Goal: Task Accomplishment & Management: Use online tool/utility

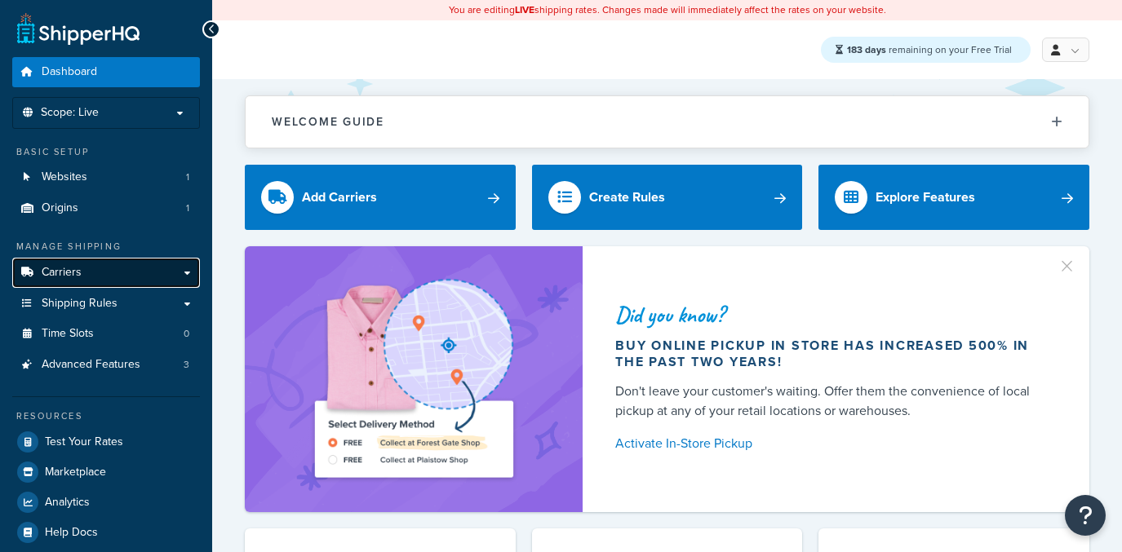
click at [140, 273] on link "Carriers" at bounding box center [106, 273] width 188 height 30
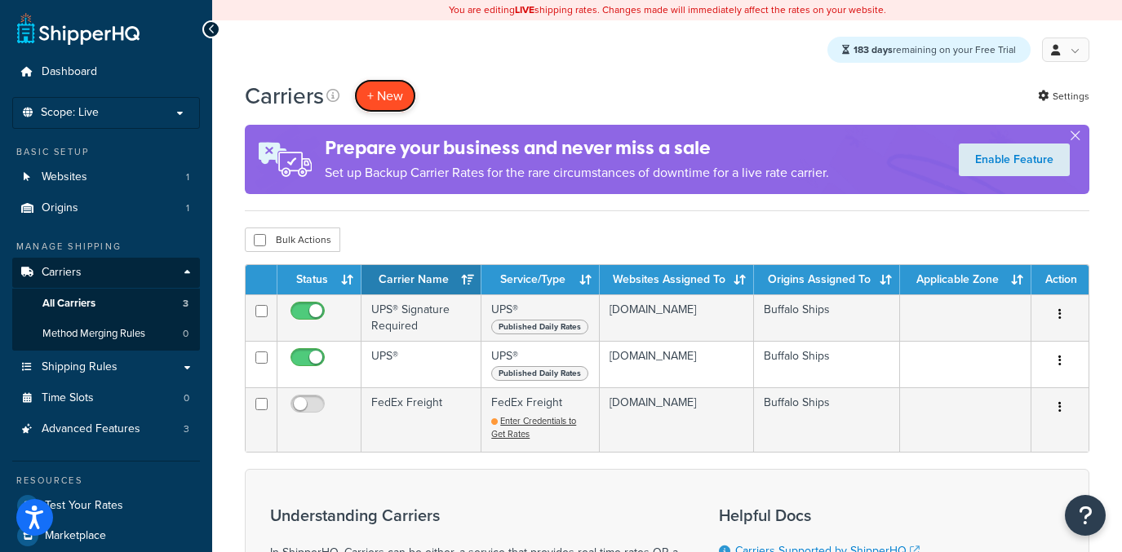
click at [383, 88] on button "+ New" at bounding box center [385, 95] width 62 height 33
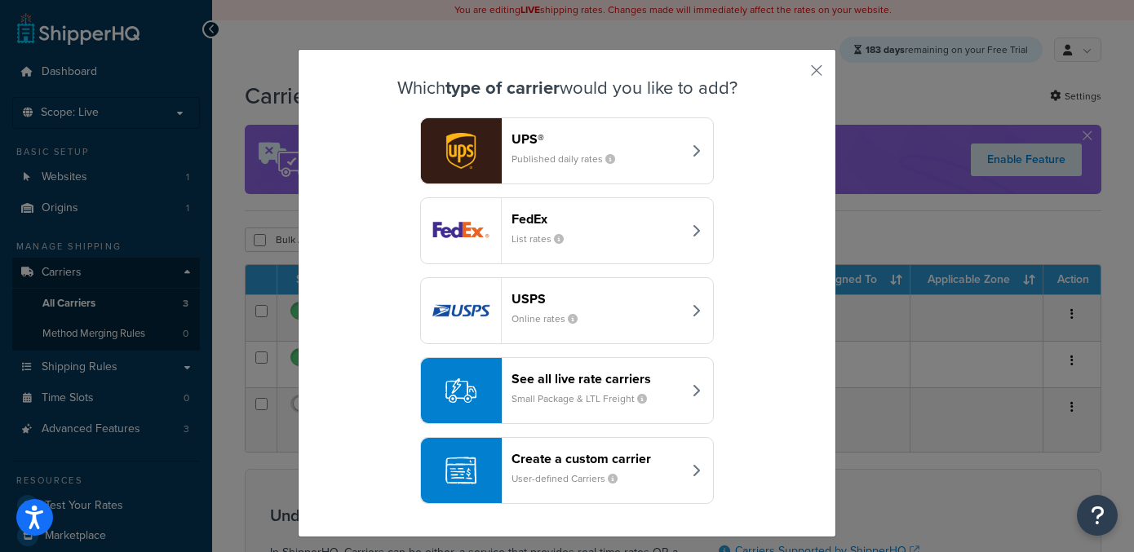
click at [626, 446] on button "Create a custom carrier User-defined Carriers" at bounding box center [567, 470] width 294 height 67
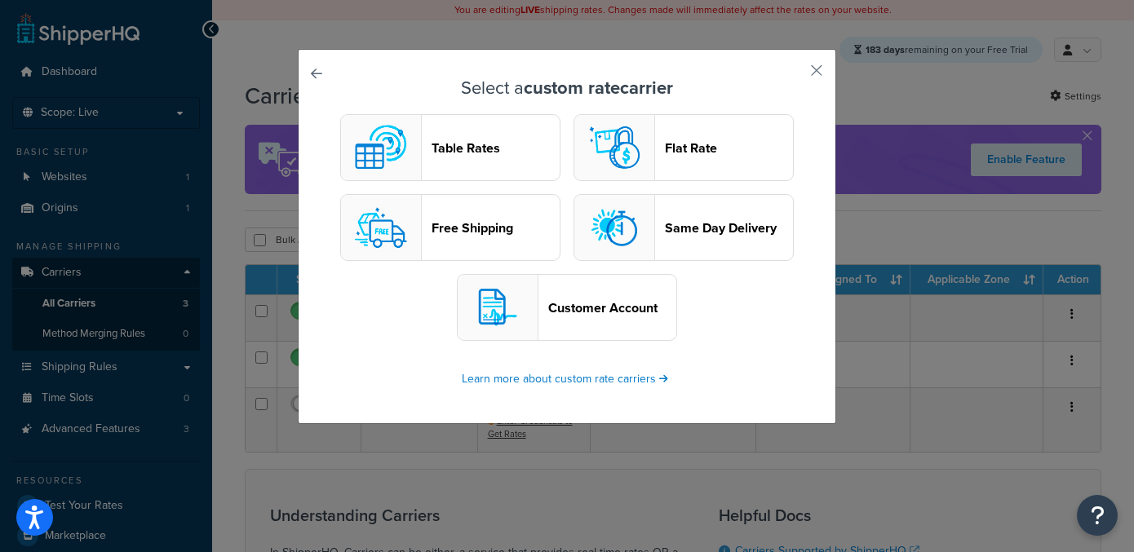
click at [417, 150] on button "Table Rates" at bounding box center [450, 147] width 220 height 67
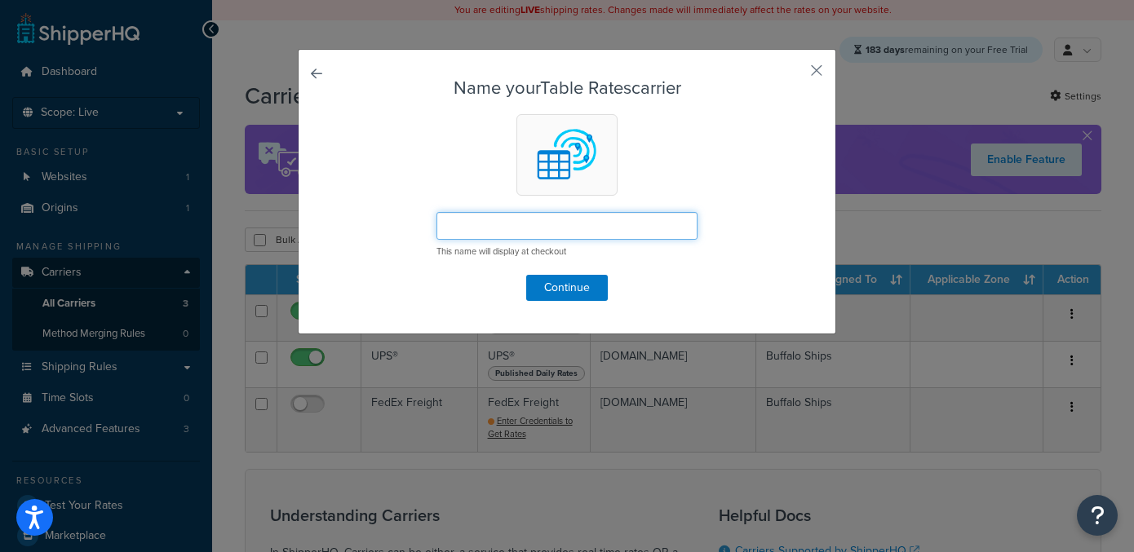
click at [528, 235] on input "text" at bounding box center [567, 226] width 261 height 28
type input "TEst"
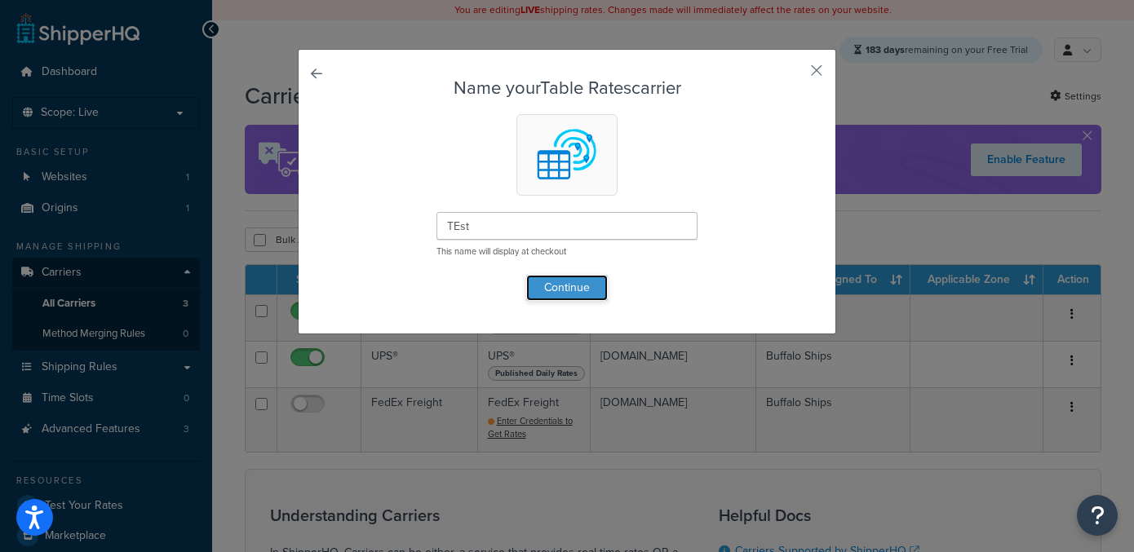
click at [560, 290] on button "Continue" at bounding box center [567, 288] width 82 height 26
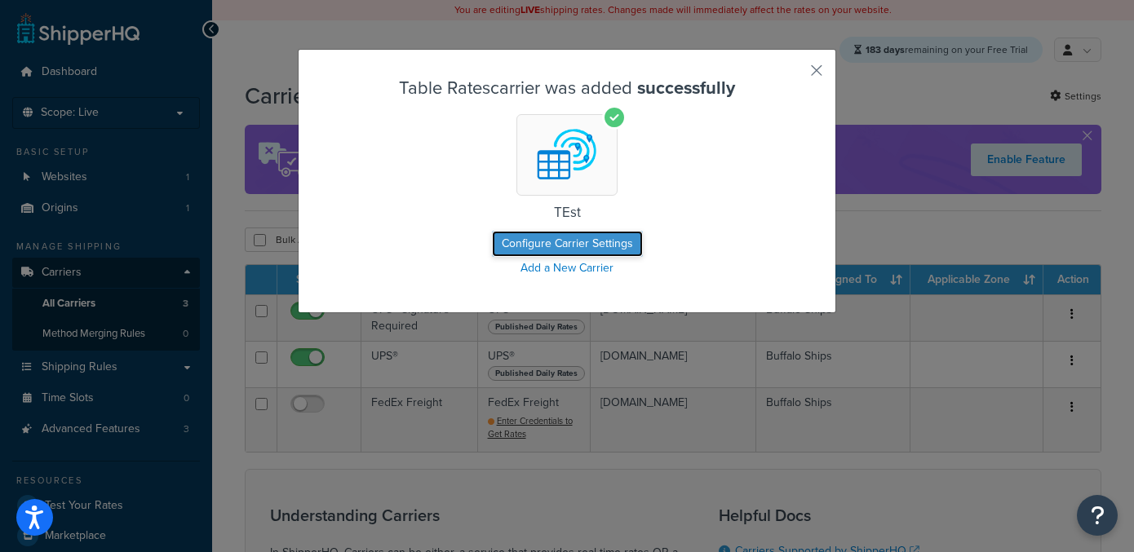
click at [521, 242] on button "Configure Carrier Settings" at bounding box center [567, 244] width 151 height 26
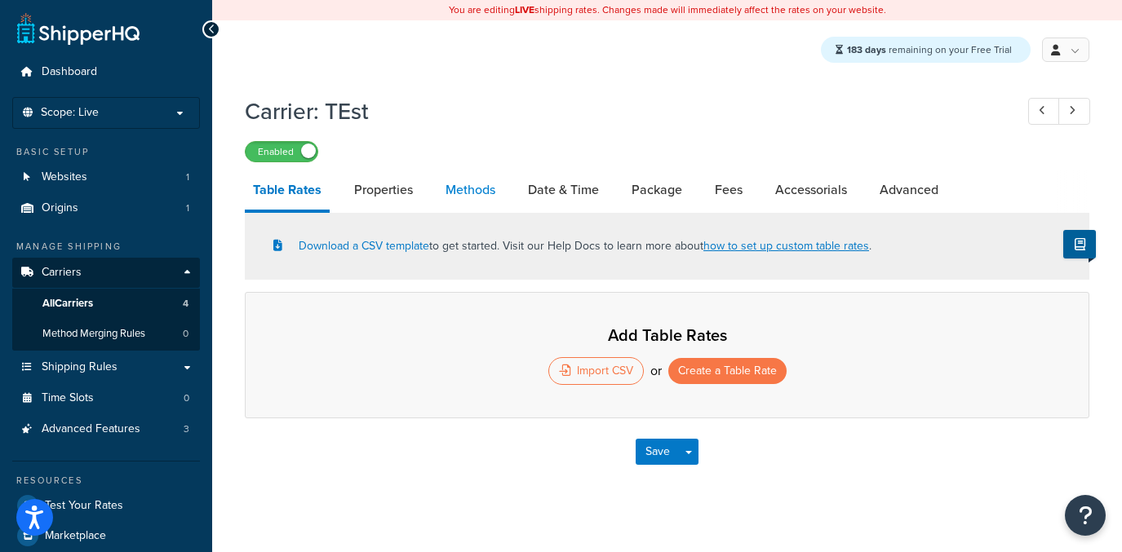
click at [467, 193] on link "Methods" at bounding box center [470, 190] width 66 height 39
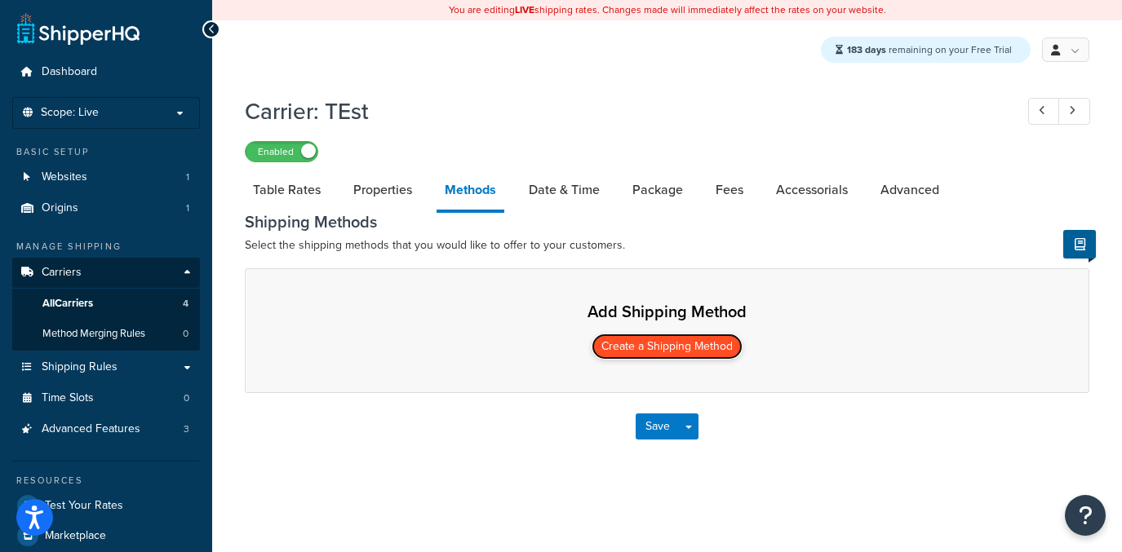
click at [664, 344] on button "Create a Shipping Method" at bounding box center [667, 347] width 151 height 26
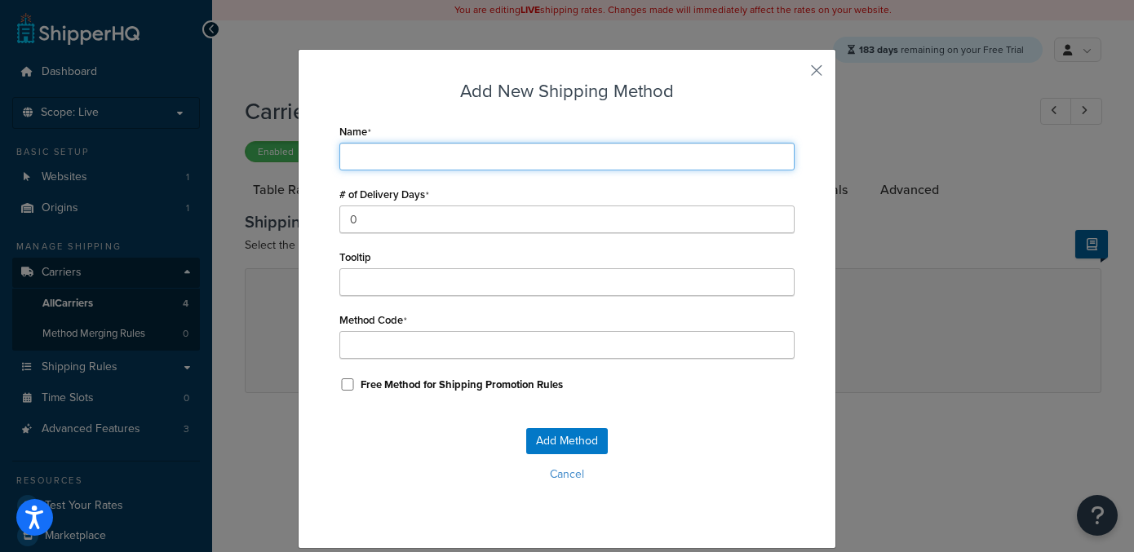
click at [436, 150] on input "Name" at bounding box center [566, 157] width 455 height 28
type input "I"
type input "Ir"
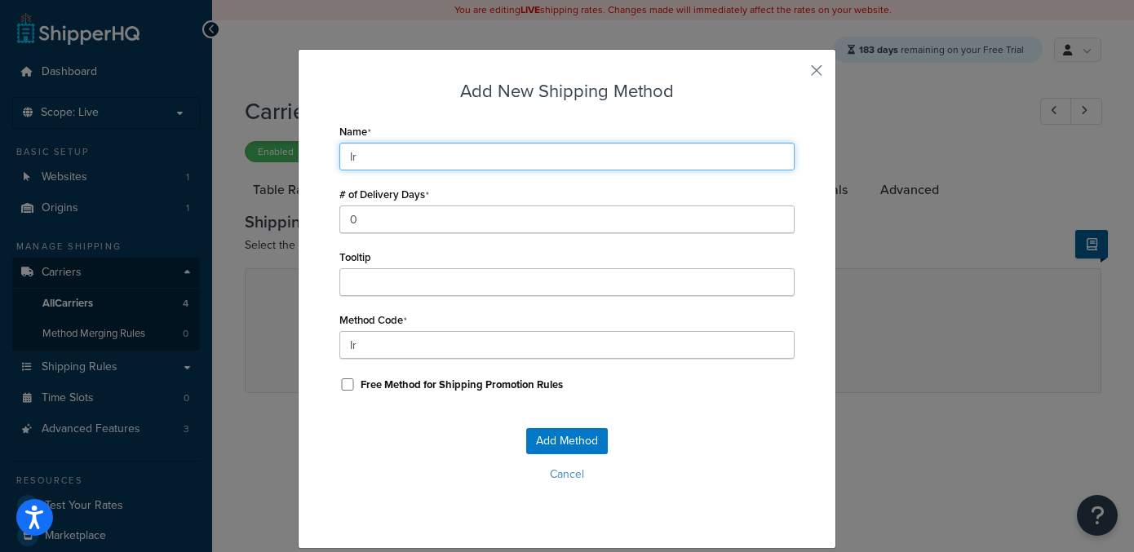
type input "Ire"
type input "Irel"
type input "Irela"
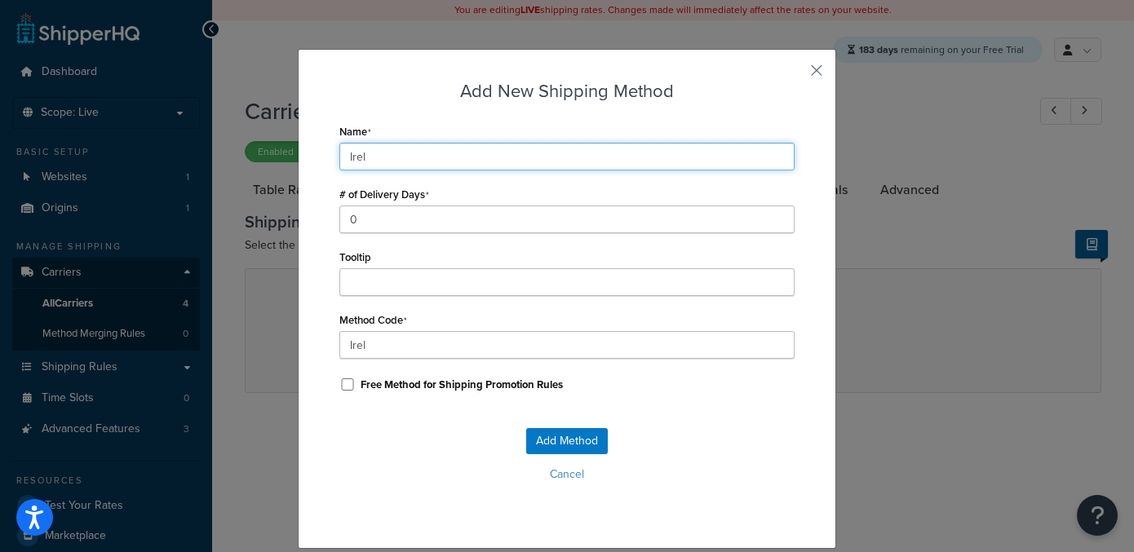
type input "Irela"
type input "Irelan"
type input "Ireland"
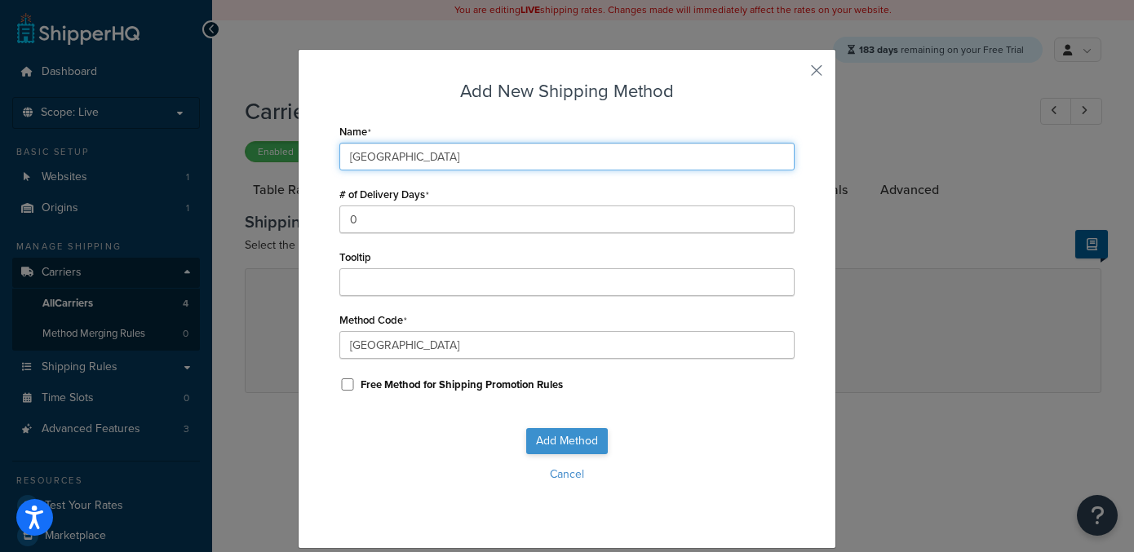
type input "Ireland"
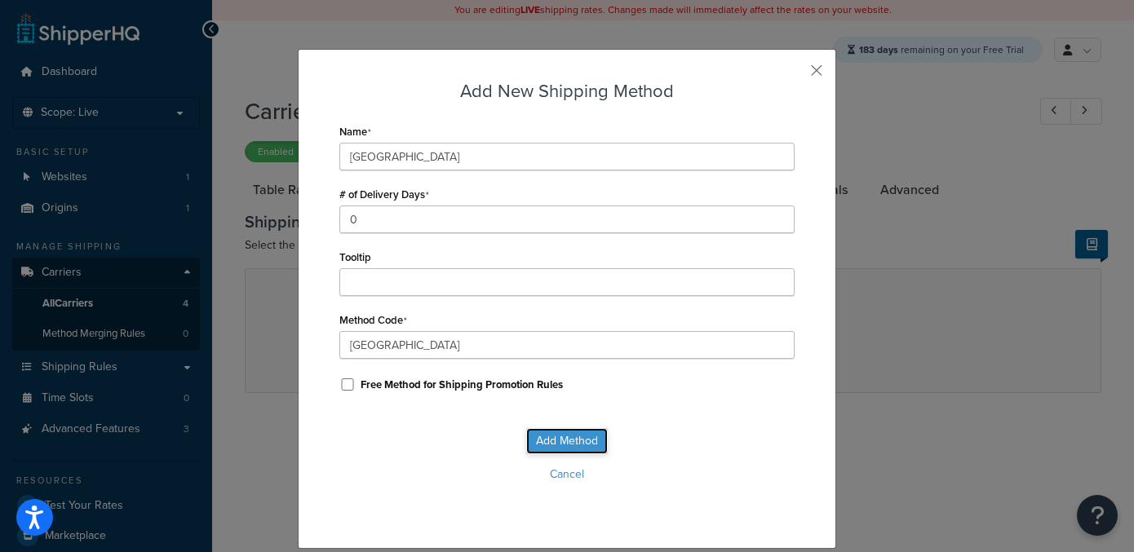
click at [539, 441] on button "Add Method" at bounding box center [567, 441] width 82 height 26
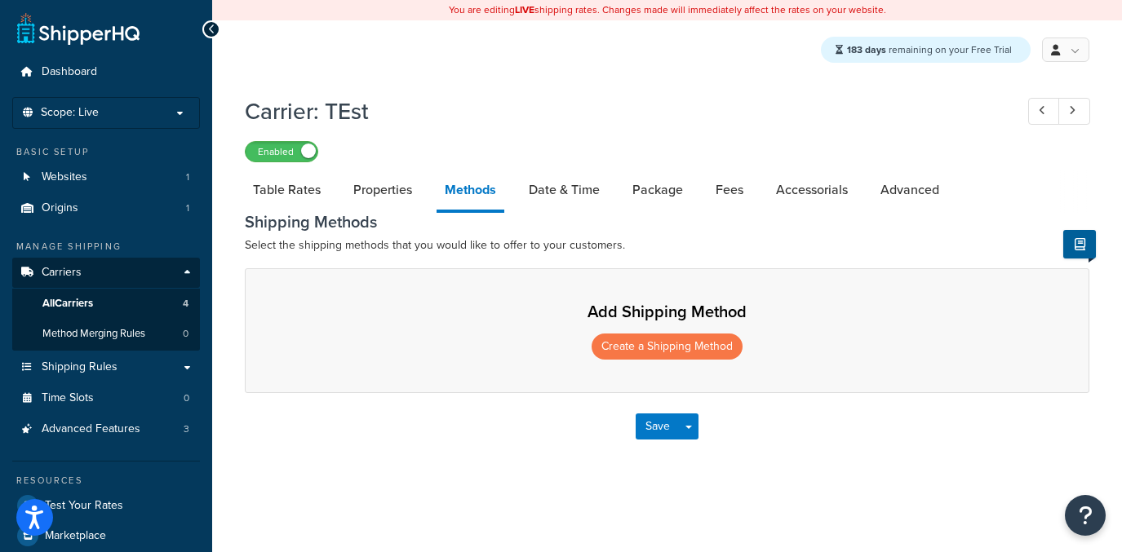
select select "25"
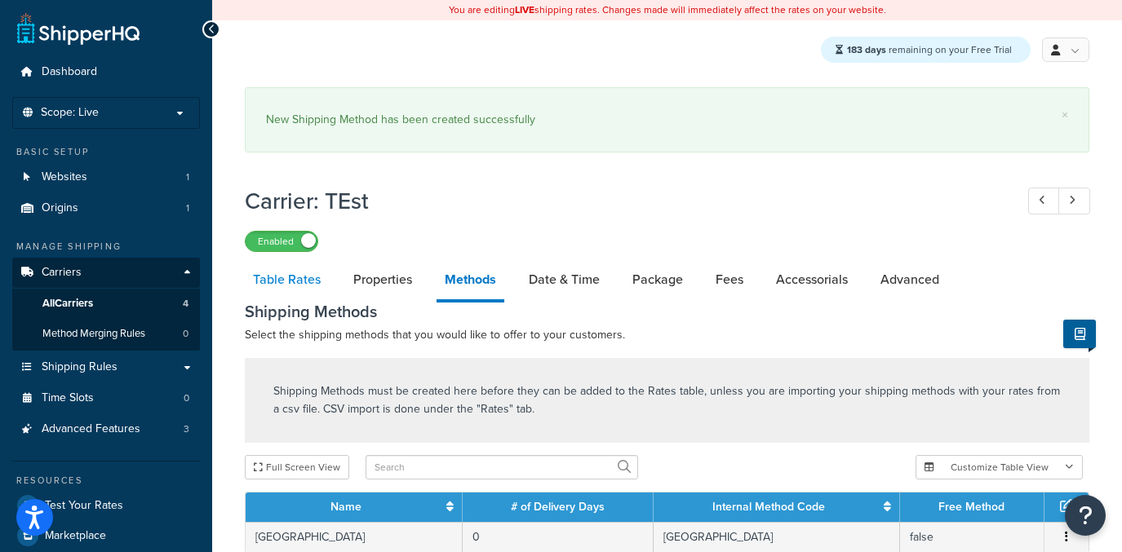
click at [318, 260] on link "Table Rates" at bounding box center [287, 279] width 84 height 39
select select "25"
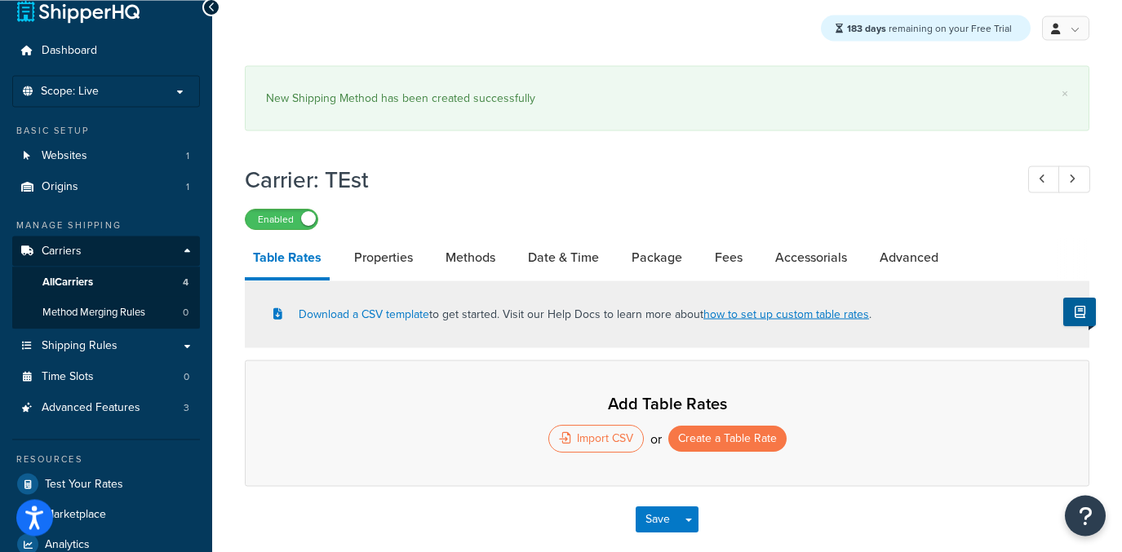
scroll to position [26, 0]
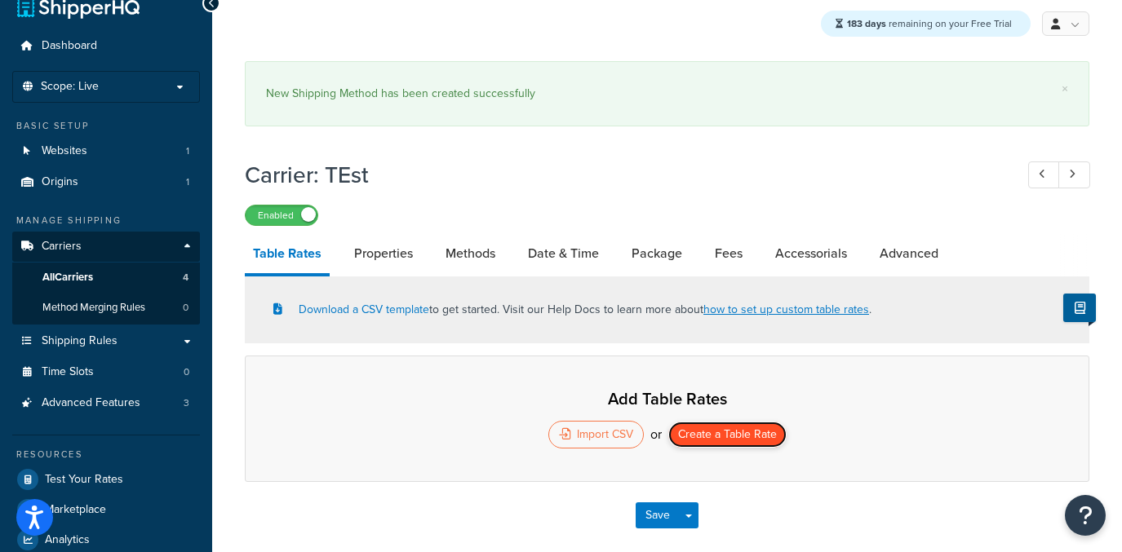
click at [747, 437] on button "Create a Table Rate" at bounding box center [727, 435] width 118 height 26
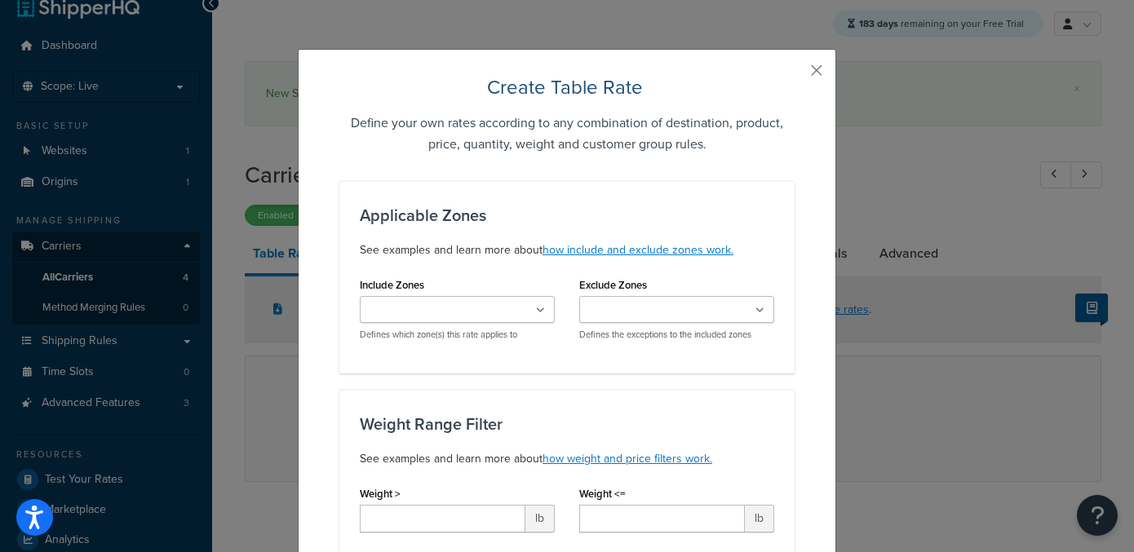
click at [795, 74] on button "button" at bounding box center [793, 76] width 4 height 4
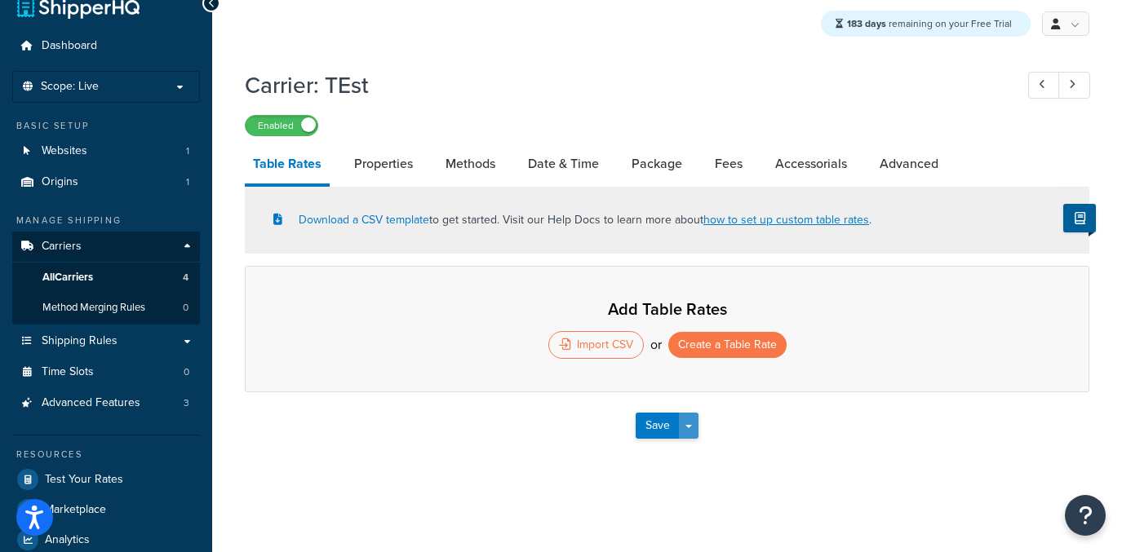
click at [692, 424] on button "Save Dropdown" at bounding box center [689, 426] width 20 height 26
click at [698, 449] on button "Save and Edit" at bounding box center [695, 456] width 119 height 34
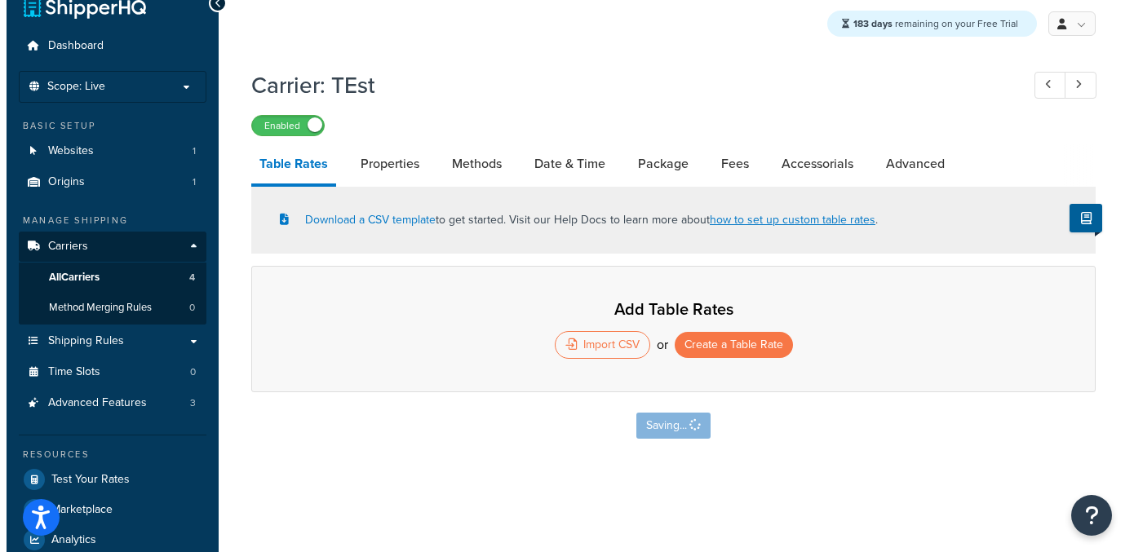
scroll to position [0, 0]
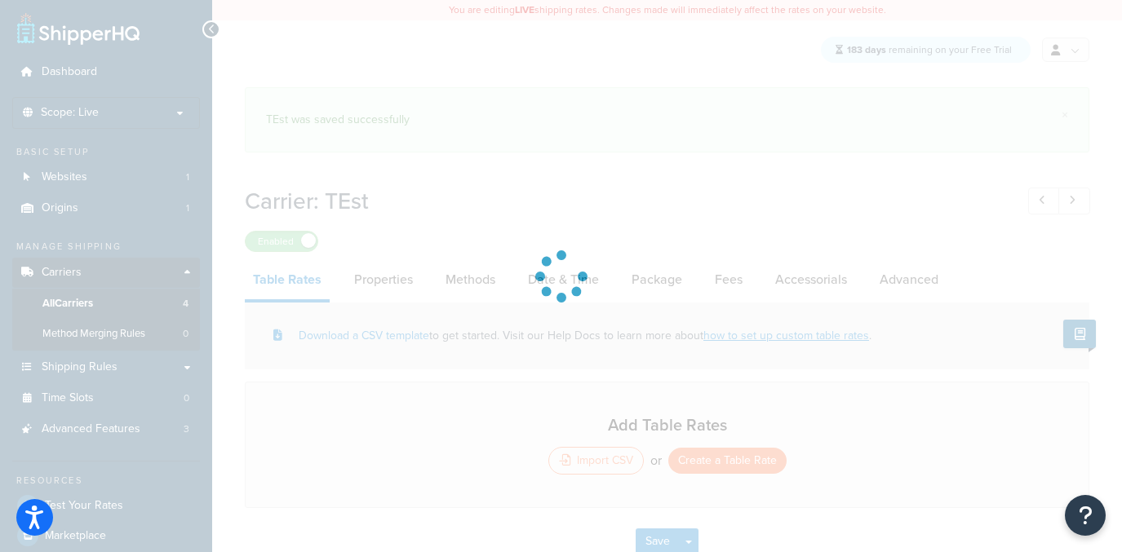
select select "25"
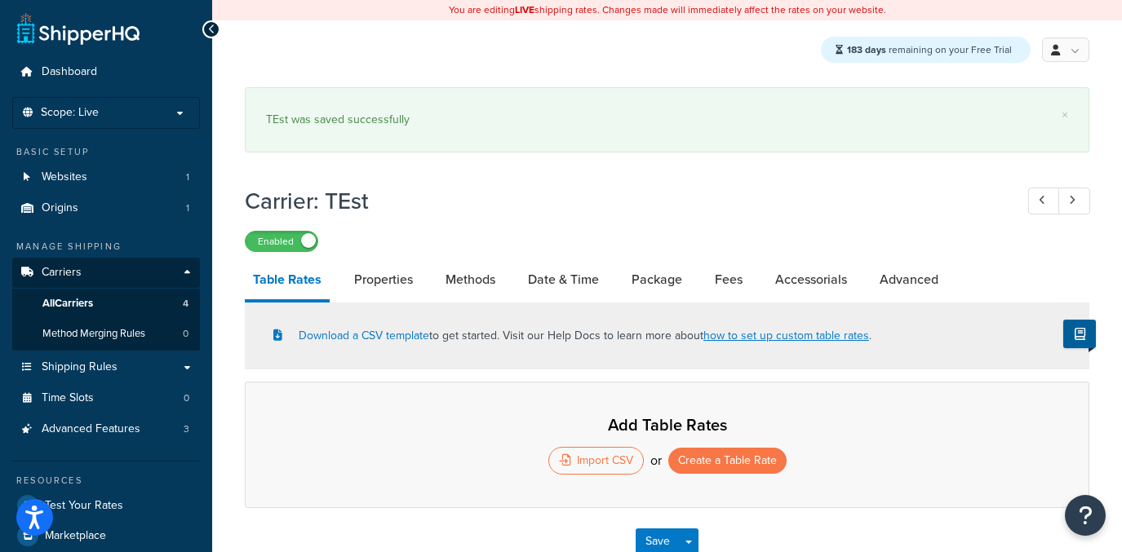
click at [745, 481] on div "Add Table Rates Import CSV or Create a Table Rate" at bounding box center [667, 445] width 844 height 126
click at [742, 472] on button "Create a Table Rate" at bounding box center [727, 461] width 118 height 26
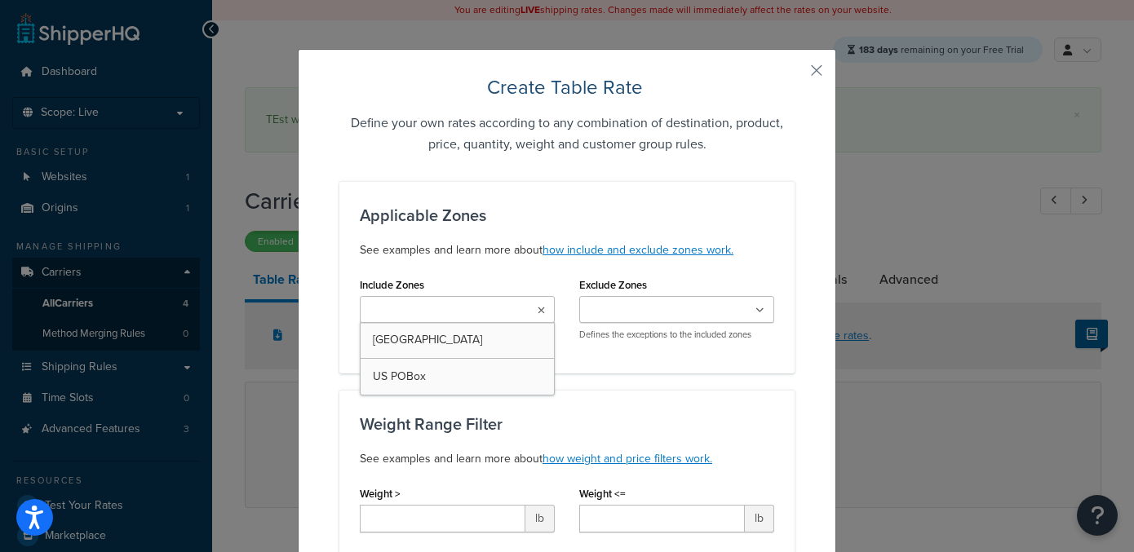
click at [477, 317] on input "Include Zones" at bounding box center [437, 311] width 144 height 18
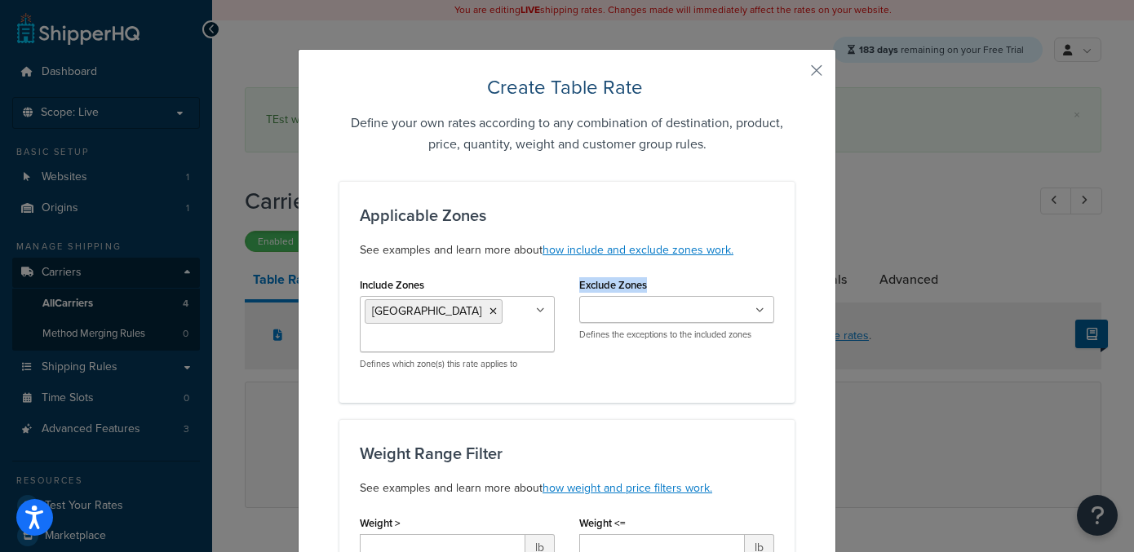
click at [643, 386] on div "Applicable Zones See examples and learn more about how include and exclude zone…" at bounding box center [566, 292] width 455 height 222
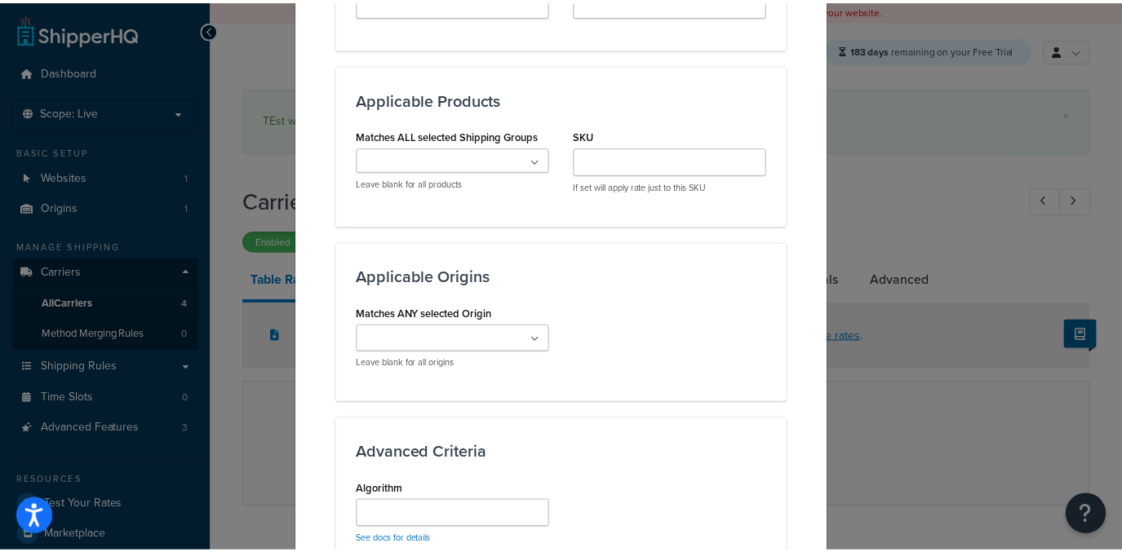
scroll to position [1225, 0]
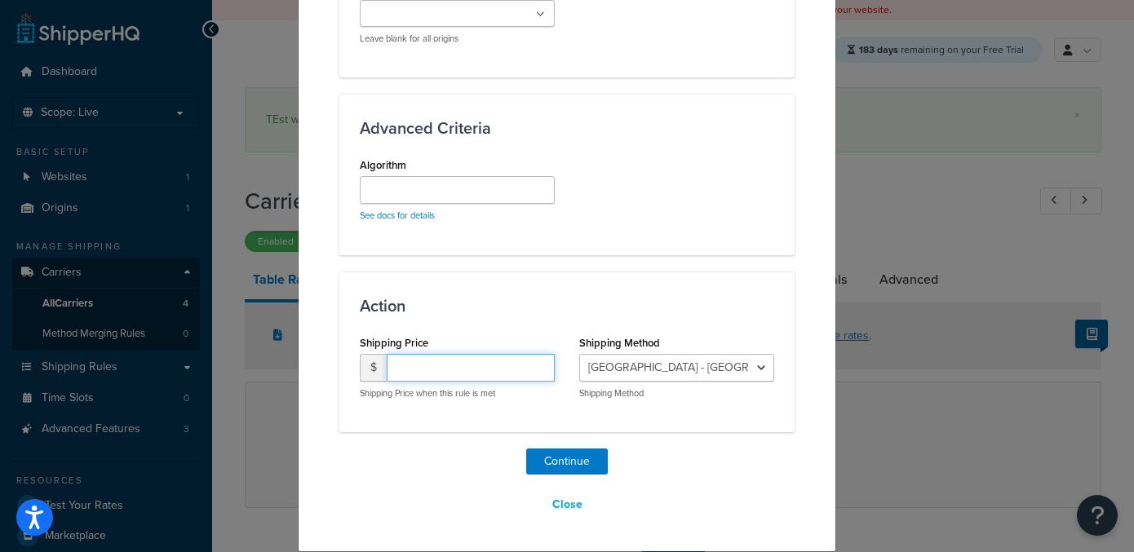
click at [445, 372] on input "number" at bounding box center [471, 368] width 168 height 28
type input "1"
click at [604, 467] on div "Continue Close" at bounding box center [566, 484] width 455 height 70
click at [587, 468] on button "Continue" at bounding box center [567, 462] width 82 height 26
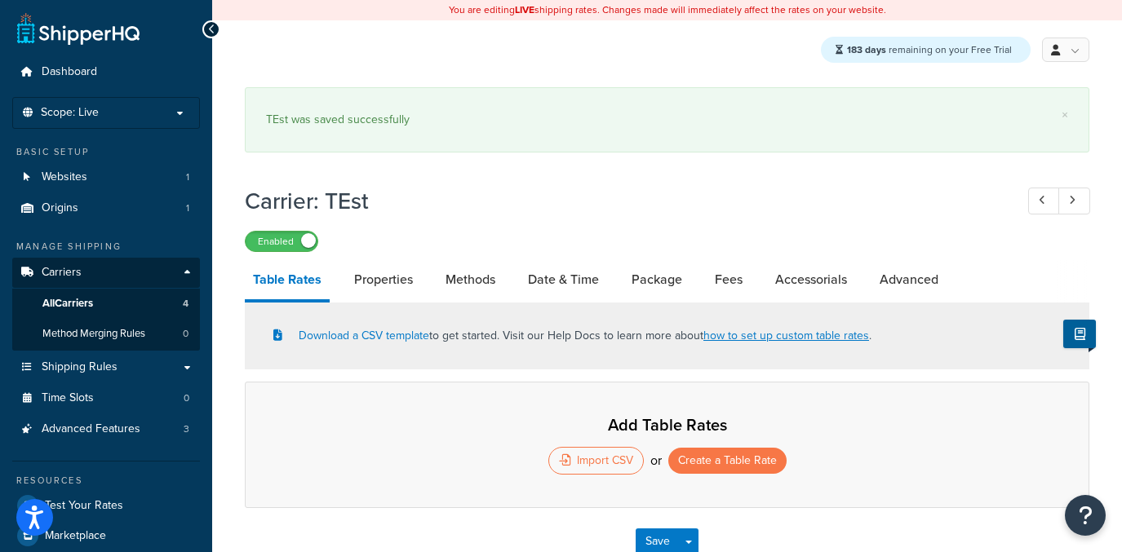
select select "25"
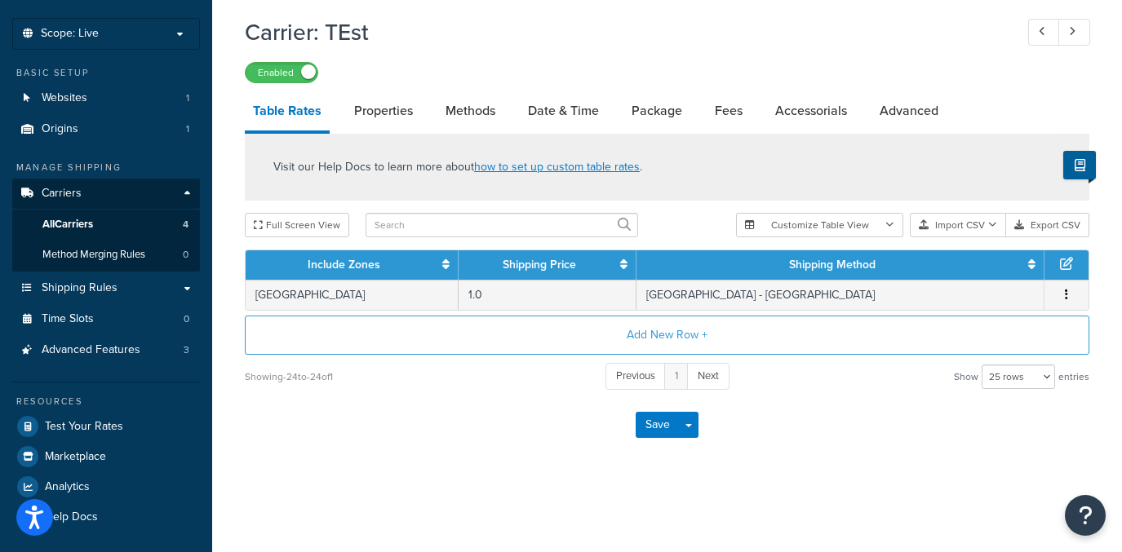
scroll to position [79, 0]
click at [93, 231] on span "All Carriers" at bounding box center [67, 225] width 51 height 14
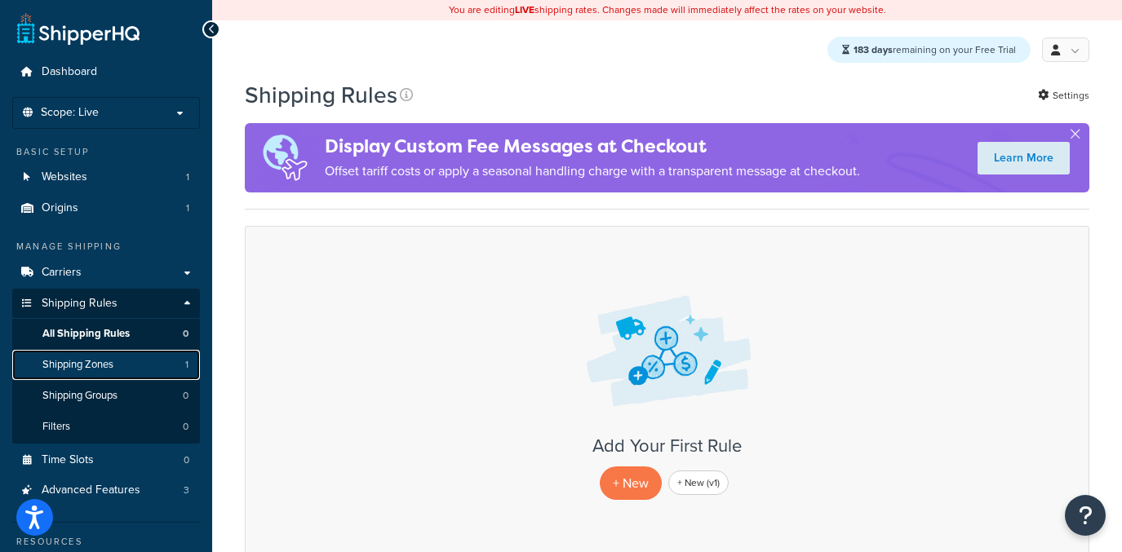
click at [143, 371] on link "Shipping Zones 1" at bounding box center [106, 365] width 188 height 30
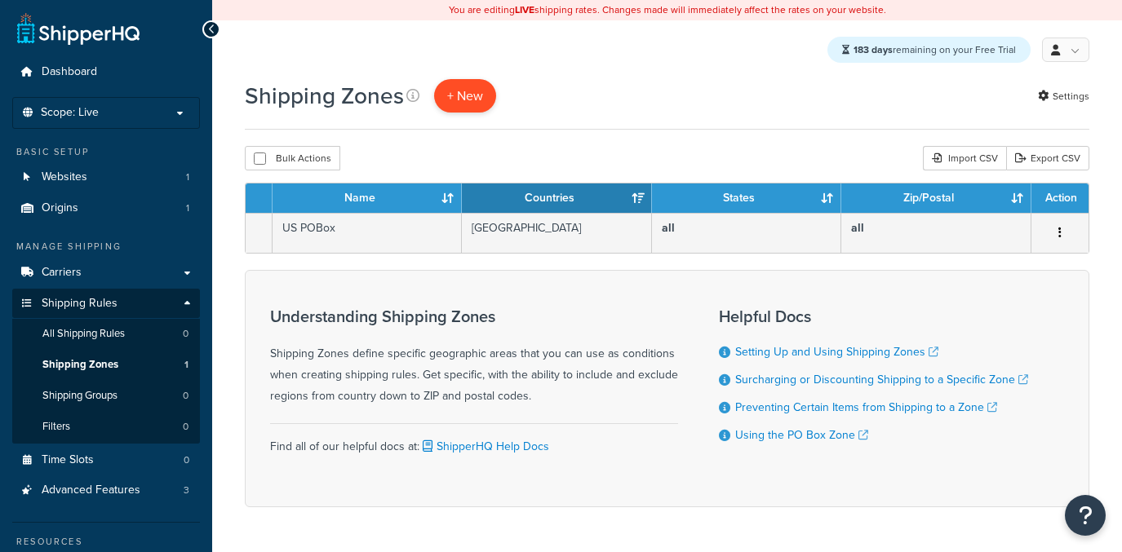
click at [455, 114] on div "Shipping Zones + New Settings" at bounding box center [667, 104] width 844 height 51
click at [458, 104] on span "+ New" at bounding box center [465, 95] width 36 height 19
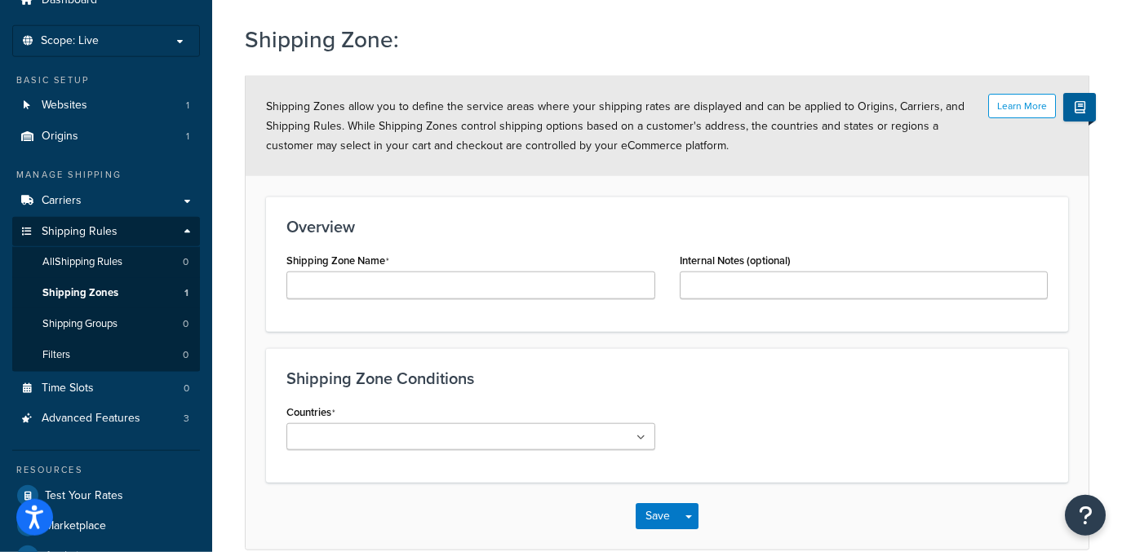
scroll to position [144, 0]
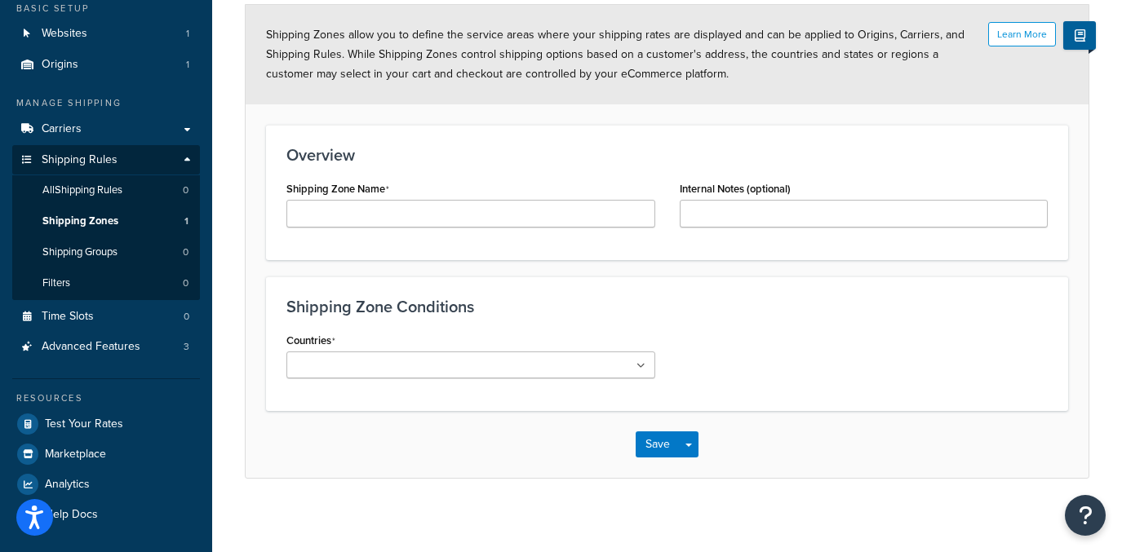
click at [410, 193] on div "Shipping Zone Name" at bounding box center [470, 202] width 369 height 51
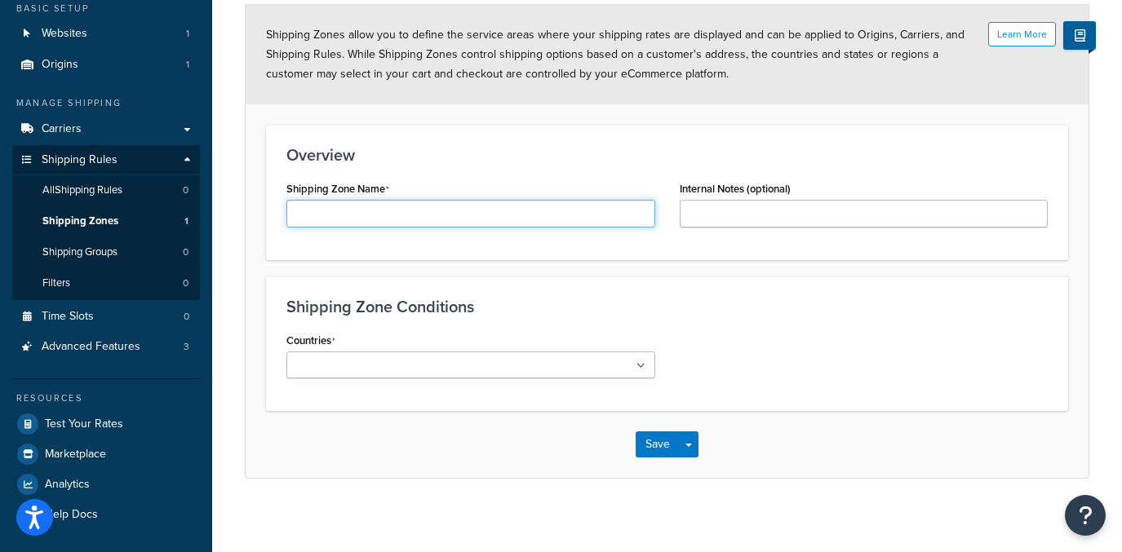
click at [411, 208] on input "Shipping Zone Name" at bounding box center [470, 214] width 369 height 28
type input "Ireland"
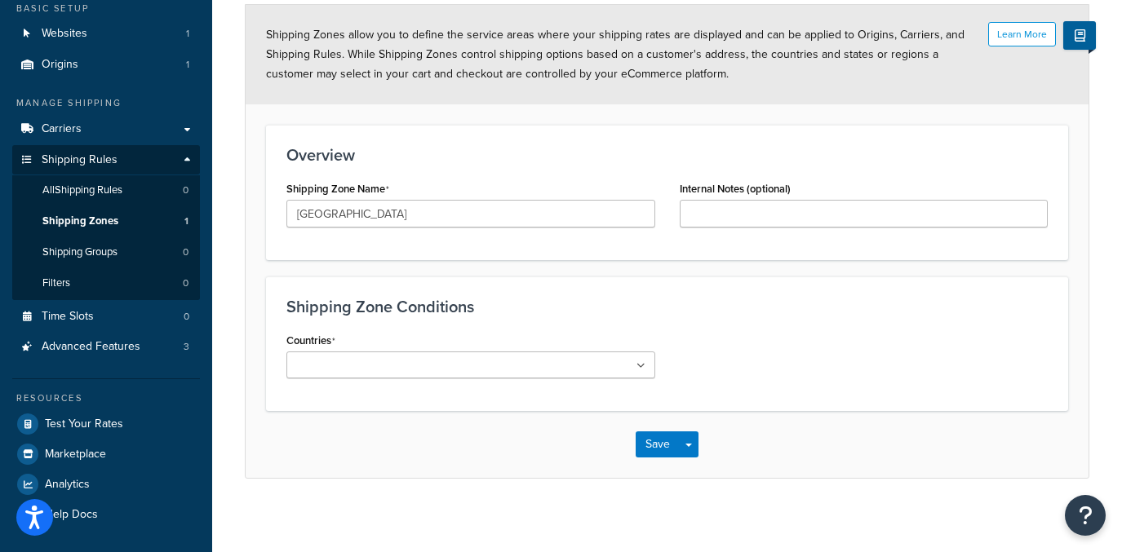
click at [428, 375] on input "Countries" at bounding box center [363, 366] width 144 height 18
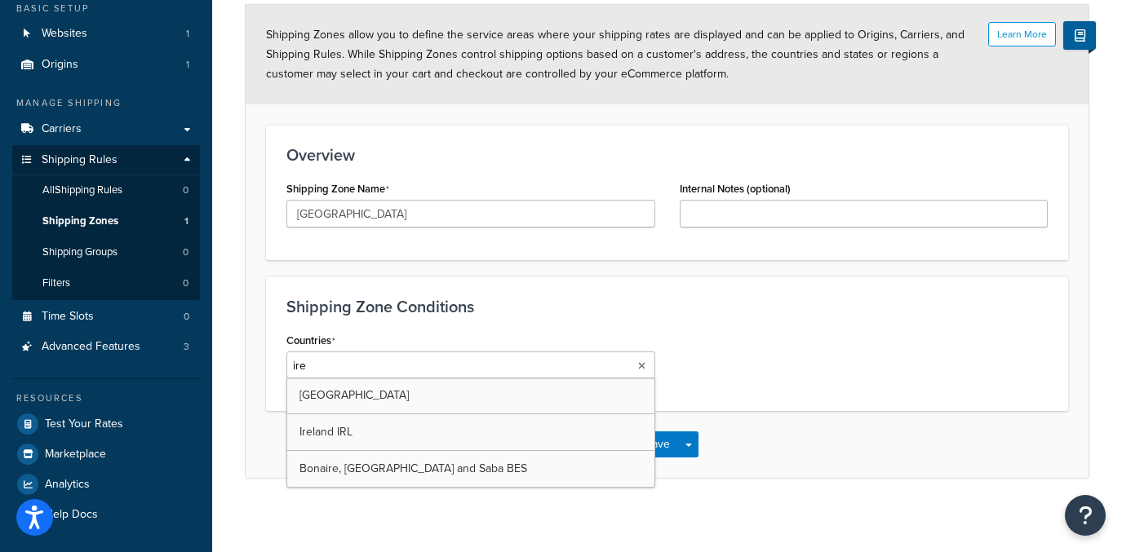
type input "irel"
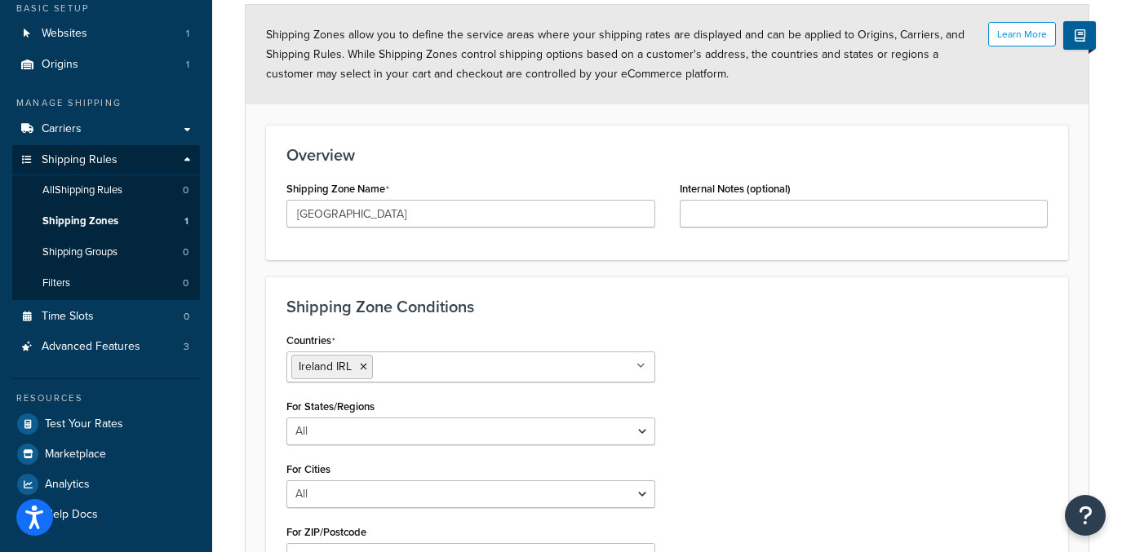
click at [785, 421] on div "Countries Ireland IRL All Countries ALL United States USA Afghanistan AFG Alban…" at bounding box center [667, 456] width 786 height 255
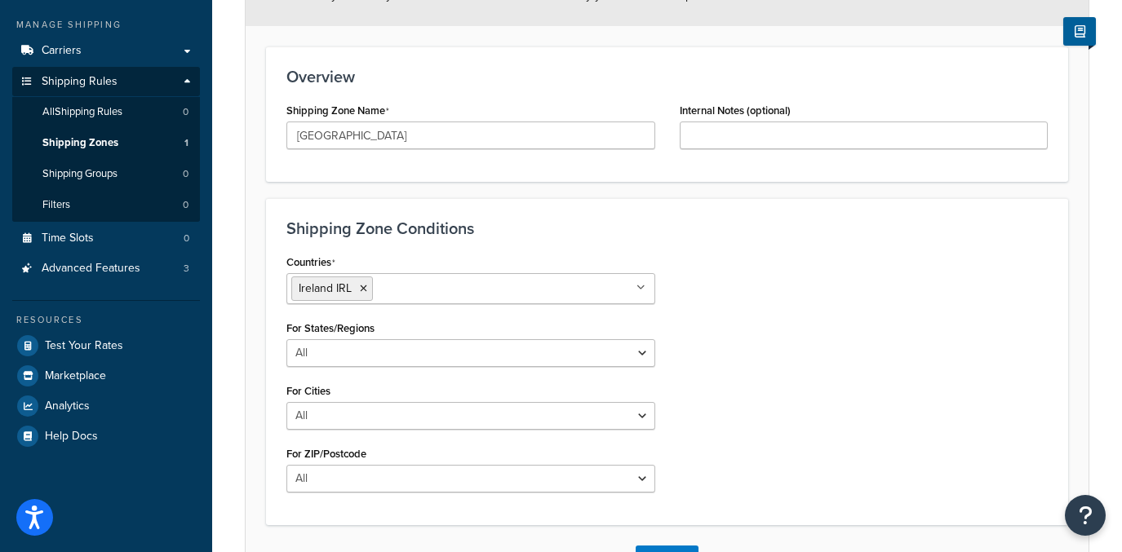
scroll to position [248, 0]
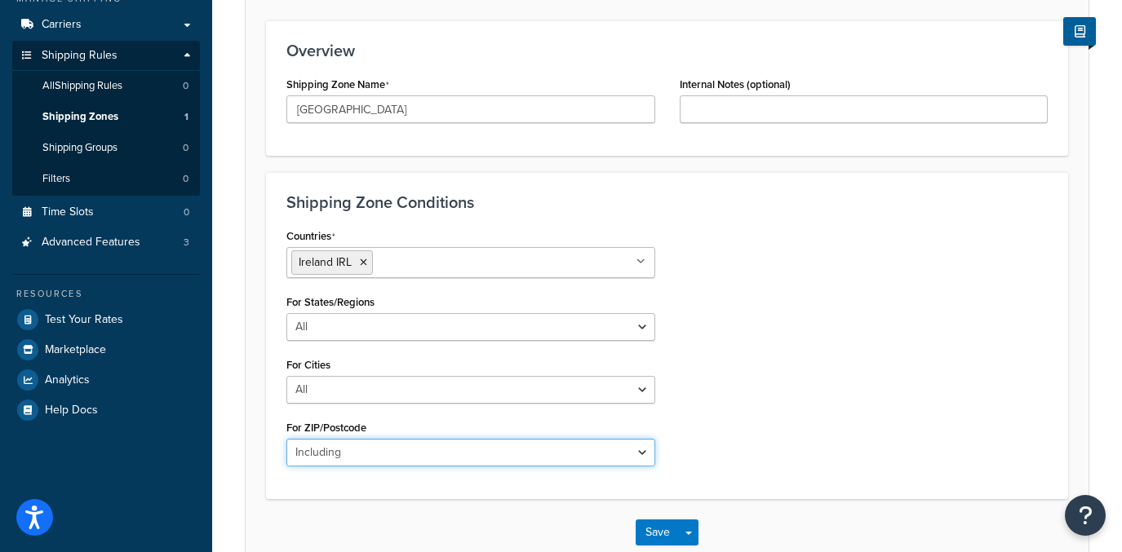
click option "Including" at bounding box center [0, 0] width 0 height 0
select select "excluding"
click option "Excluding" at bounding box center [0, 0] width 0 height 0
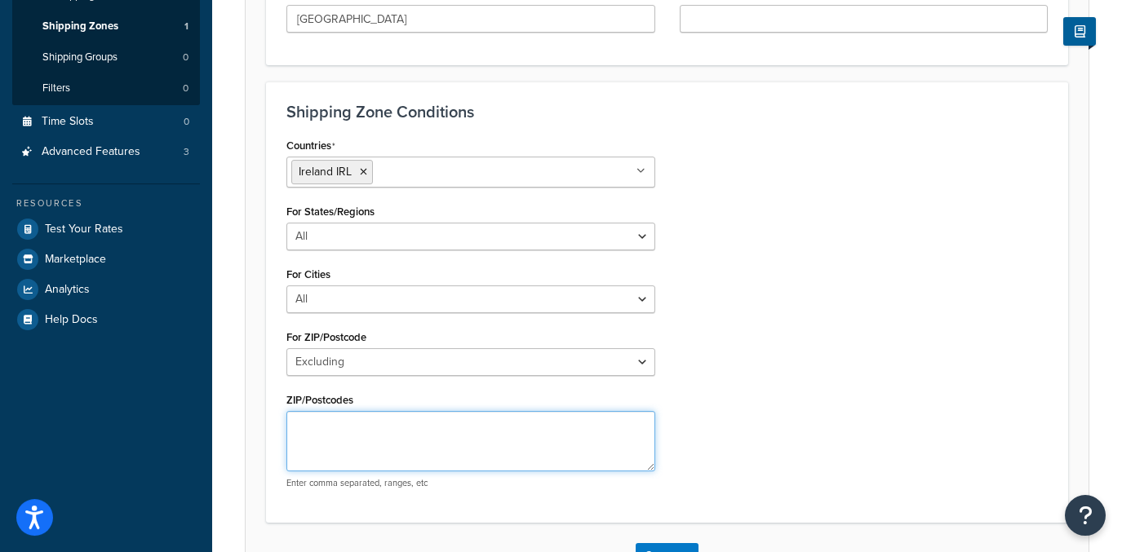
scroll to position [339, 0]
click at [410, 444] on textarea "ZIP/Postcodes" at bounding box center [470, 440] width 369 height 60
type textarea "F93"
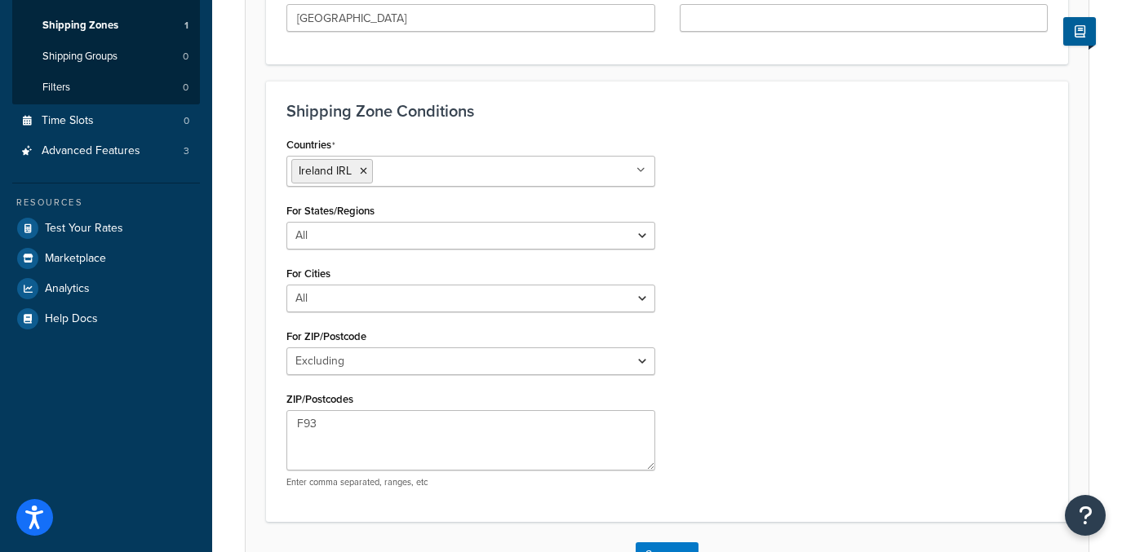
click at [747, 393] on div "Countries Ireland IRL All Countries ALL United States USA Afghanistan AFG Alban…" at bounding box center [667, 317] width 786 height 368
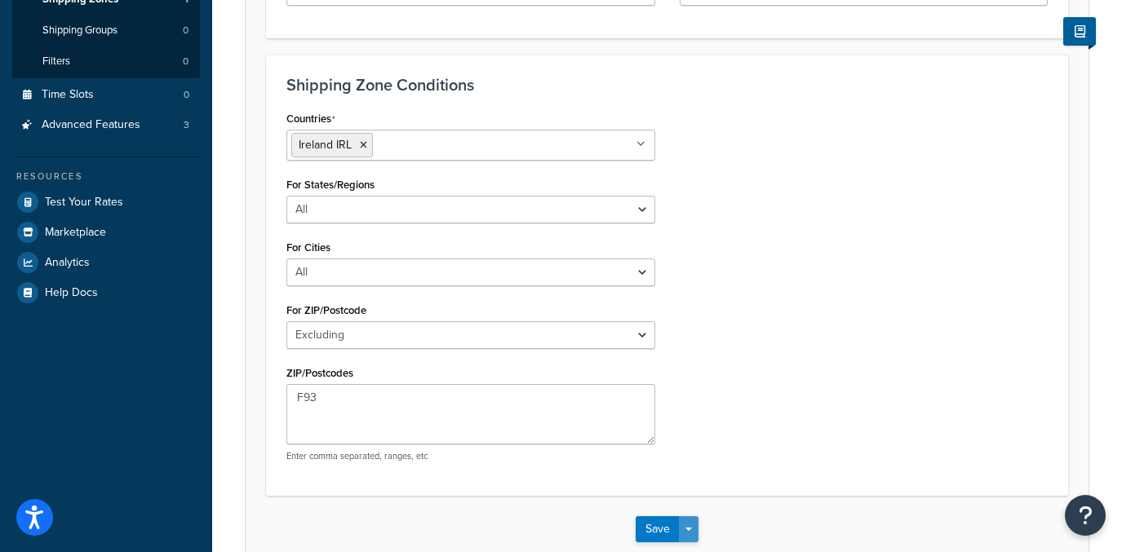
click at [689, 516] on div "Save Save Dropdown Save and Edit Save and Duplicate Save and Create New" at bounding box center [667, 529] width 843 height 67
click at [689, 522] on button "Save Dropdown" at bounding box center [689, 529] width 20 height 26
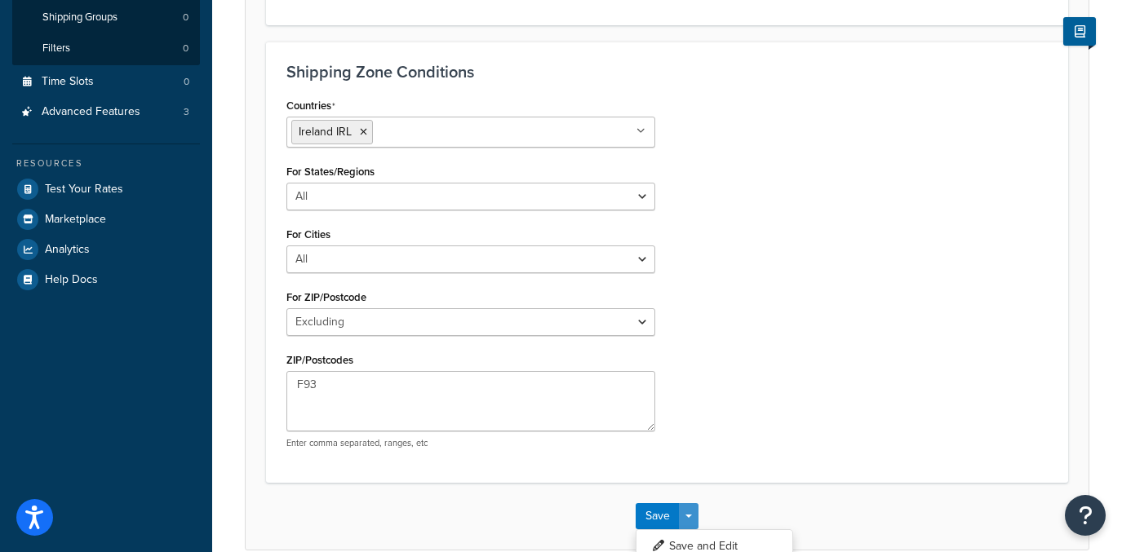
scroll to position [457, 0]
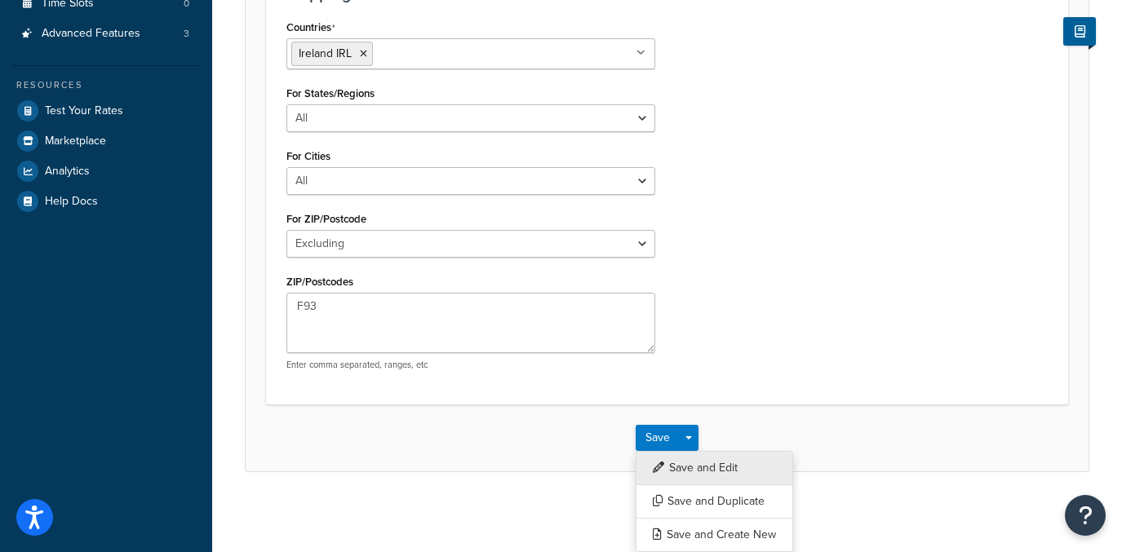
click at [716, 470] on button "Save and Edit" at bounding box center [714, 468] width 157 height 34
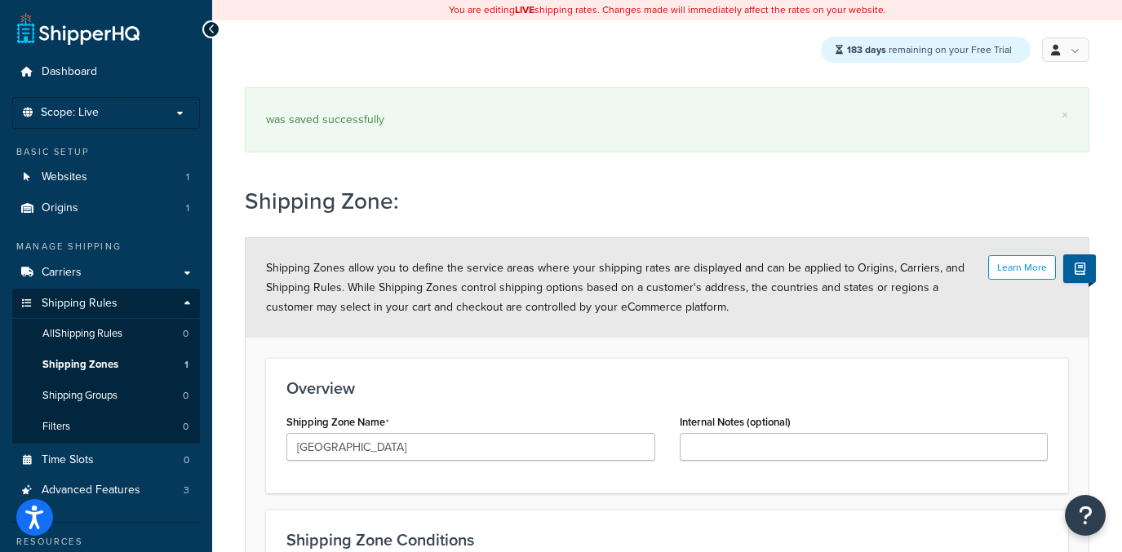
select select "excluding"
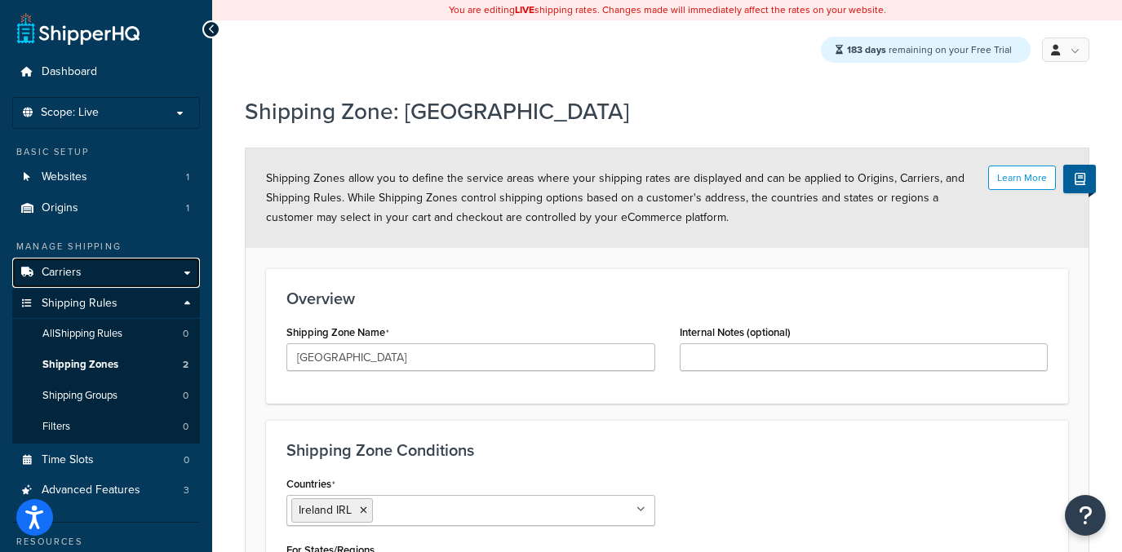
click at [107, 277] on link "Carriers" at bounding box center [106, 273] width 188 height 30
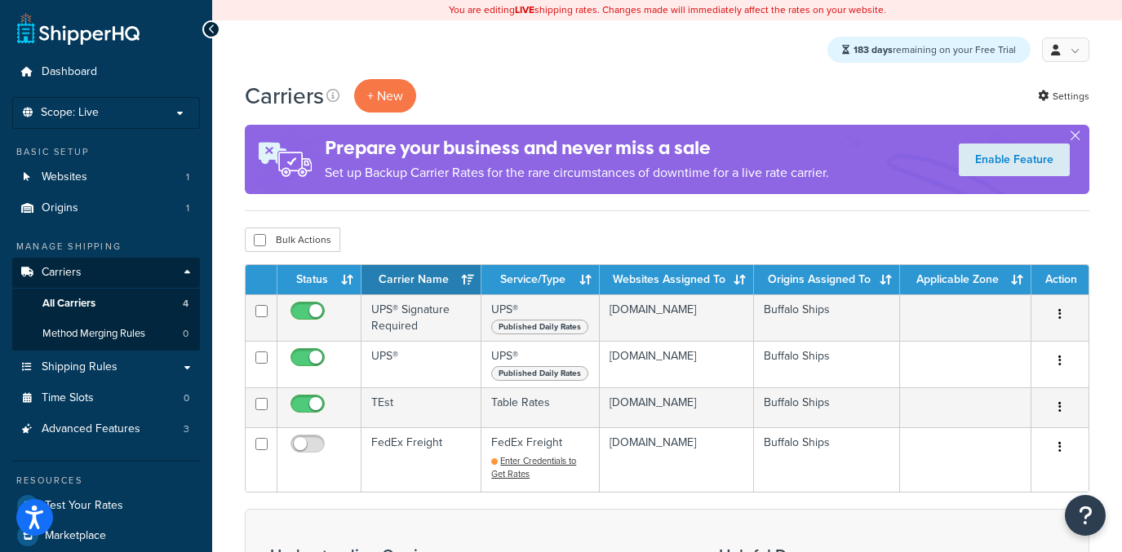
scroll to position [65, 0]
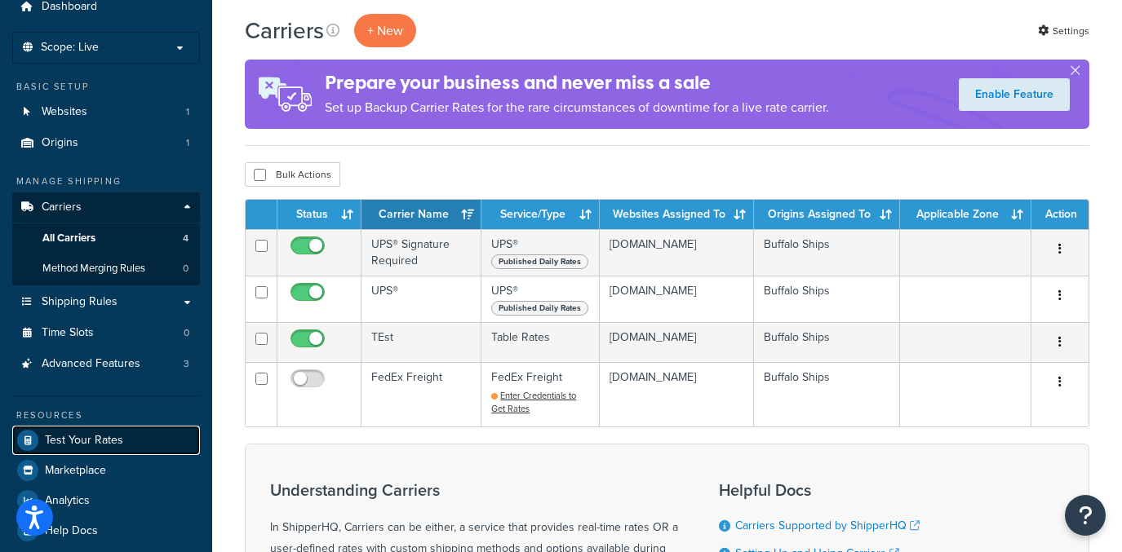
click at [80, 443] on span "Test Your Rates" at bounding box center [84, 441] width 78 height 14
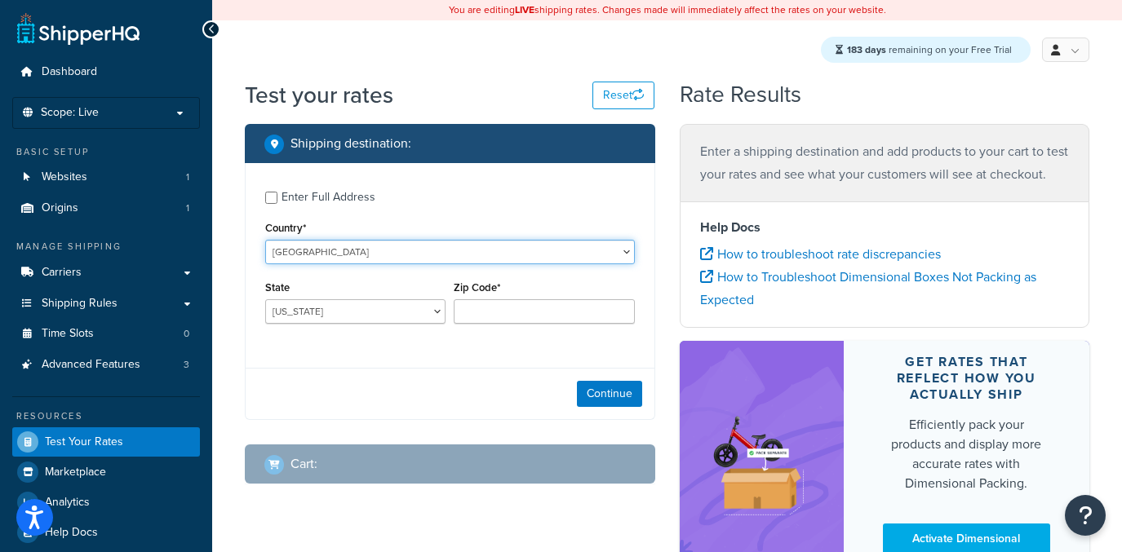
click at [265, 240] on select "[GEOGRAPHIC_DATA] [GEOGRAPHIC_DATA] [GEOGRAPHIC_DATA] [GEOGRAPHIC_DATA] [GEOGRA…" at bounding box center [450, 252] width 370 height 24
select select "IE"
click option "[GEOGRAPHIC_DATA]" at bounding box center [0, 0] width 0 height 0
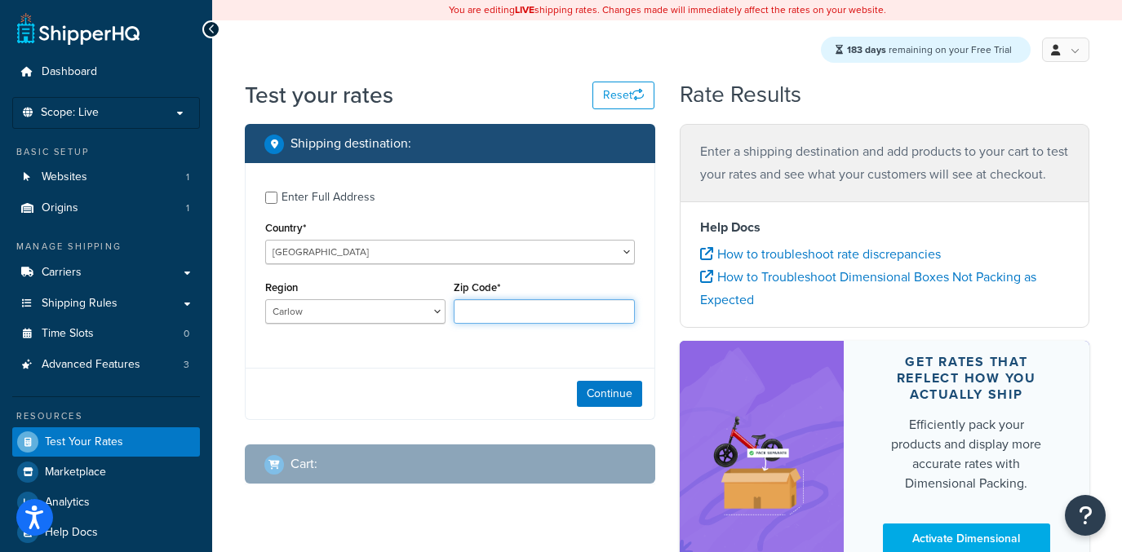
click at [485, 315] on input "Zip Code*" at bounding box center [544, 311] width 180 height 24
type input "F93 T625"
click at [596, 397] on button "Continue" at bounding box center [609, 394] width 65 height 26
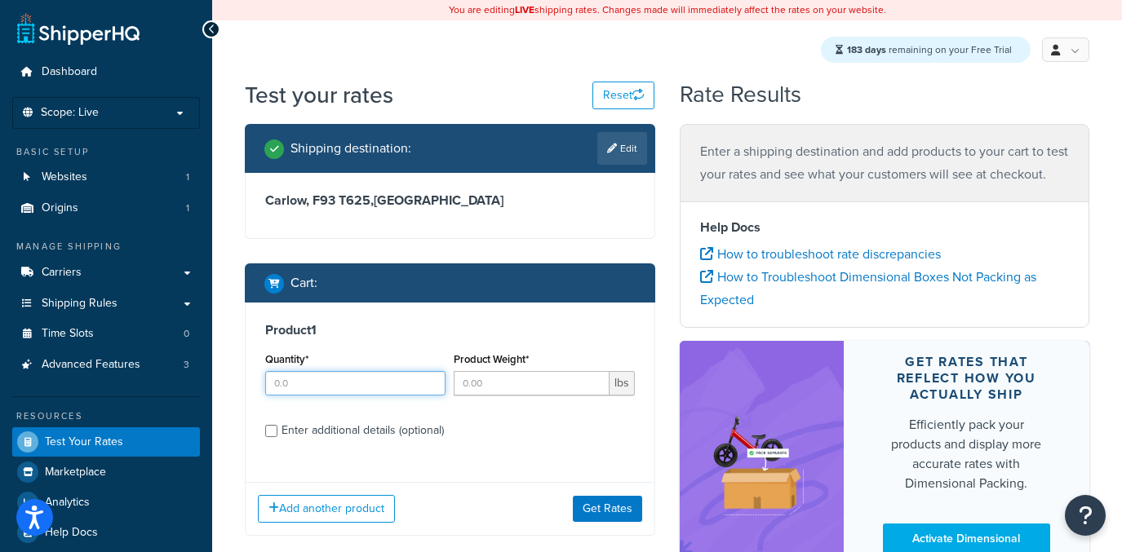
click at [307, 393] on input "Quantity*" at bounding box center [355, 383] width 180 height 24
type input "1"
click at [485, 378] on input "Product Weight*" at bounding box center [531, 383] width 155 height 24
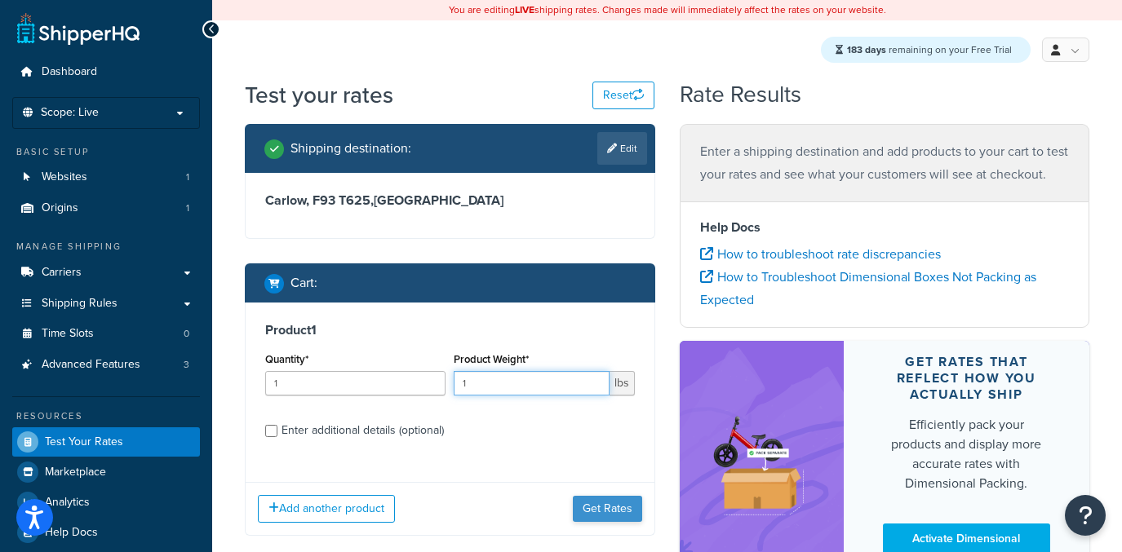
type input "1"
click at [604, 519] on button "Get Rates" at bounding box center [607, 509] width 69 height 26
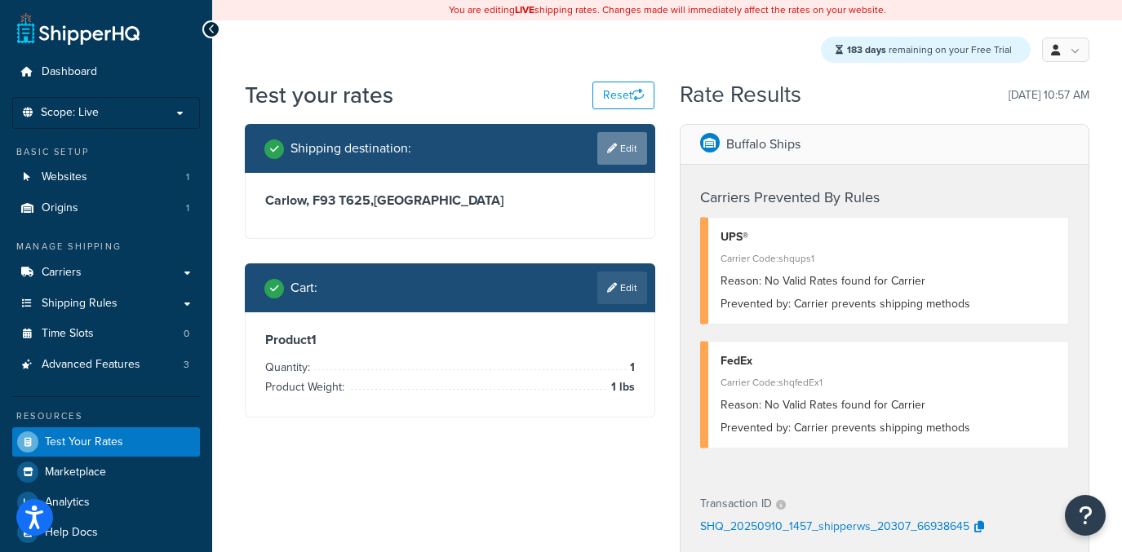
click at [607, 144] on icon at bounding box center [612, 149] width 10 height 10
select select "IE"
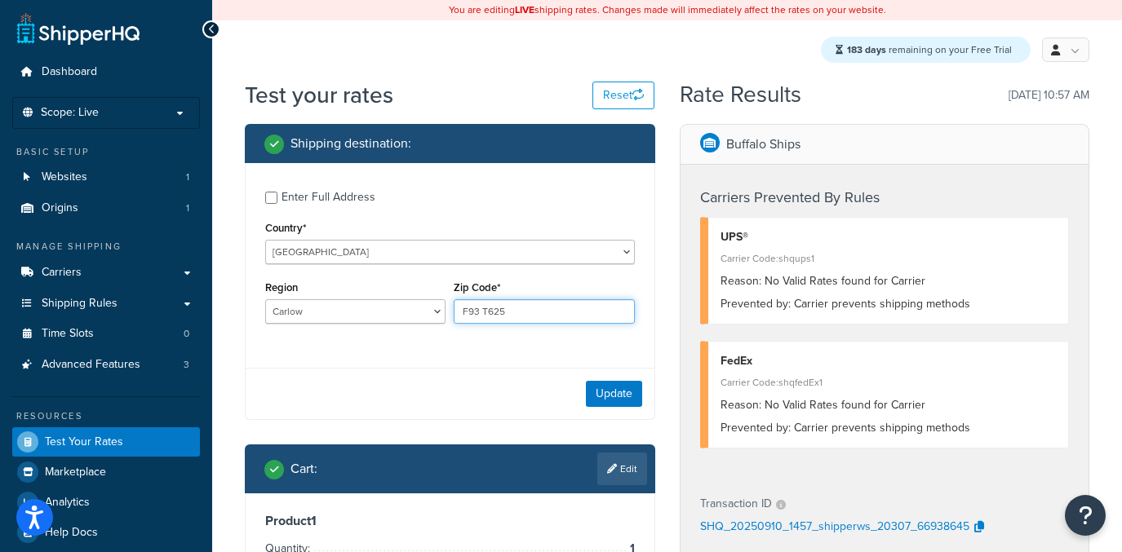
click at [507, 312] on input "F93 T625" at bounding box center [544, 311] width 180 height 24
drag, startPoint x: 510, startPoint y: 309, endPoint x: 475, endPoint y: 315, distance: 35.5
click at [475, 315] on input "F93 T625" at bounding box center [544, 311] width 180 height 24
type input "F92 T625"
click at [605, 401] on button "Update" at bounding box center [614, 394] width 56 height 26
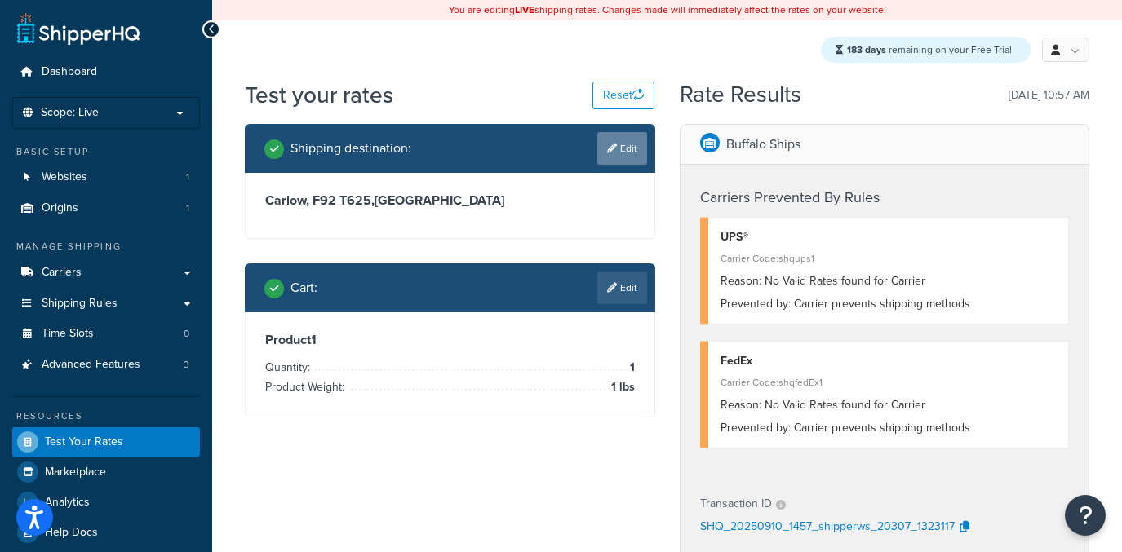
click at [613, 150] on icon at bounding box center [612, 149] width 10 height 10
select select "IE"
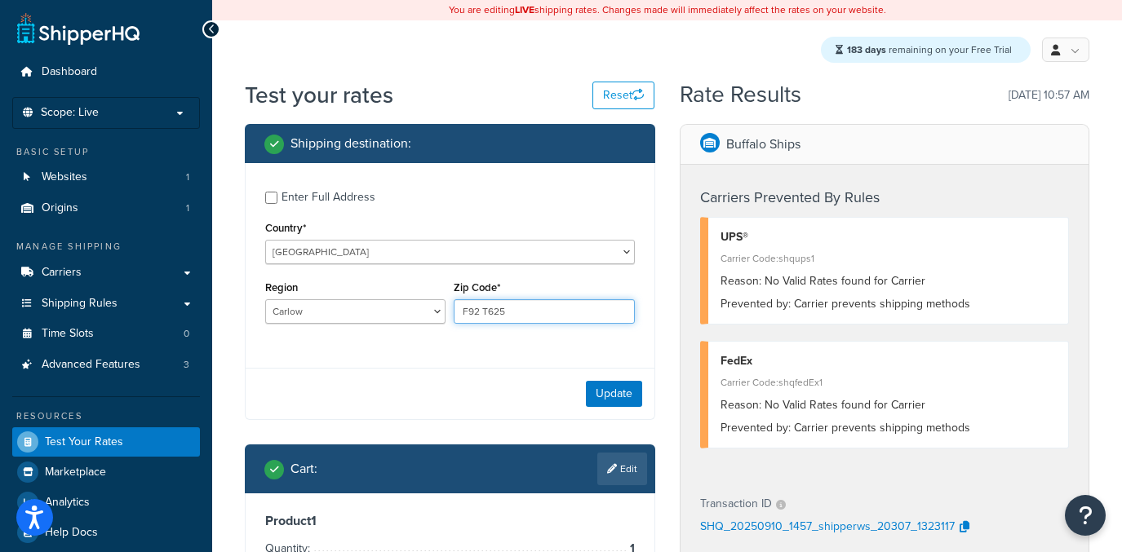
click at [475, 318] on input "F92 T625" at bounding box center [544, 311] width 180 height 24
click at [481, 316] on input "F92 T625" at bounding box center [544, 311] width 180 height 24
type input "F93 T625"
click at [600, 397] on button "Update" at bounding box center [614, 394] width 56 height 26
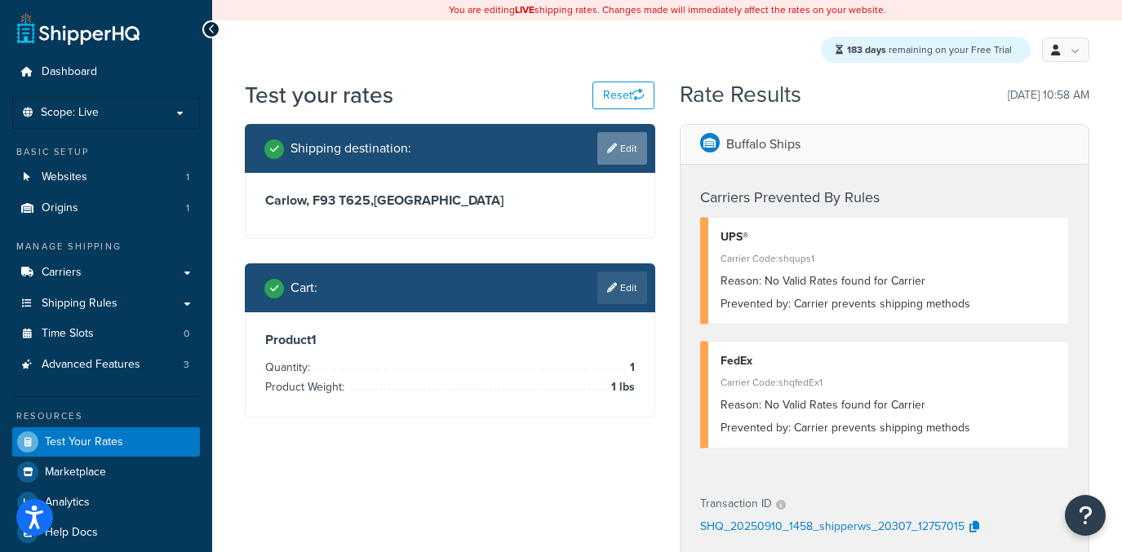
click at [607, 148] on icon at bounding box center [612, 149] width 10 height 10
select select "IE"
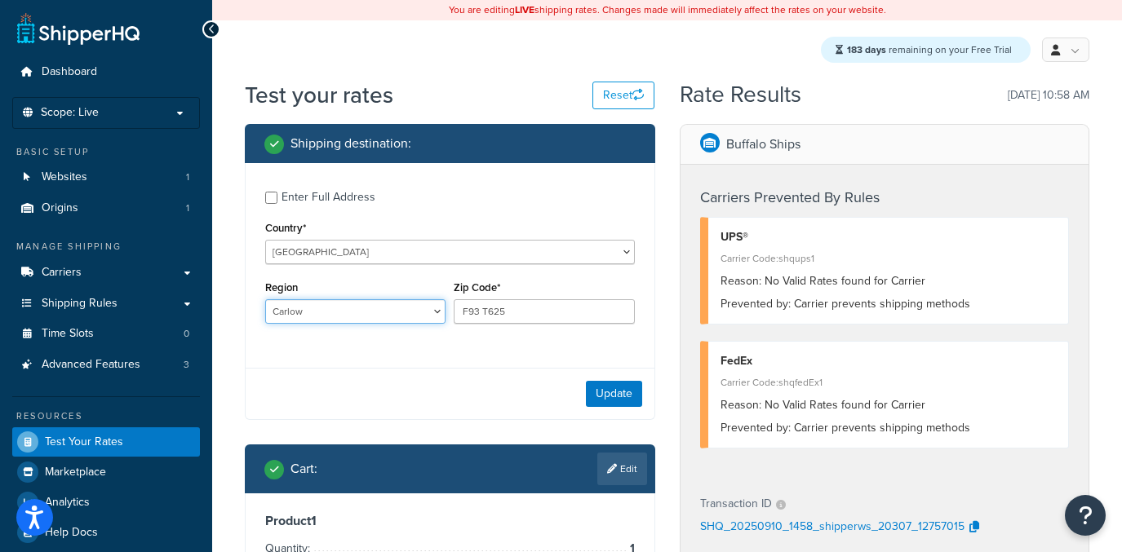
click at [265, 299] on select "Carlow Cavan Clare Cork Donegal Dublin Galway Kerry Kildare Kilkenny Laois Leit…" at bounding box center [355, 311] width 180 height 24
select select "DL"
click option "Donegal" at bounding box center [0, 0] width 0 height 0
click at [595, 388] on button "Update" at bounding box center [614, 394] width 56 height 26
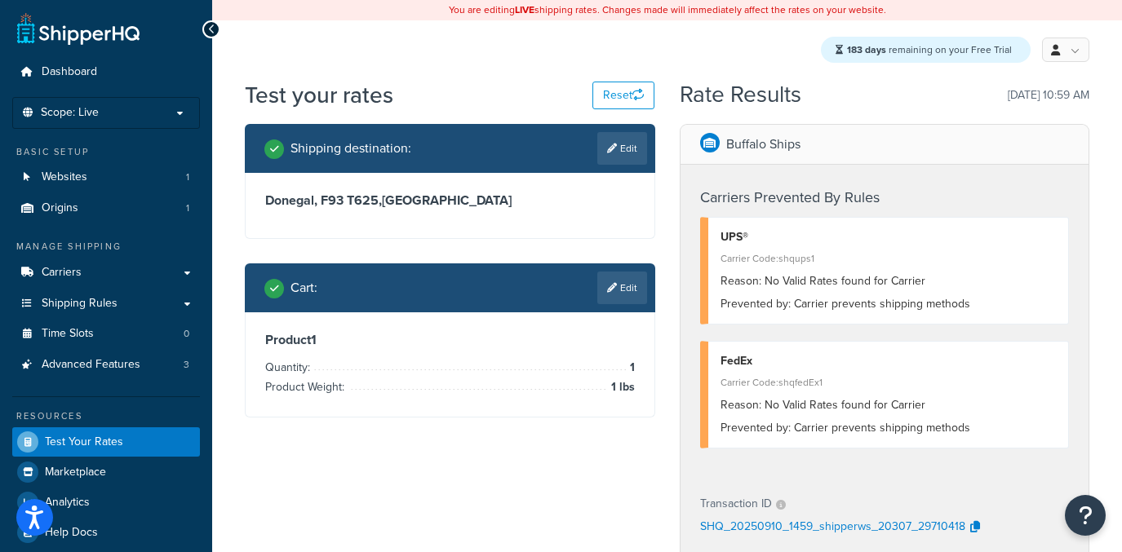
click at [619, 162] on link "Edit" at bounding box center [622, 148] width 50 height 33
select select "IE"
select select "DL"
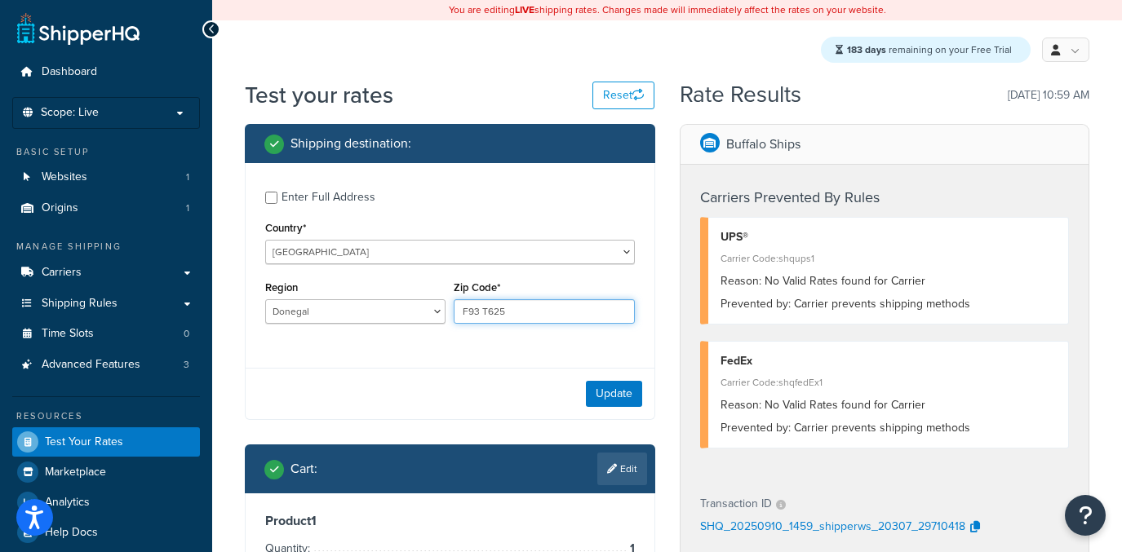
click at [507, 319] on input "F93 T625" at bounding box center [544, 311] width 180 height 24
paste input "D02 RK37"
type input "D02 RK37"
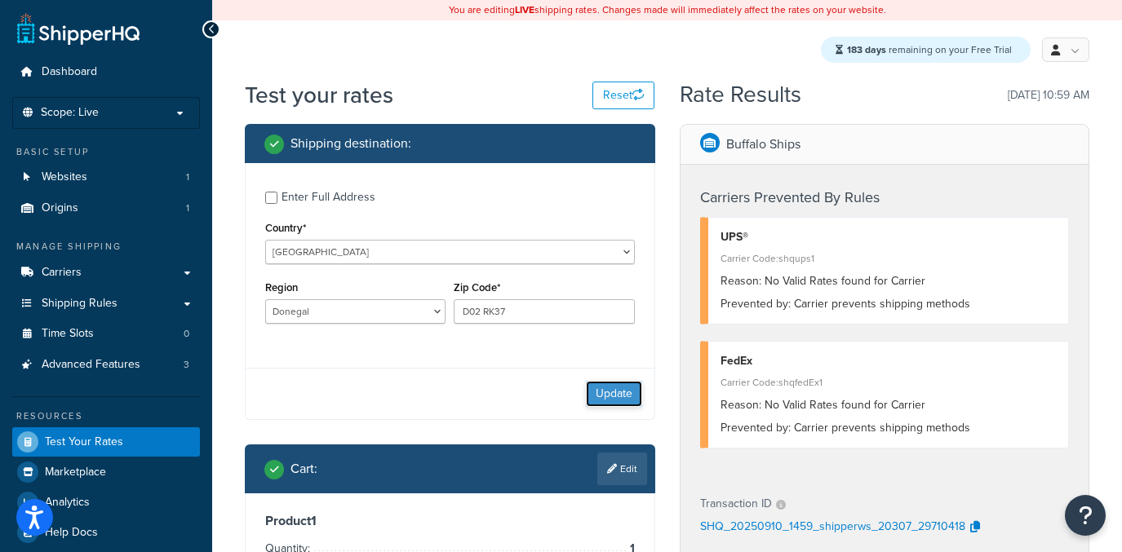
click at [621, 388] on button "Update" at bounding box center [614, 394] width 56 height 26
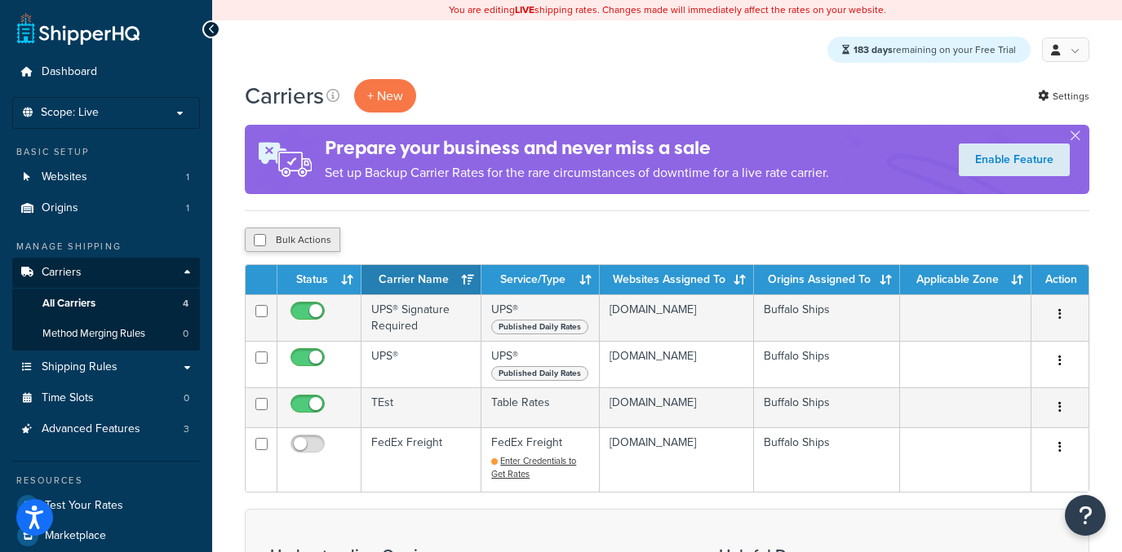
scroll to position [144, 0]
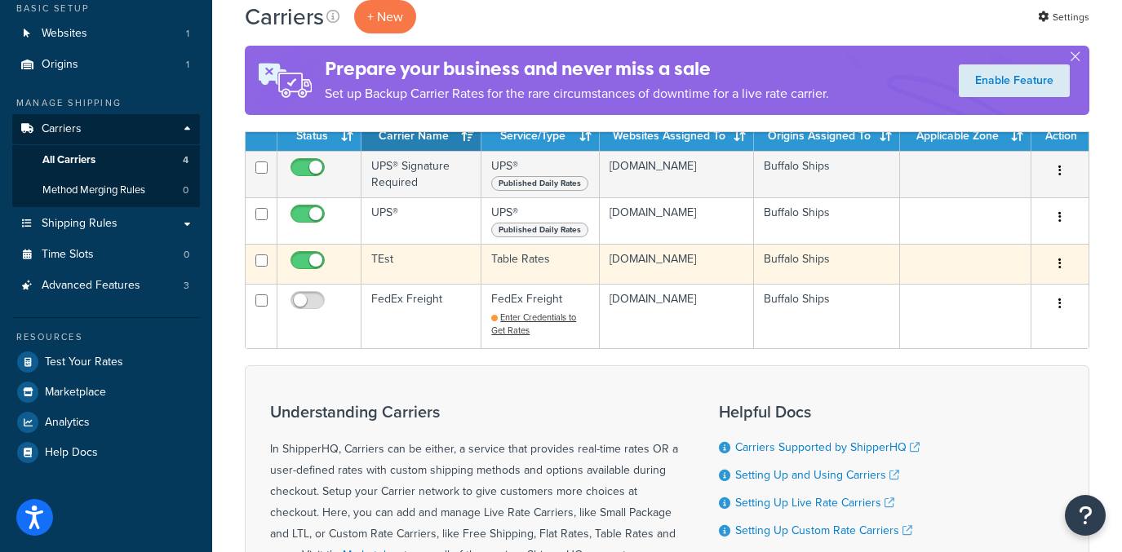
click at [439, 284] on td "TEst" at bounding box center [421, 264] width 120 height 40
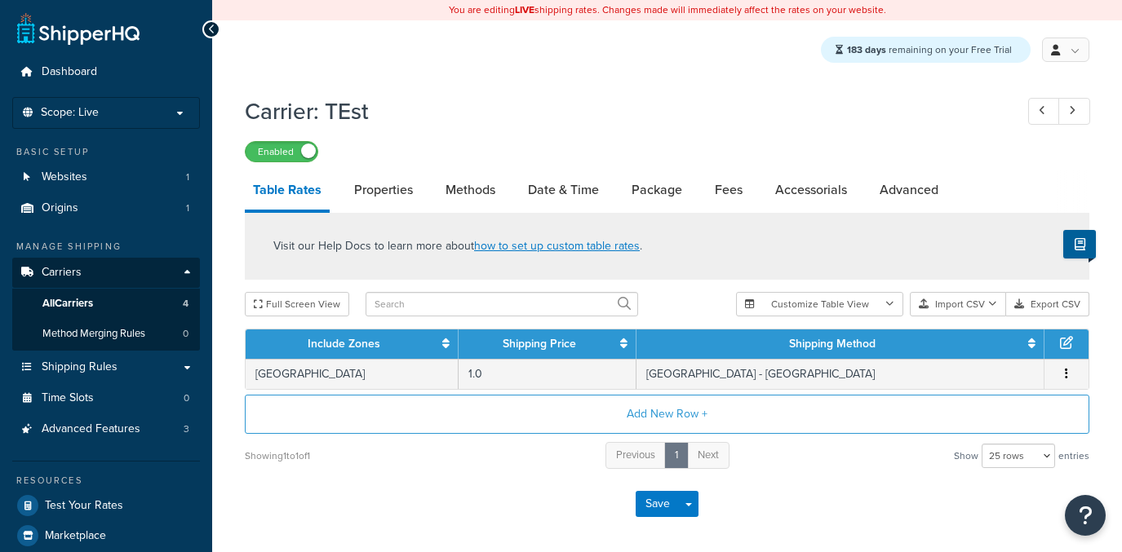
select select "25"
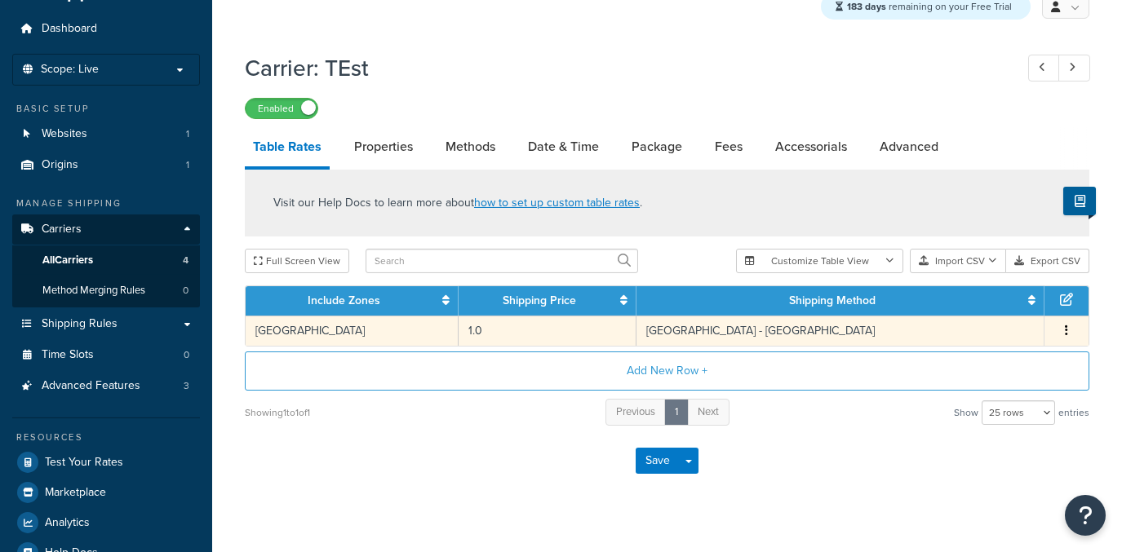
scroll to position [78, 0]
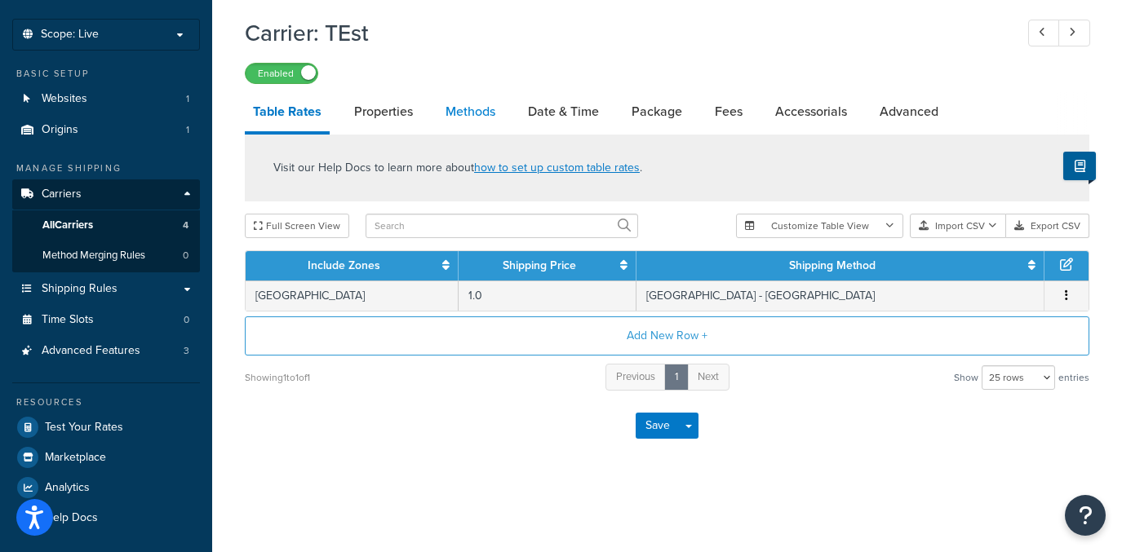
click at [497, 116] on link "Methods" at bounding box center [470, 111] width 66 height 39
select select "25"
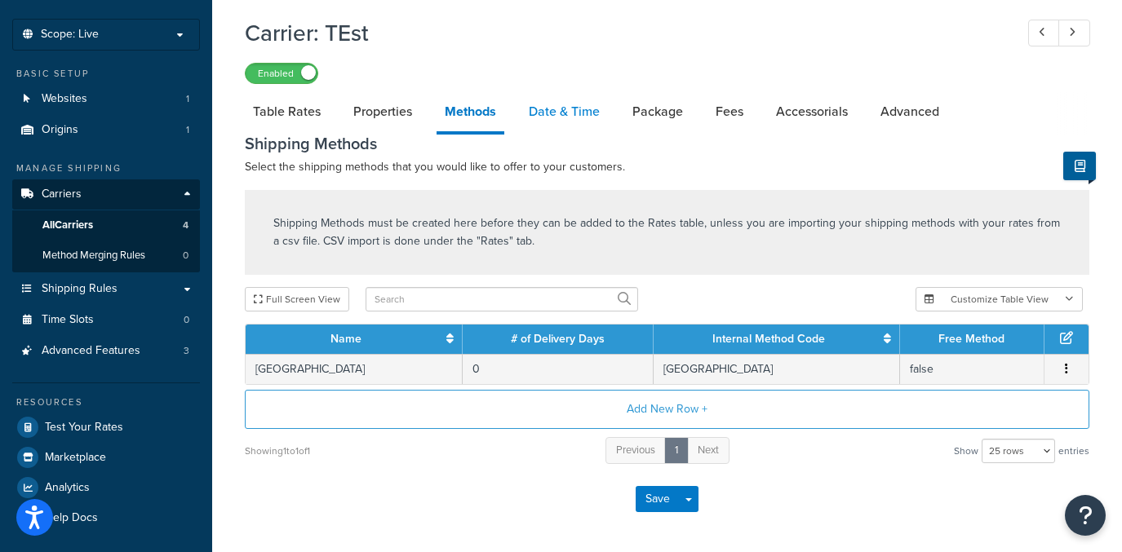
click at [543, 122] on link "Date & Time" at bounding box center [564, 111] width 87 height 39
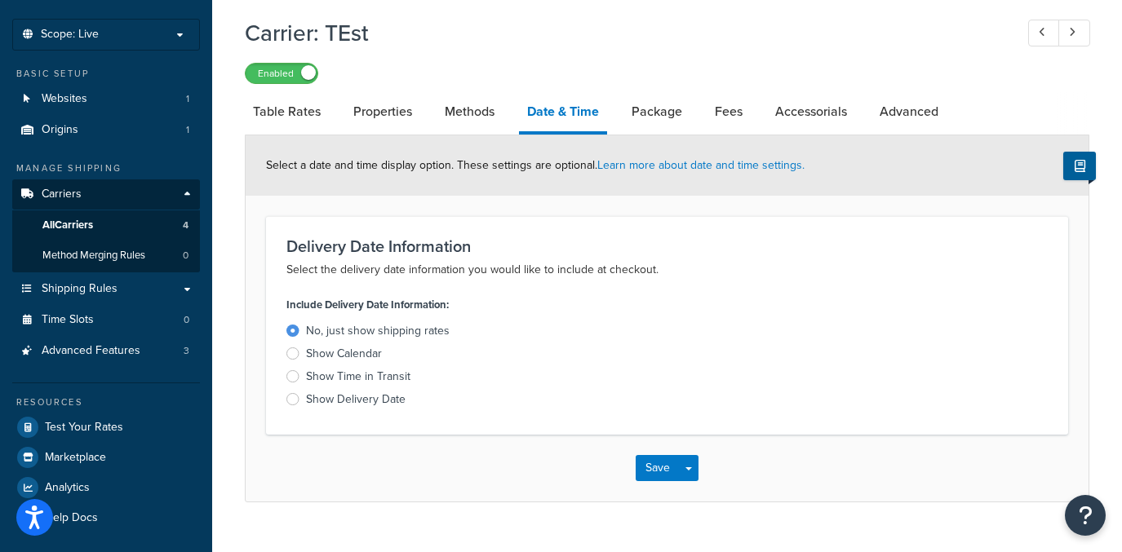
click at [577, 122] on link "Date & Time" at bounding box center [563, 113] width 88 height 42
click at [655, 122] on link "Package" at bounding box center [656, 111] width 67 height 39
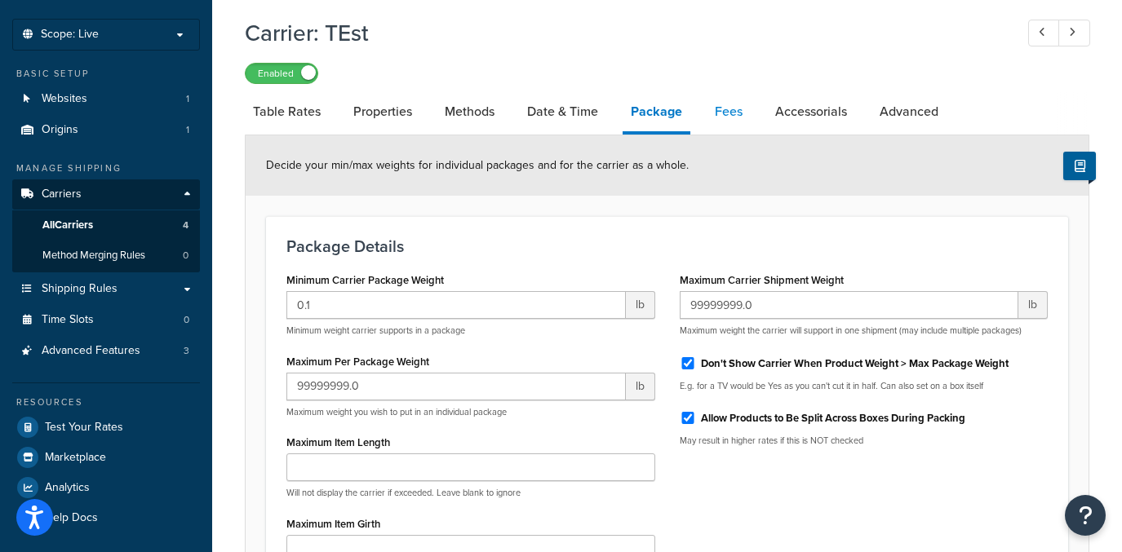
click at [716, 121] on link "Fees" at bounding box center [729, 111] width 44 height 39
select select "AFTER"
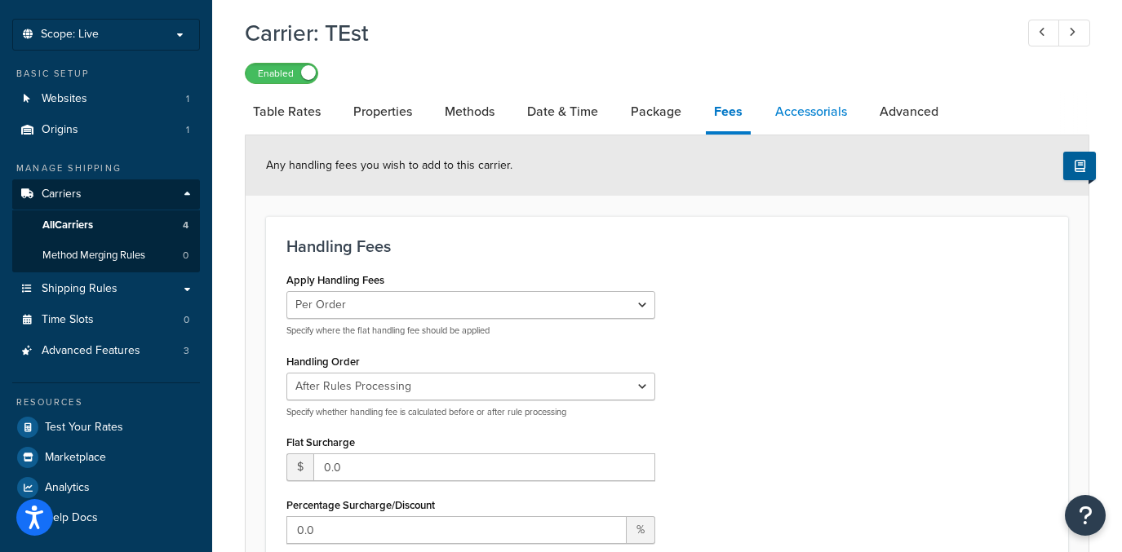
click at [801, 118] on link "Accessorials" at bounding box center [811, 111] width 88 height 39
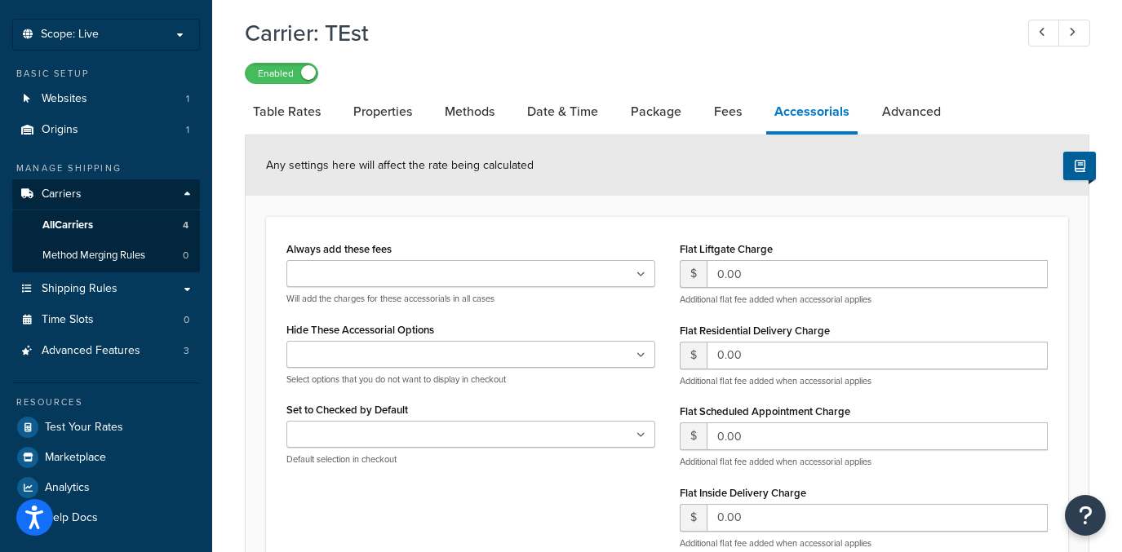
click at [869, 116] on li "Accessorials" at bounding box center [820, 113] width 108 height 42
click at [292, 117] on link "Table Rates" at bounding box center [287, 111] width 84 height 39
select select "25"
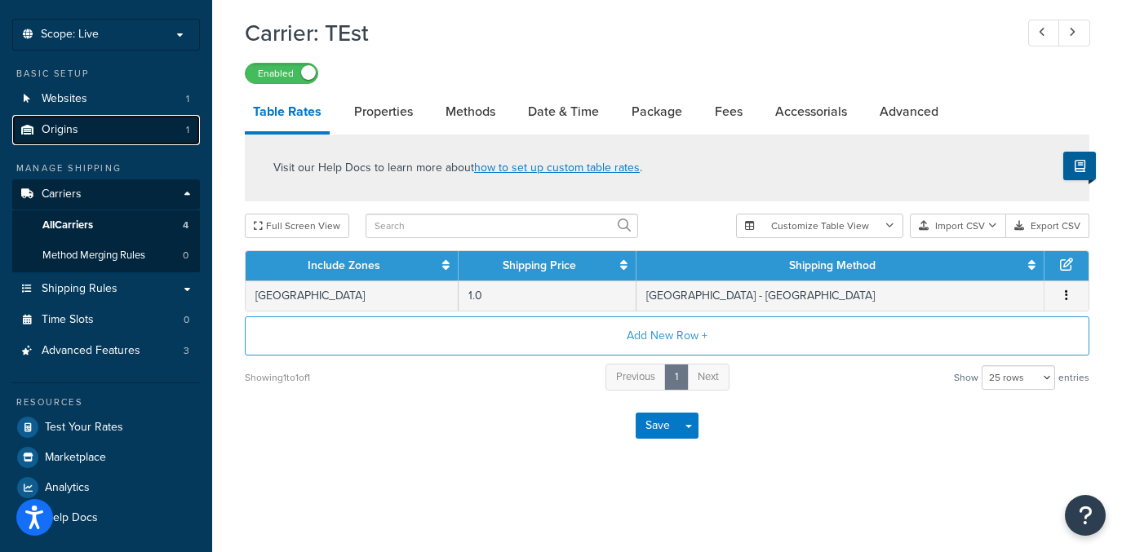
click at [131, 124] on link "Origins 1" at bounding box center [106, 130] width 188 height 30
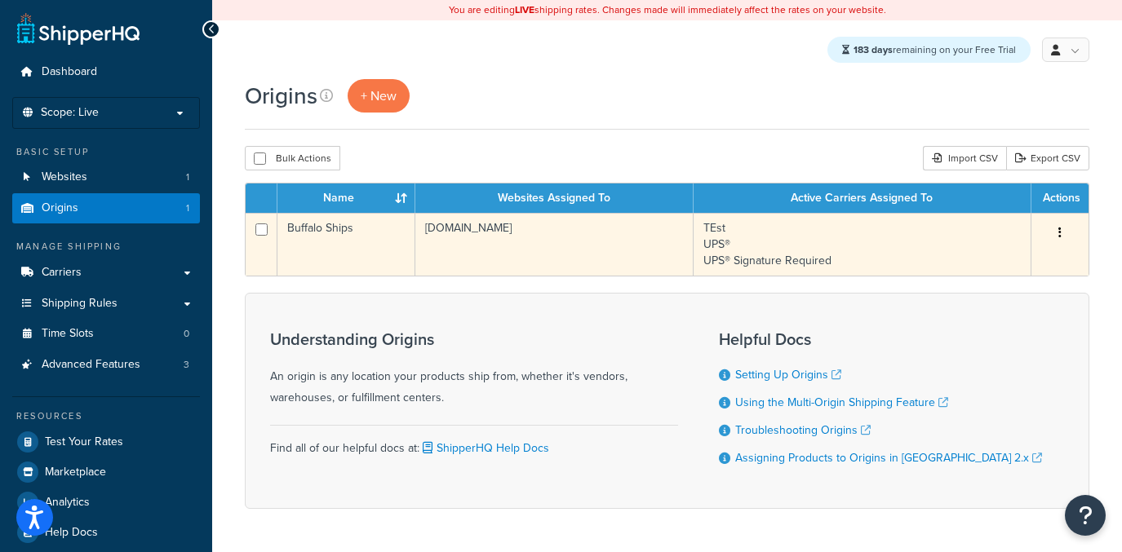
click at [747, 255] on td "TEst UPS® UPS® Signature Required" at bounding box center [863, 244] width 338 height 63
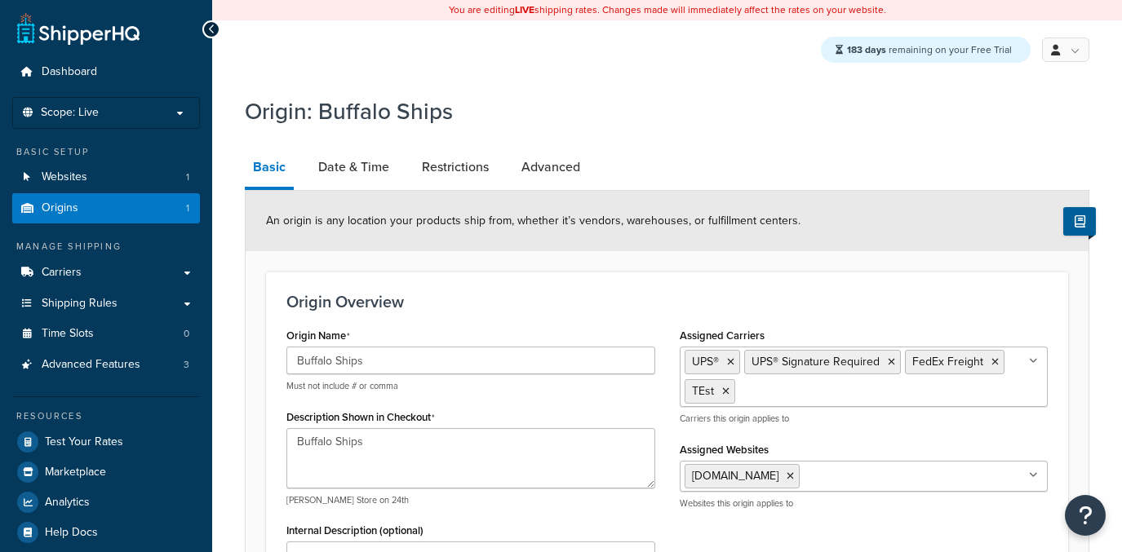
select select "32"
click at [142, 278] on link "Carriers" at bounding box center [106, 273] width 188 height 30
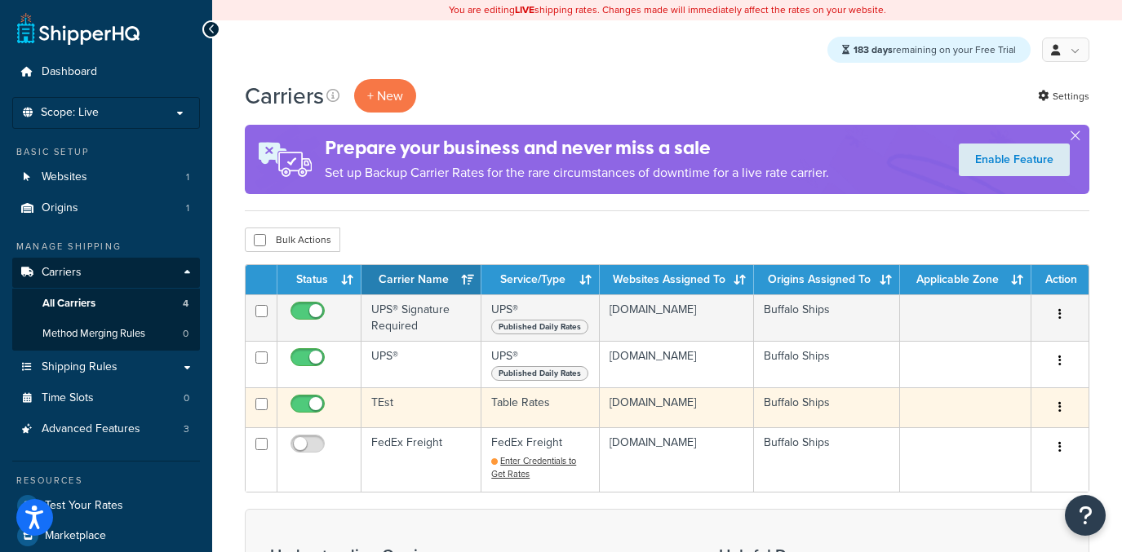
click at [435, 428] on td "TEst" at bounding box center [421, 408] width 120 height 40
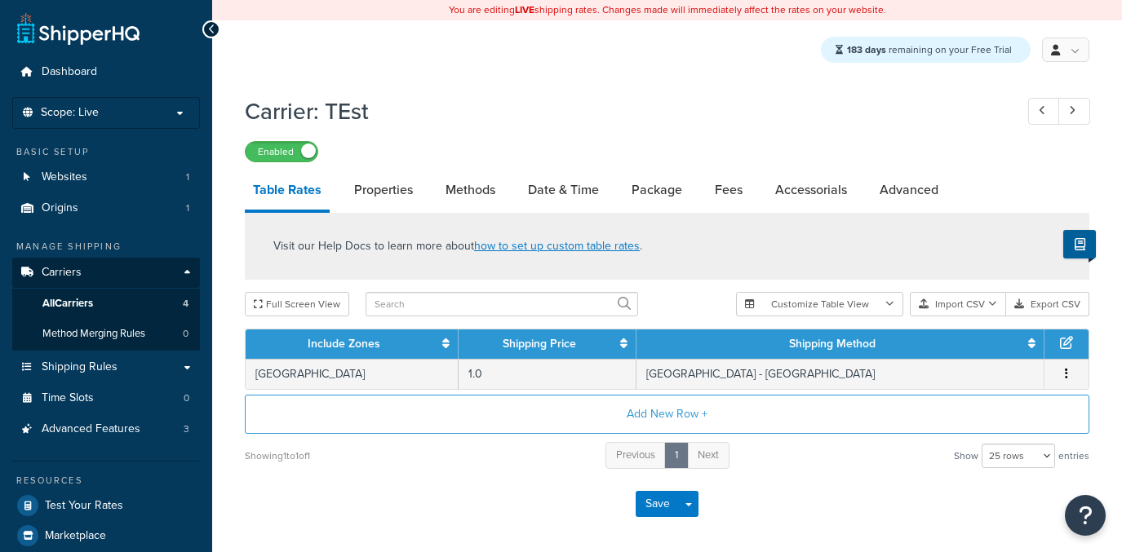
select select "25"
click at [408, 200] on link "Properties" at bounding box center [383, 190] width 75 height 39
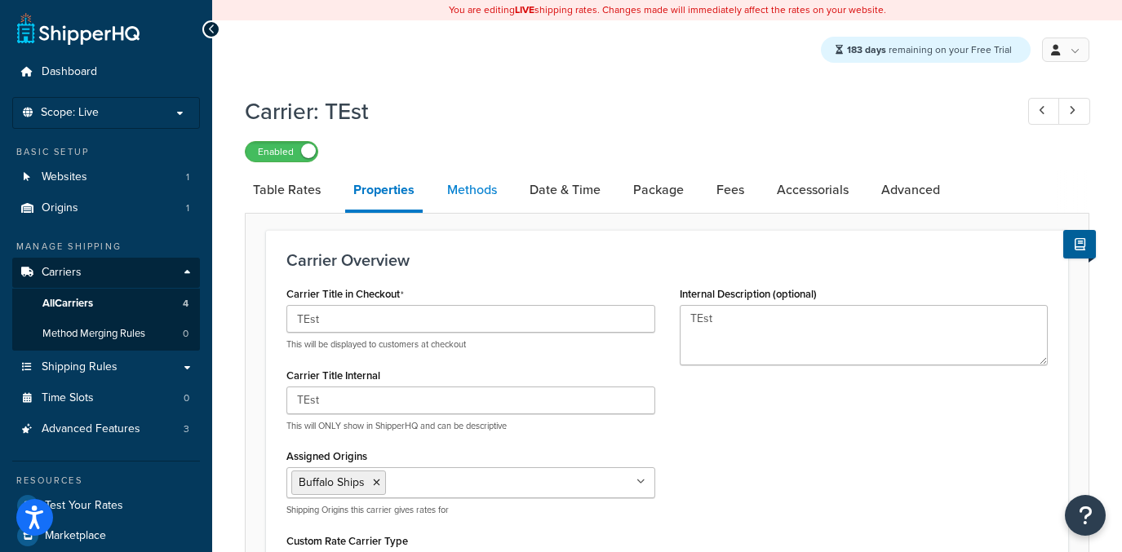
click at [478, 182] on link "Methods" at bounding box center [472, 190] width 66 height 39
select select "25"
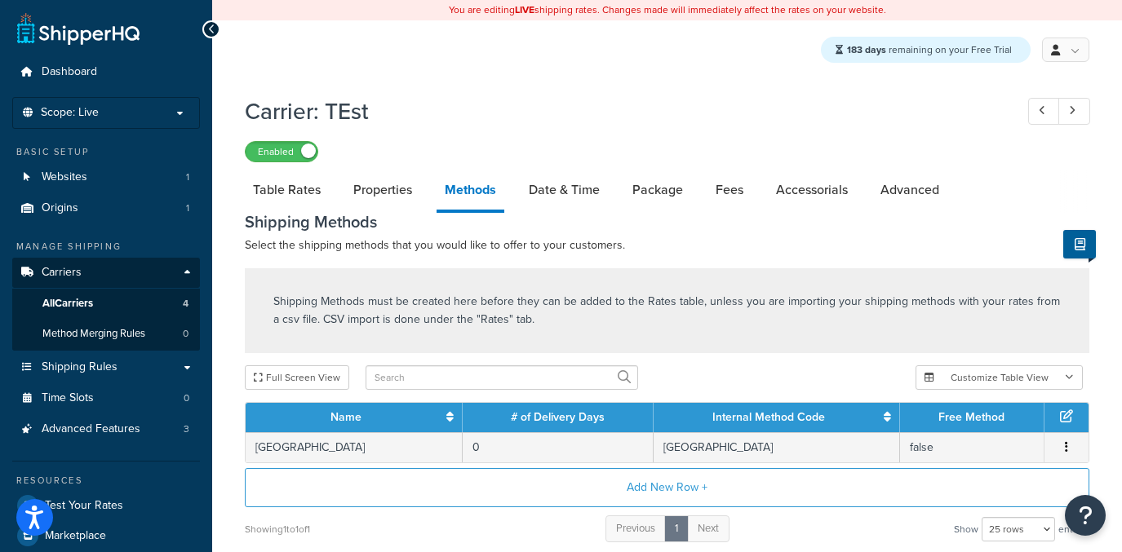
click at [562, 233] on div "Shipping Methods Select the shipping methods that you would like to offer to yo…" at bounding box center [667, 234] width 844 height 42
click at [564, 197] on link "Date & Time" at bounding box center [564, 190] width 87 height 39
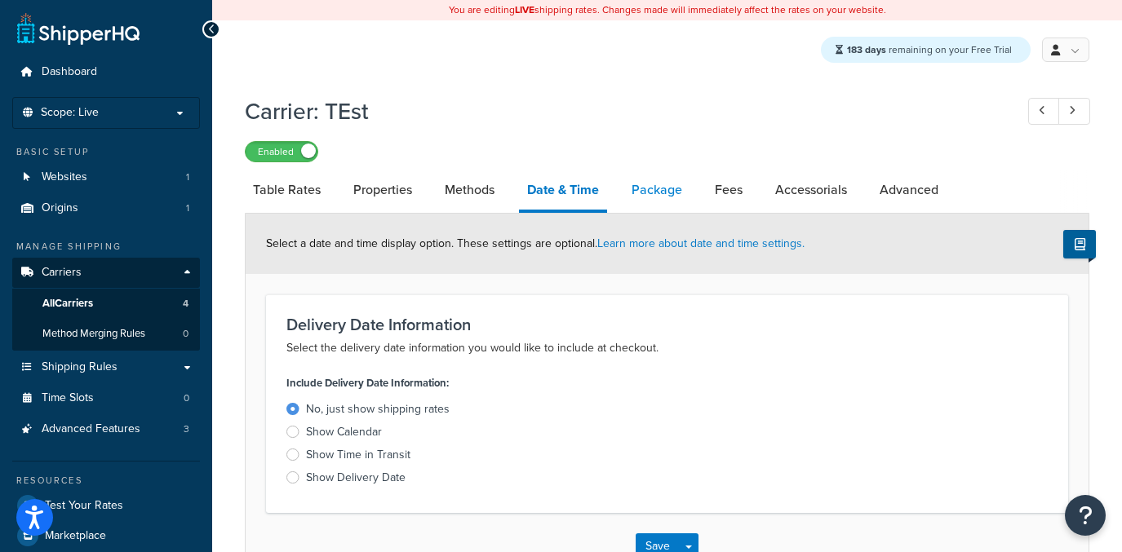
click at [644, 195] on link "Package" at bounding box center [656, 190] width 67 height 39
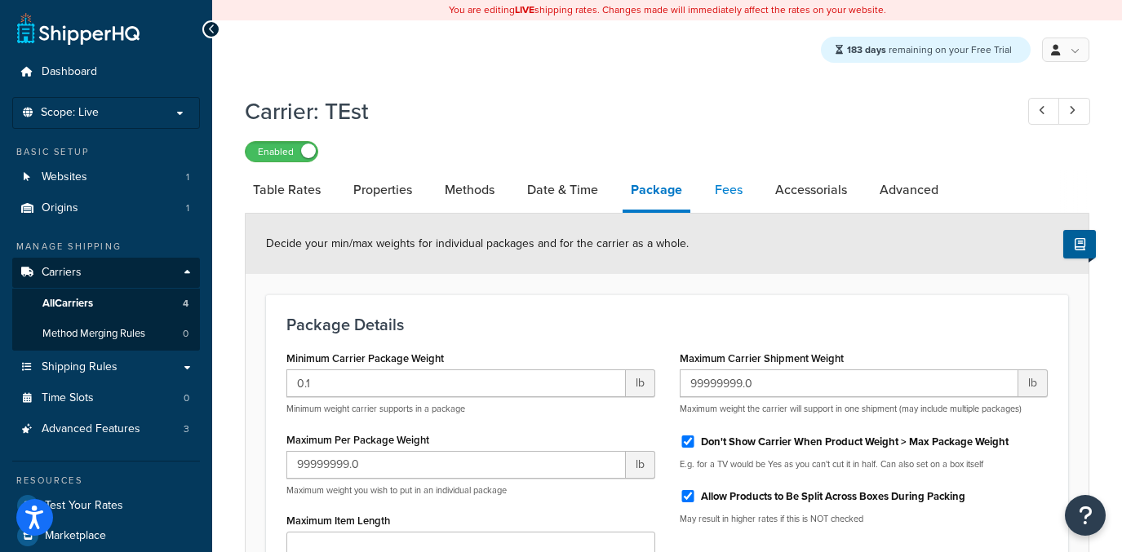
click at [743, 209] on link "Fees" at bounding box center [729, 190] width 44 height 39
select select "AFTER"
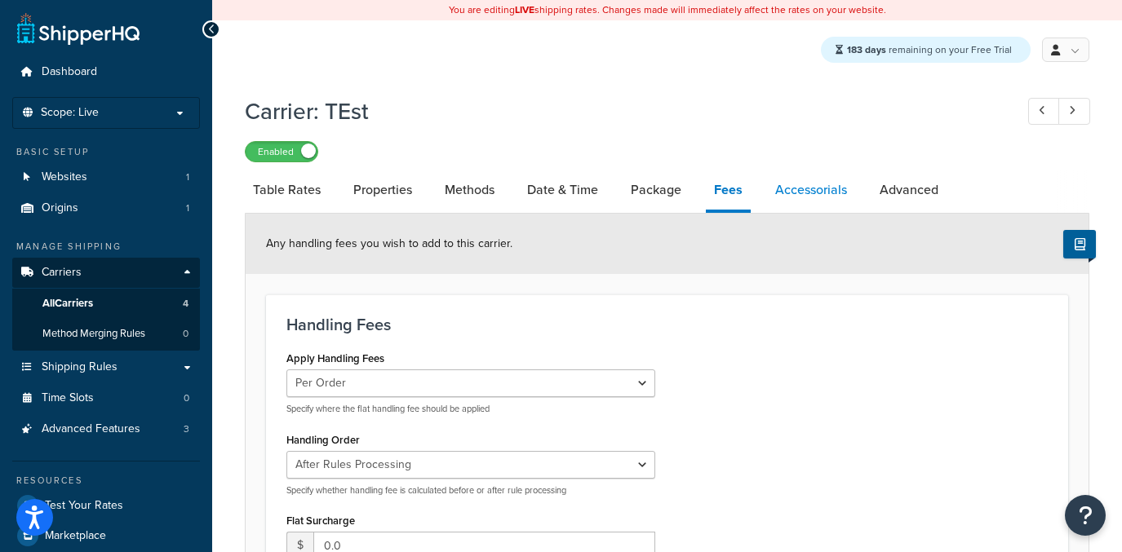
click at [801, 188] on link "Accessorials" at bounding box center [811, 190] width 88 height 39
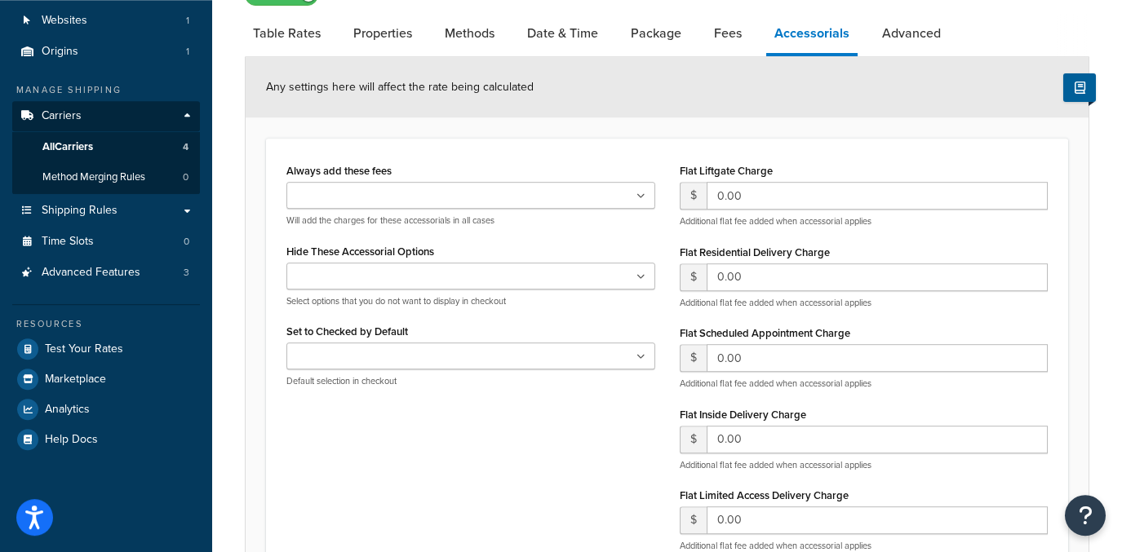
scroll to position [52, 0]
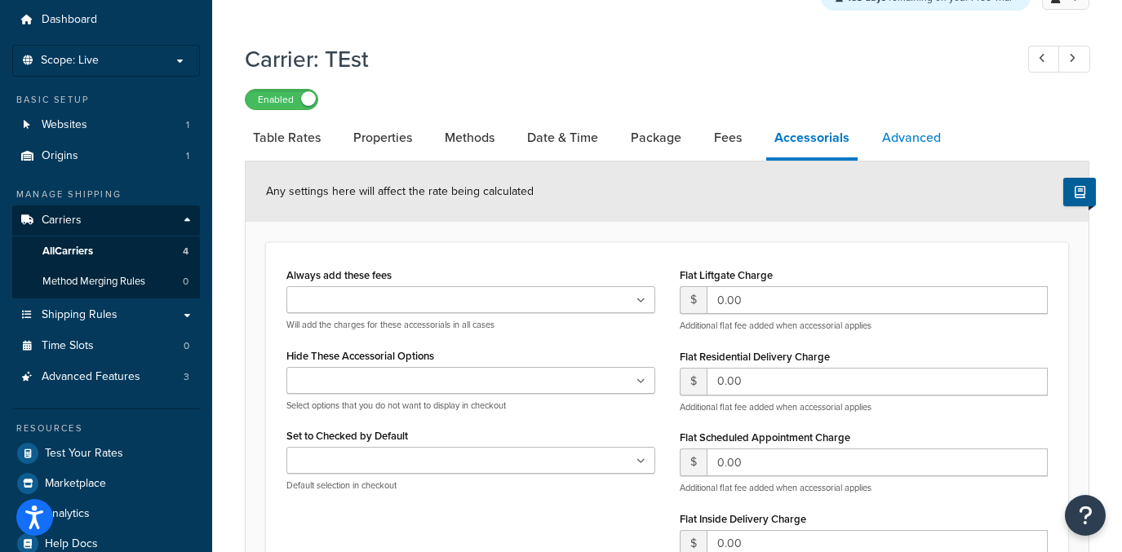
click at [893, 144] on link "Advanced" at bounding box center [911, 137] width 75 height 39
select select "false"
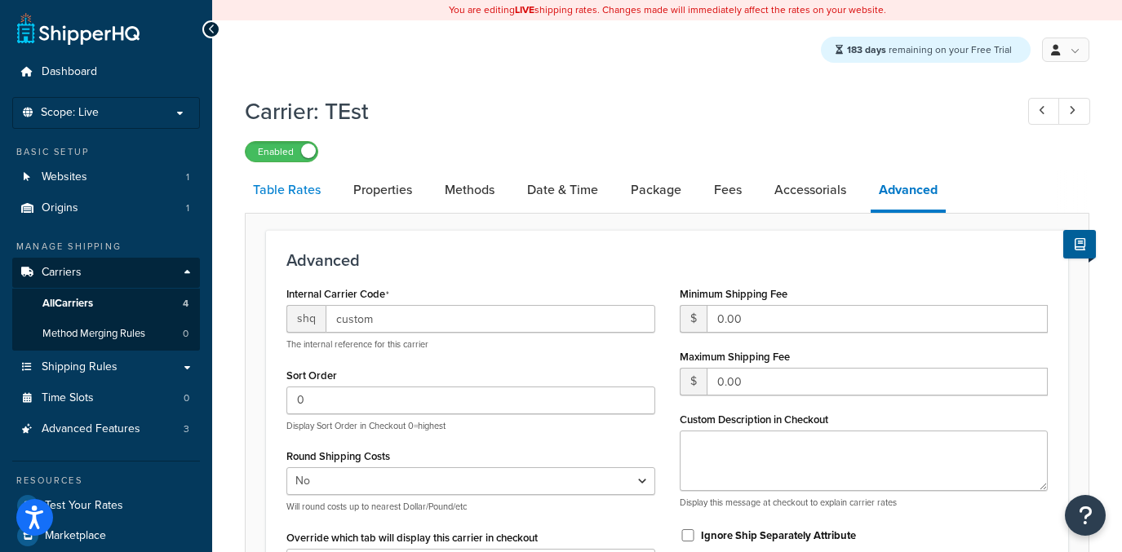
click at [304, 206] on link "Table Rates" at bounding box center [287, 190] width 84 height 39
select select "25"
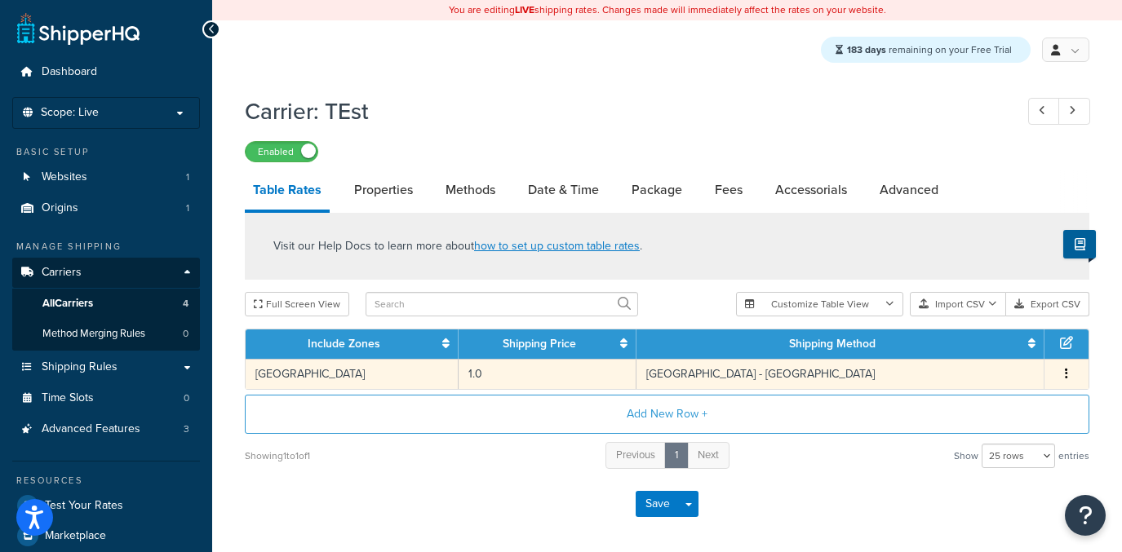
click at [527, 382] on td "1.0" at bounding box center [548, 374] width 178 height 30
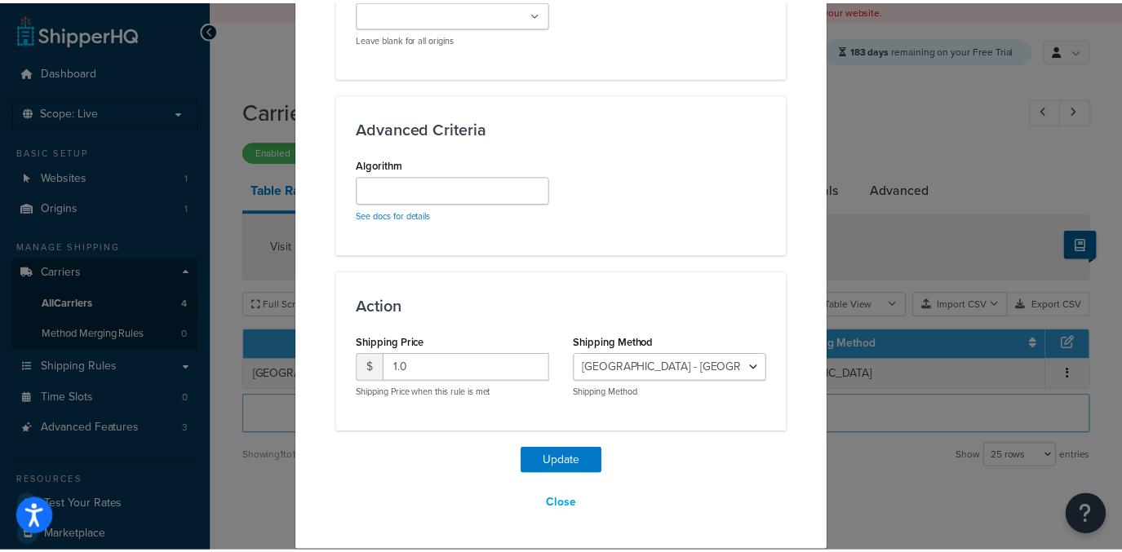
scroll to position [1161, 0]
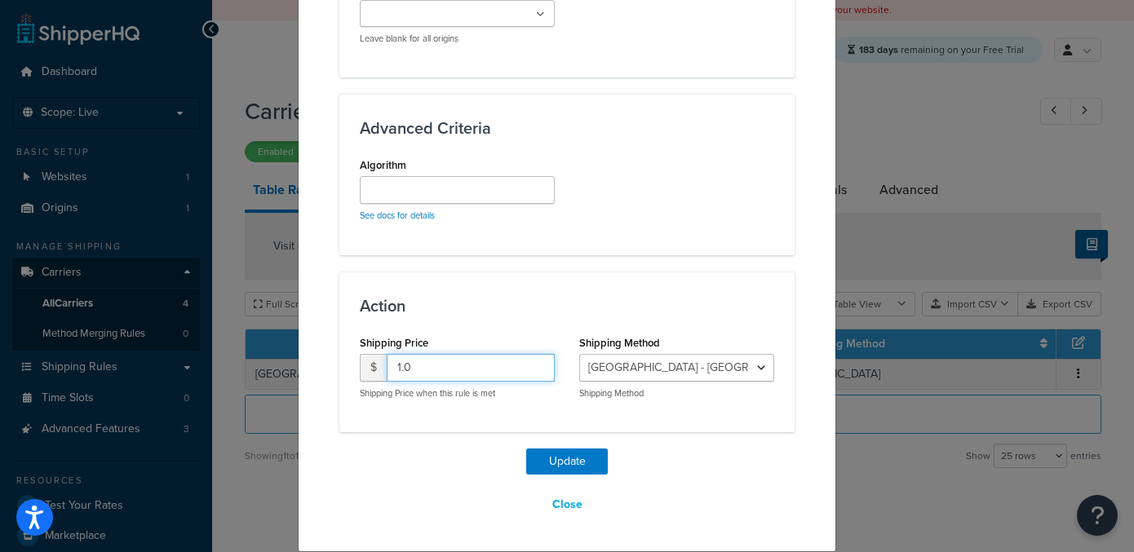
click at [406, 361] on input "1.0" at bounding box center [471, 368] width 168 height 28
type input "10"
click at [576, 462] on button "Update" at bounding box center [567, 462] width 82 height 26
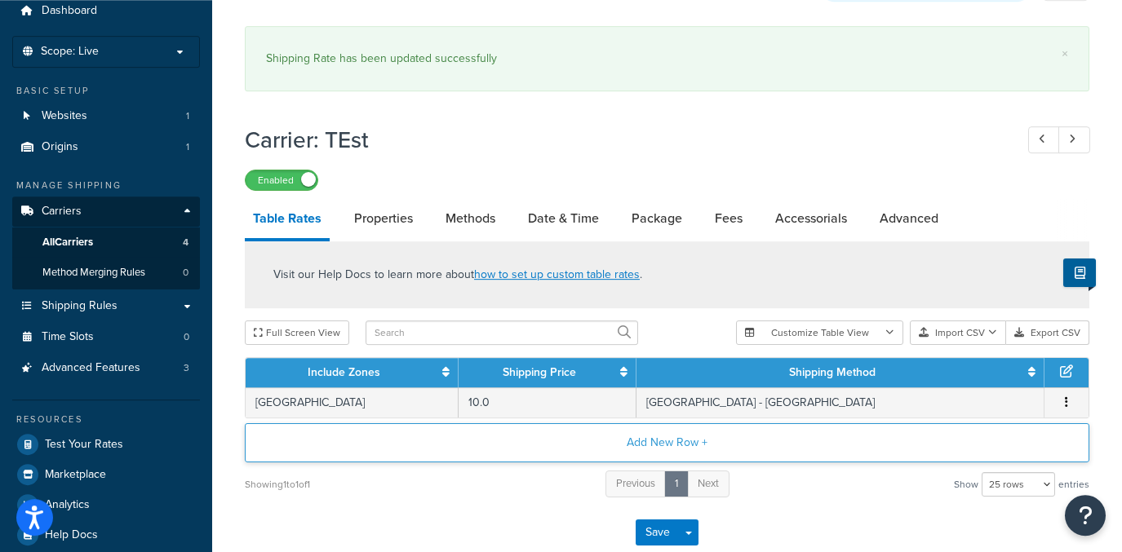
scroll to position [78, 0]
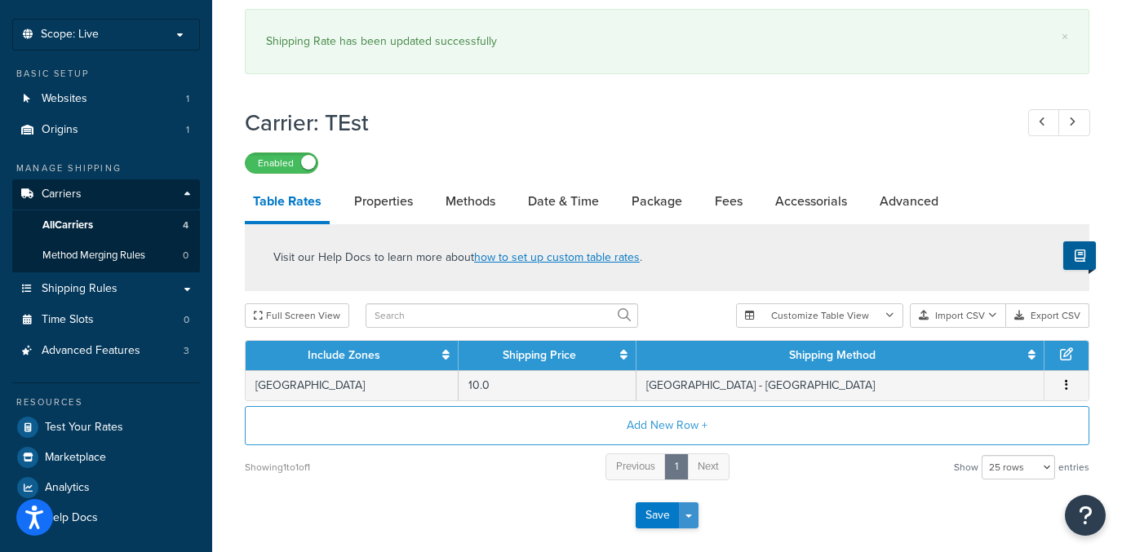
click at [689, 517] on span "button" at bounding box center [688, 516] width 7 height 3
click at [699, 548] on button "Save and Edit" at bounding box center [695, 546] width 119 height 34
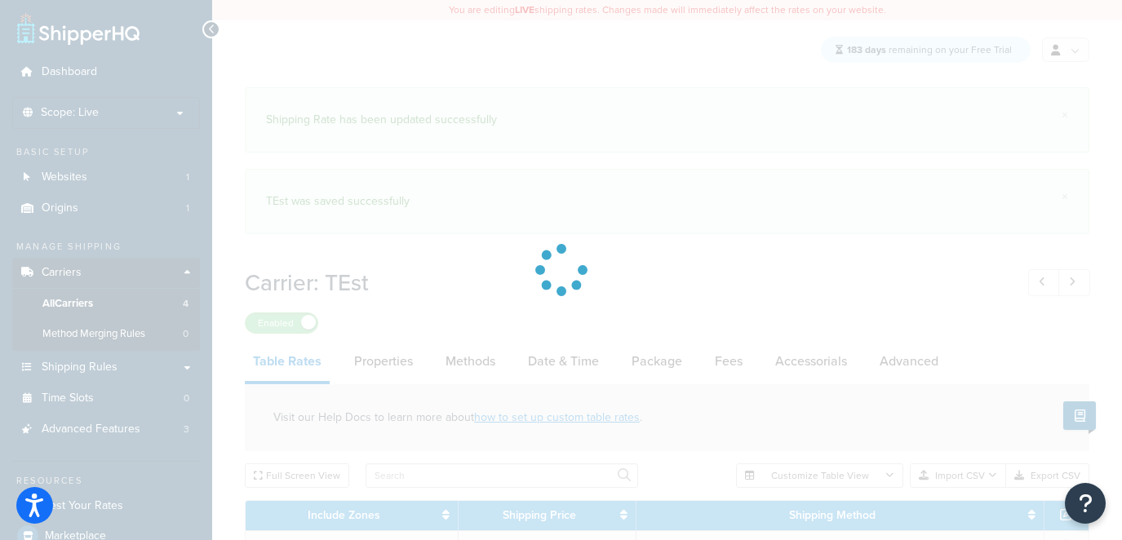
select select "25"
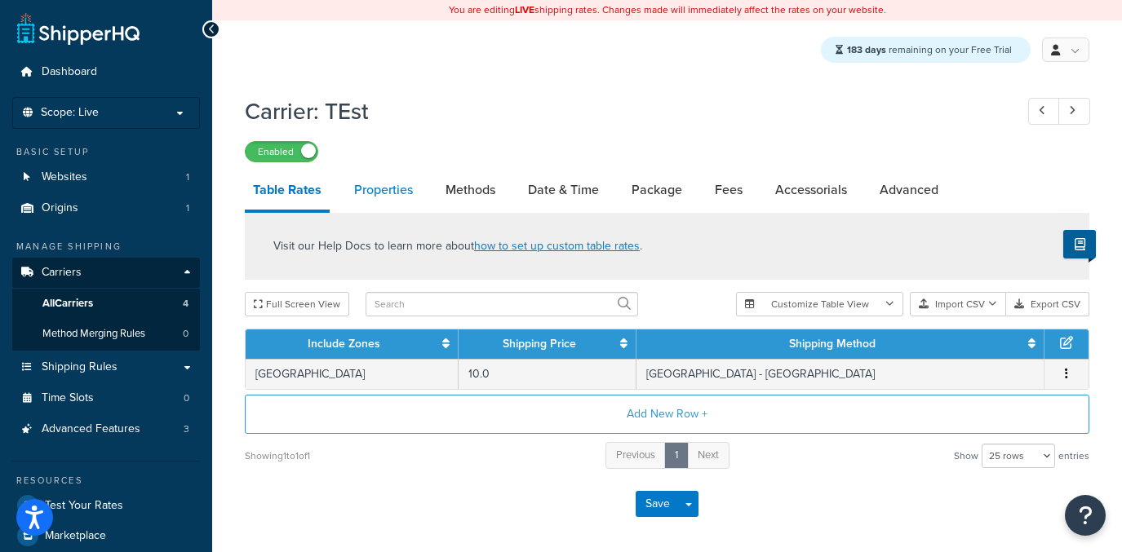
click at [378, 199] on link "Properties" at bounding box center [383, 190] width 75 height 39
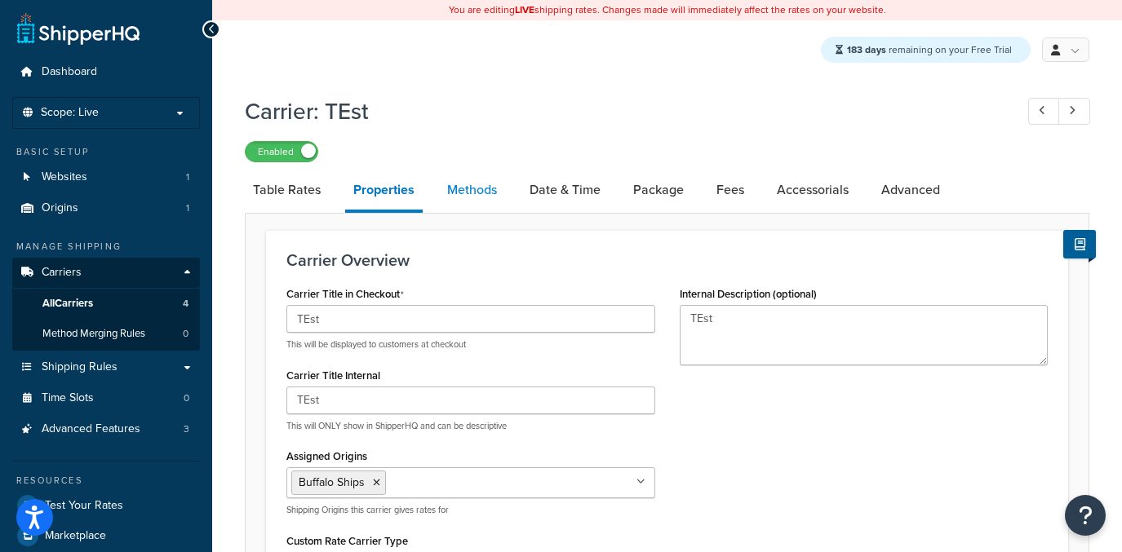
click at [455, 194] on link "Methods" at bounding box center [472, 190] width 66 height 39
select select "25"
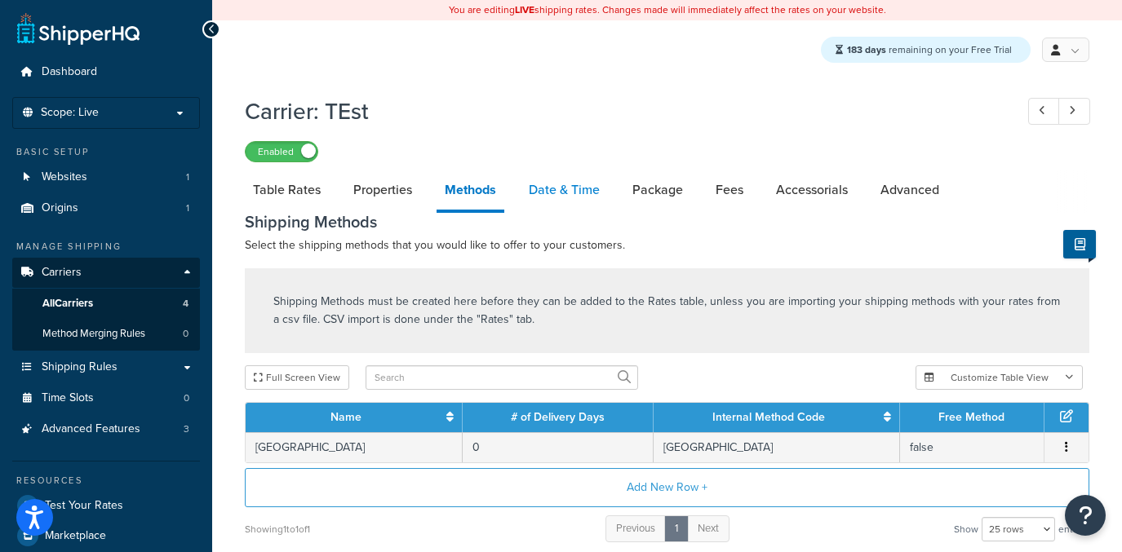
click at [531, 200] on link "Date & Time" at bounding box center [564, 190] width 87 height 39
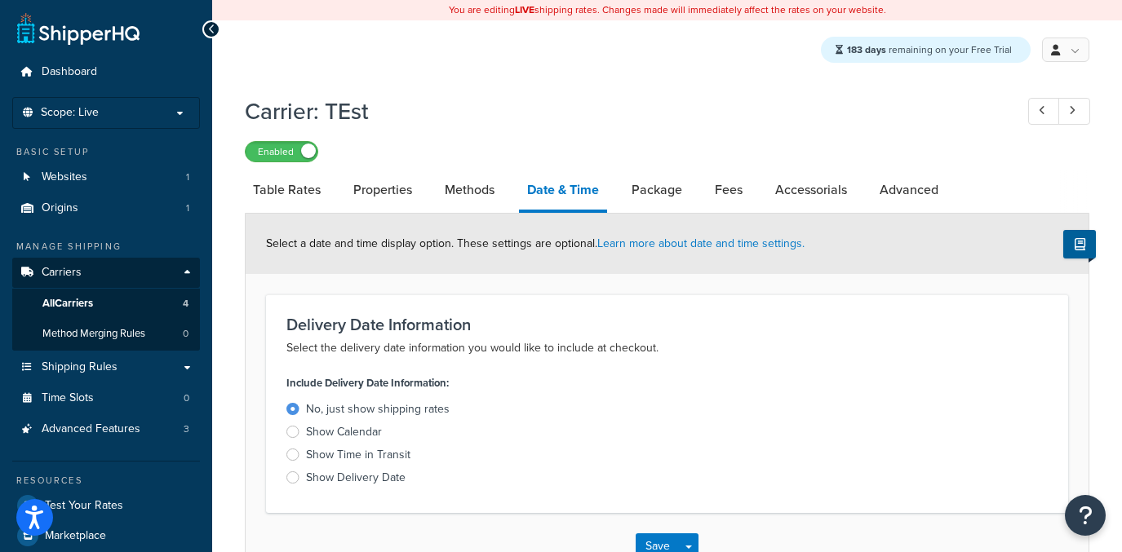
click at [607, 202] on link "Date & Time" at bounding box center [563, 192] width 88 height 42
click at [628, 199] on link "Package" at bounding box center [656, 190] width 67 height 39
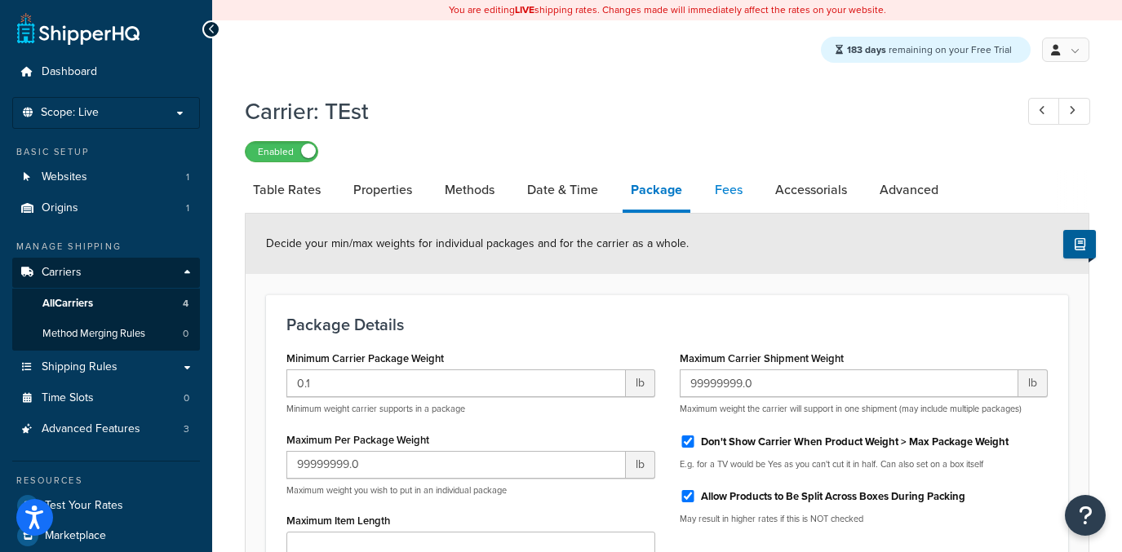
click at [748, 191] on li "Fees" at bounding box center [737, 190] width 60 height 39
click at [741, 191] on link "Fees" at bounding box center [729, 190] width 44 height 39
select select "AFTER"
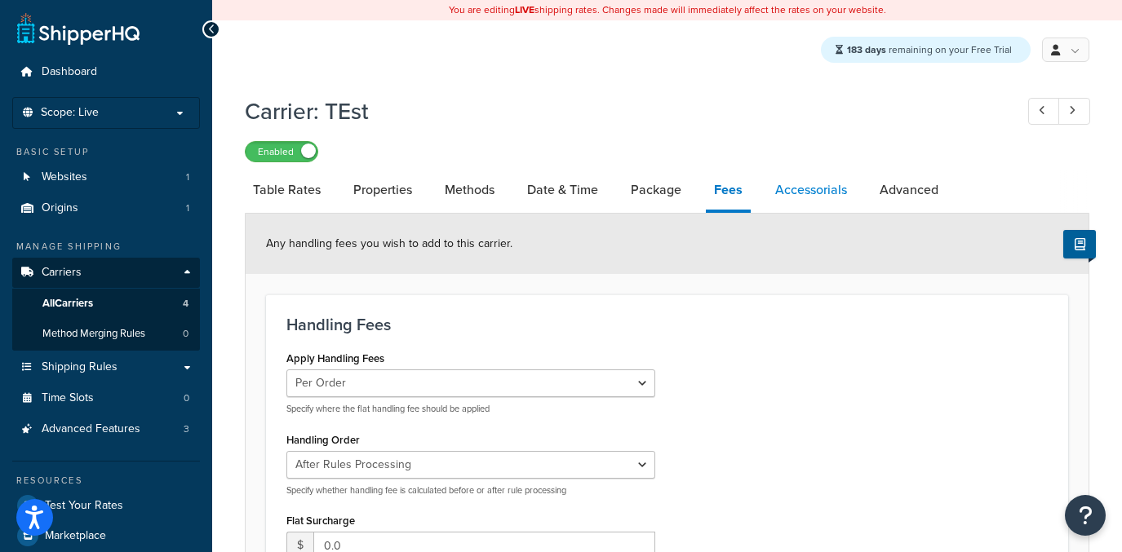
click at [809, 172] on link "Accessorials" at bounding box center [811, 190] width 88 height 39
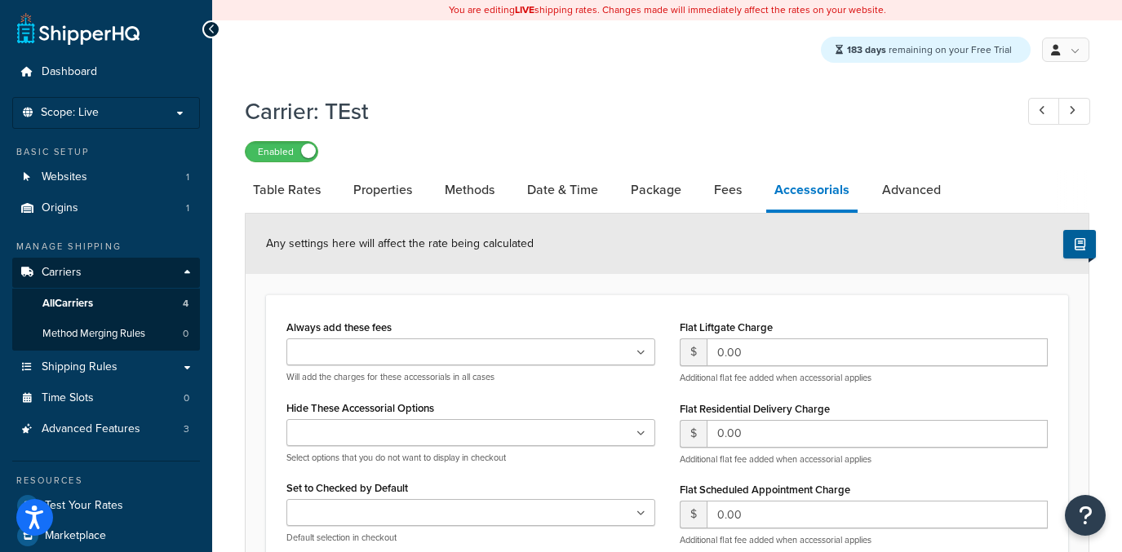
click at [867, 210] on li "Accessorials" at bounding box center [820, 192] width 108 height 42
click at [885, 201] on link "Advanced" at bounding box center [911, 190] width 75 height 39
select select "false"
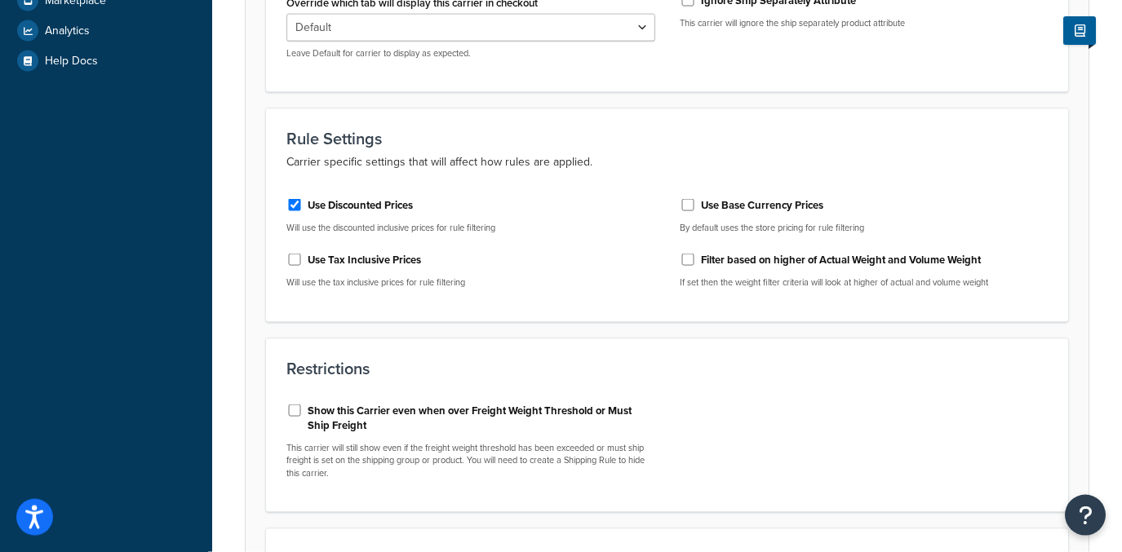
scroll to position [548, 0]
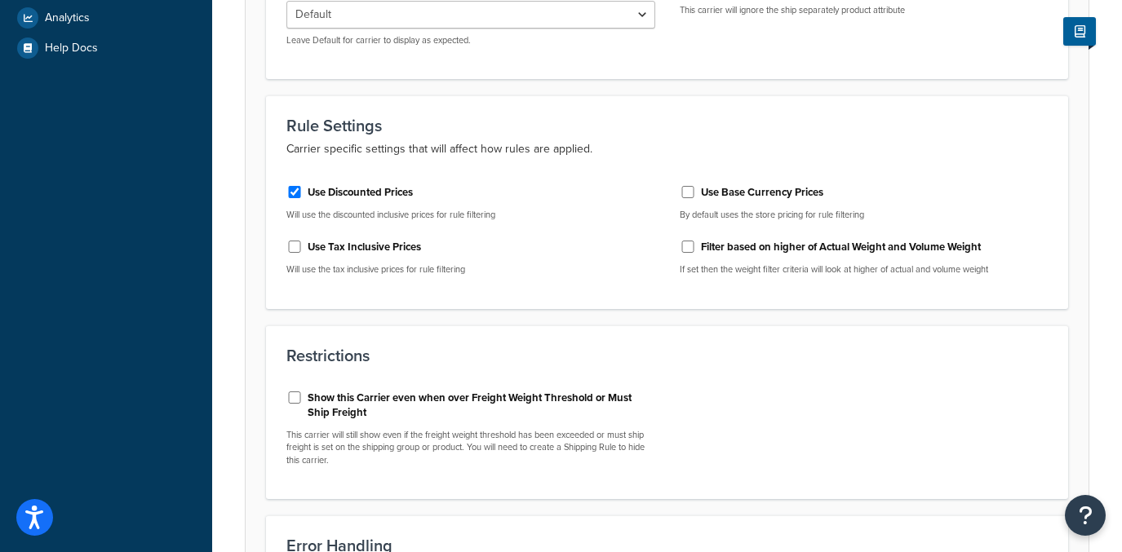
click at [533, 392] on label "Show this Carrier even when over Freight Weight Threshold or Must Ship Freight" at bounding box center [482, 405] width 348 height 29
click at [303, 392] on input "Show this Carrier even when over Freight Weight Threshold or Must Ship Freight" at bounding box center [294, 398] width 16 height 12
checkbox input "true"
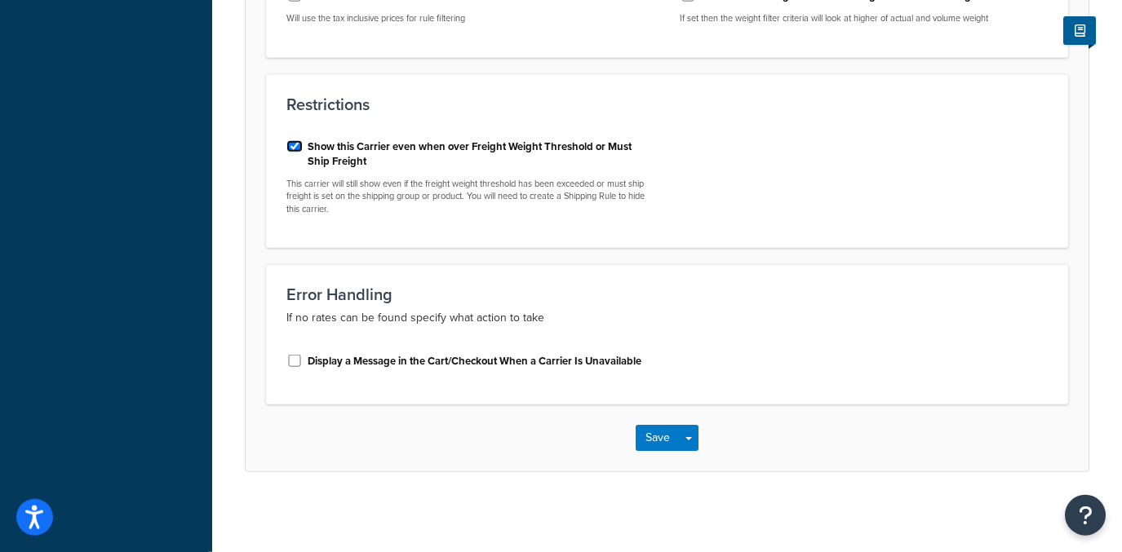
scroll to position [802, 0]
click at [689, 441] on button "Save Dropdown" at bounding box center [689, 436] width 20 height 26
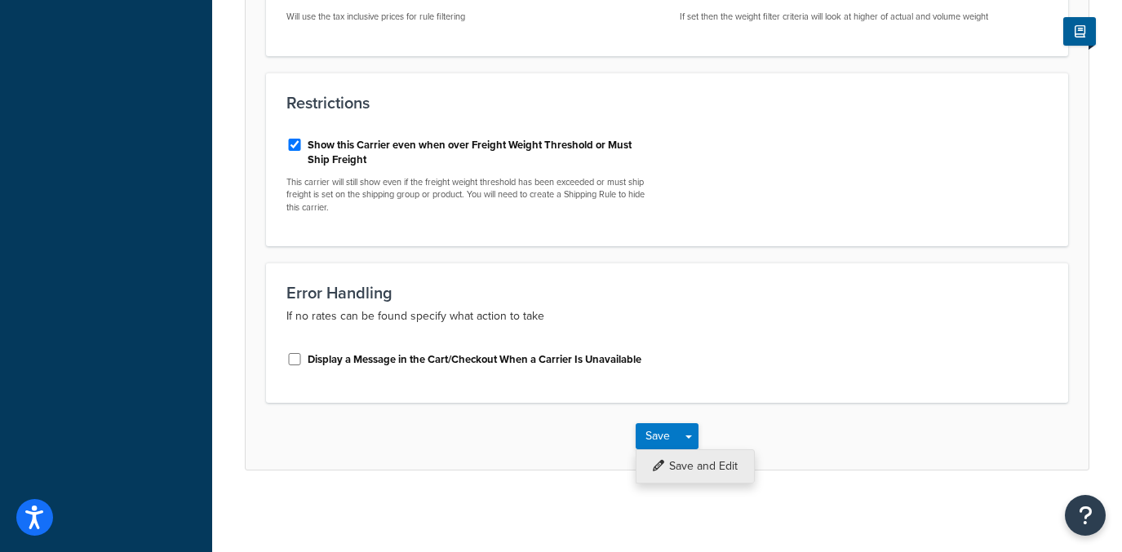
click at [696, 463] on button "Save and Edit" at bounding box center [695, 467] width 119 height 34
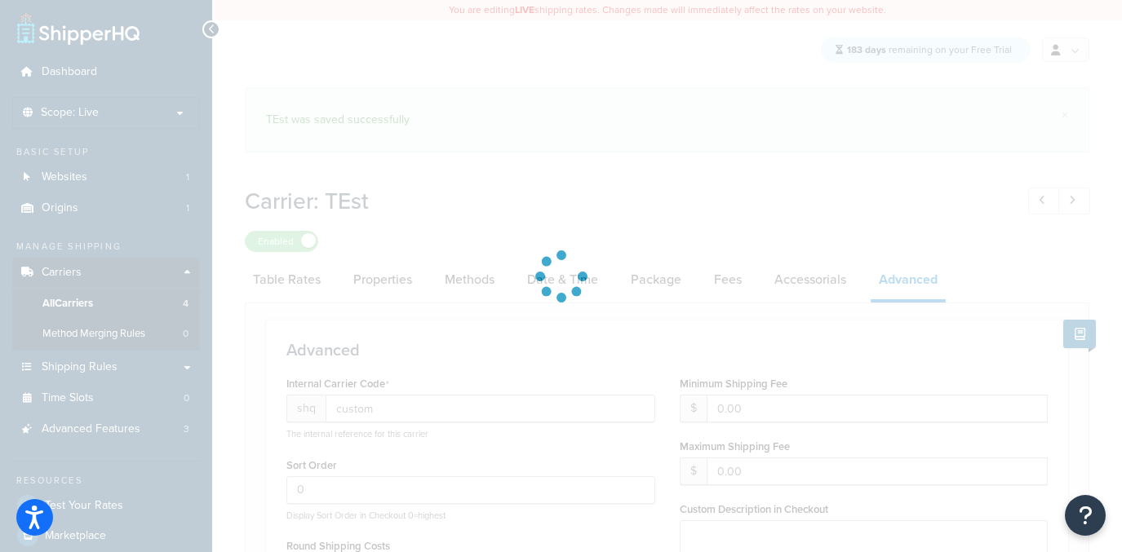
select select "false"
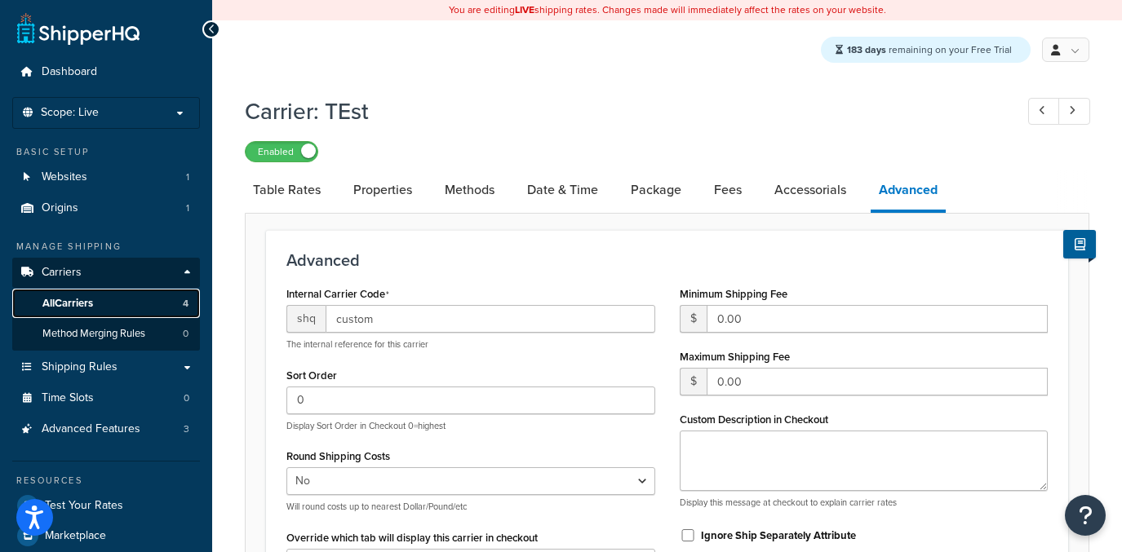
click at [72, 305] on span "All Carriers" at bounding box center [67, 304] width 51 height 14
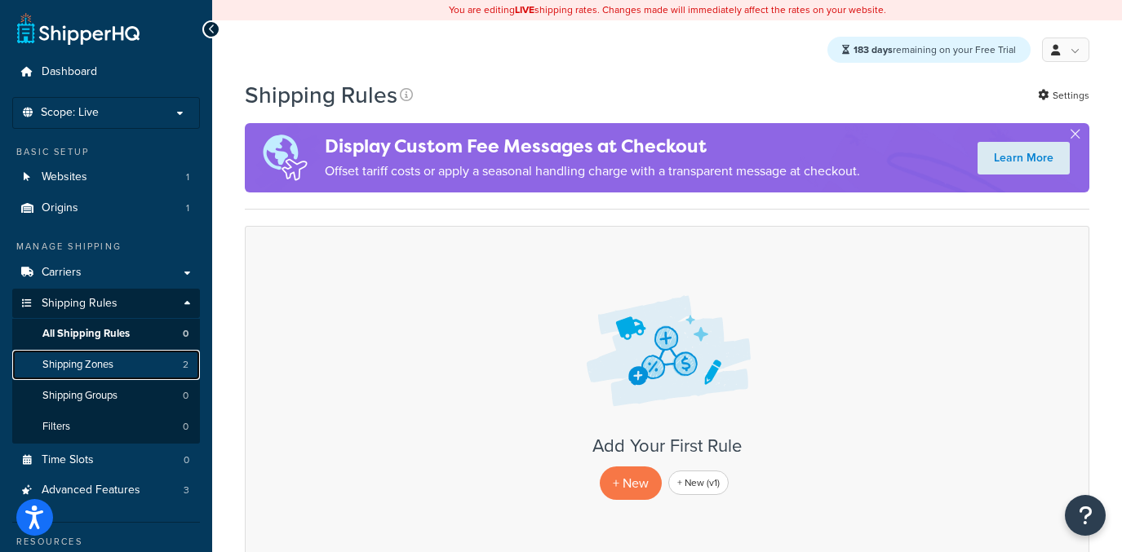
click at [171, 361] on link "Shipping Zones 2" at bounding box center [106, 365] width 188 height 30
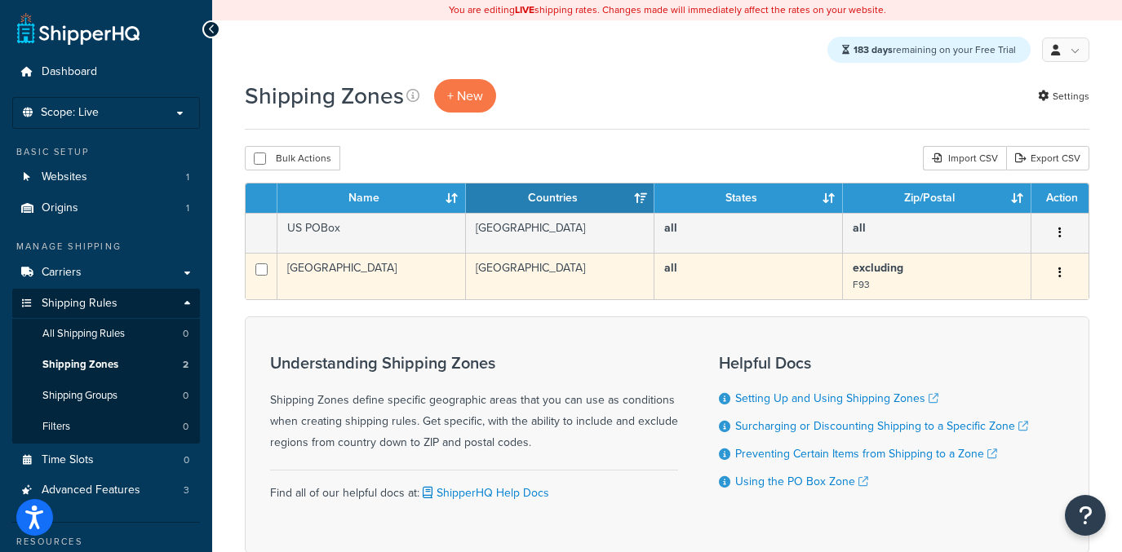
click at [738, 269] on td "all" at bounding box center [748, 276] width 188 height 47
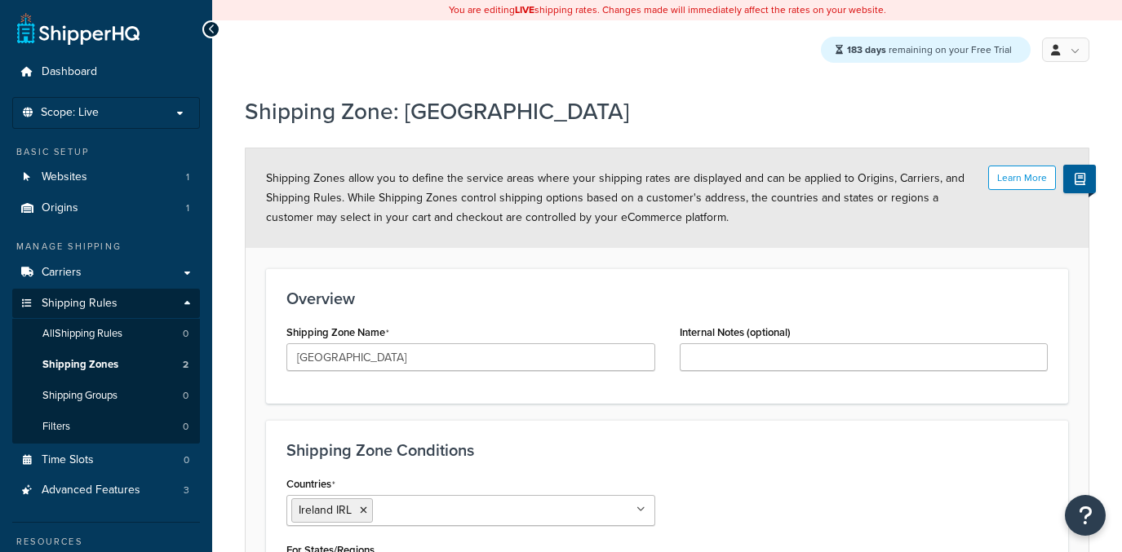
select select "excluding"
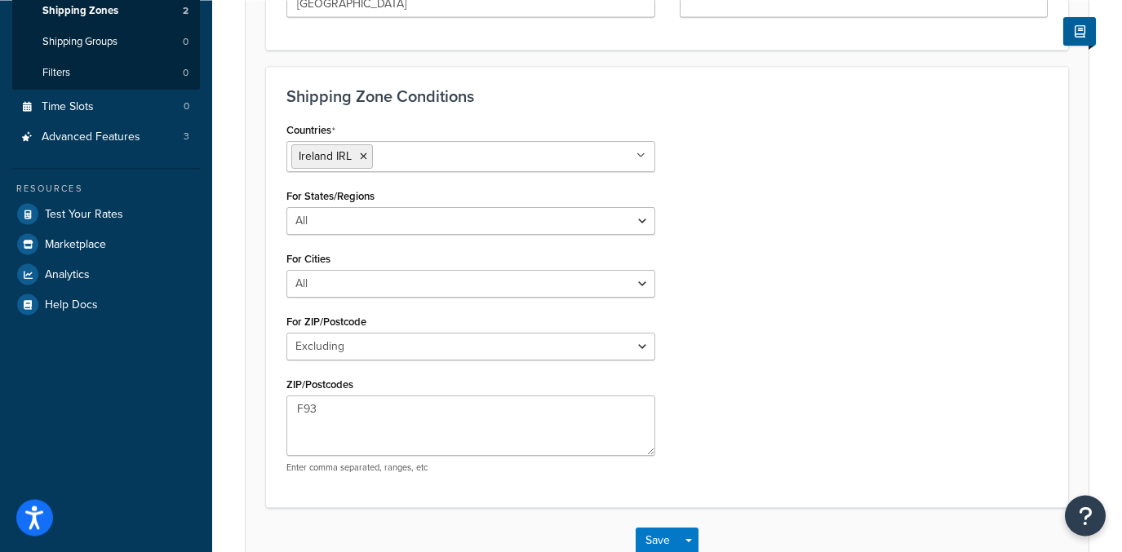
scroll to position [444, 0]
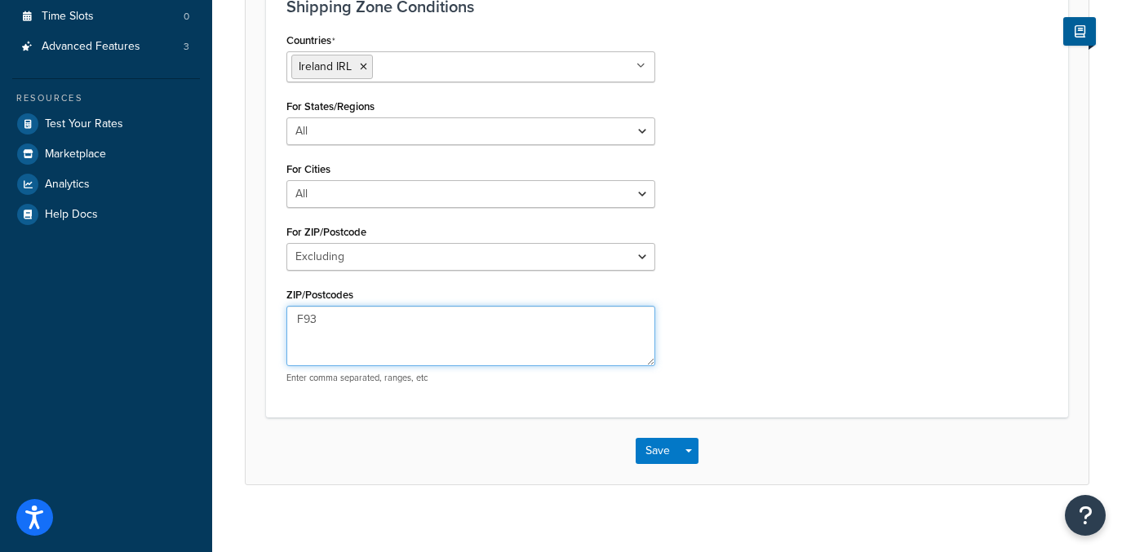
click at [384, 321] on textarea "F93" at bounding box center [470, 336] width 369 height 60
type textarea "F93, F92"
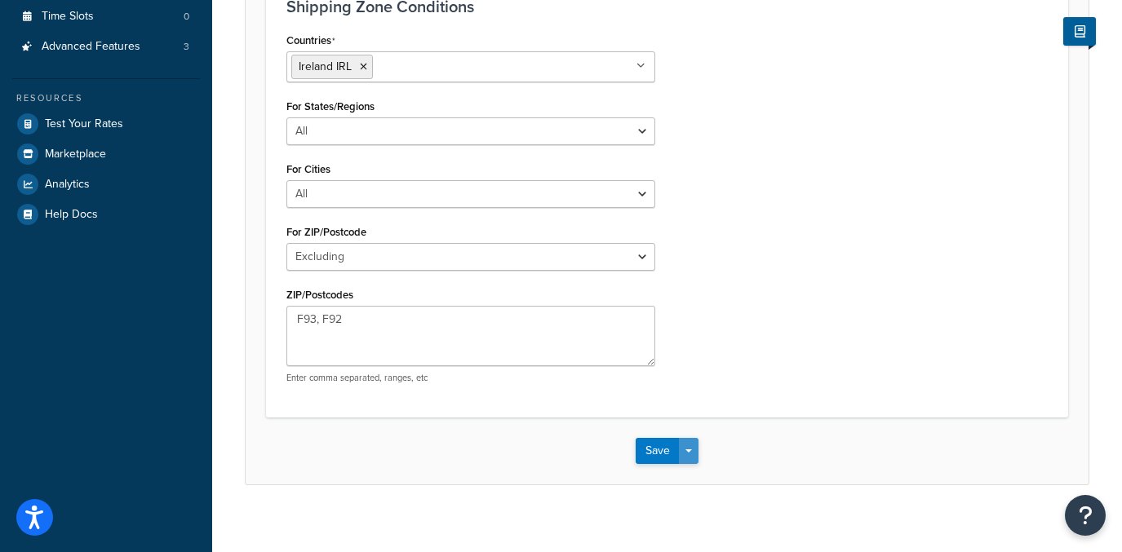
click at [685, 452] on button "Save Dropdown" at bounding box center [689, 451] width 20 height 26
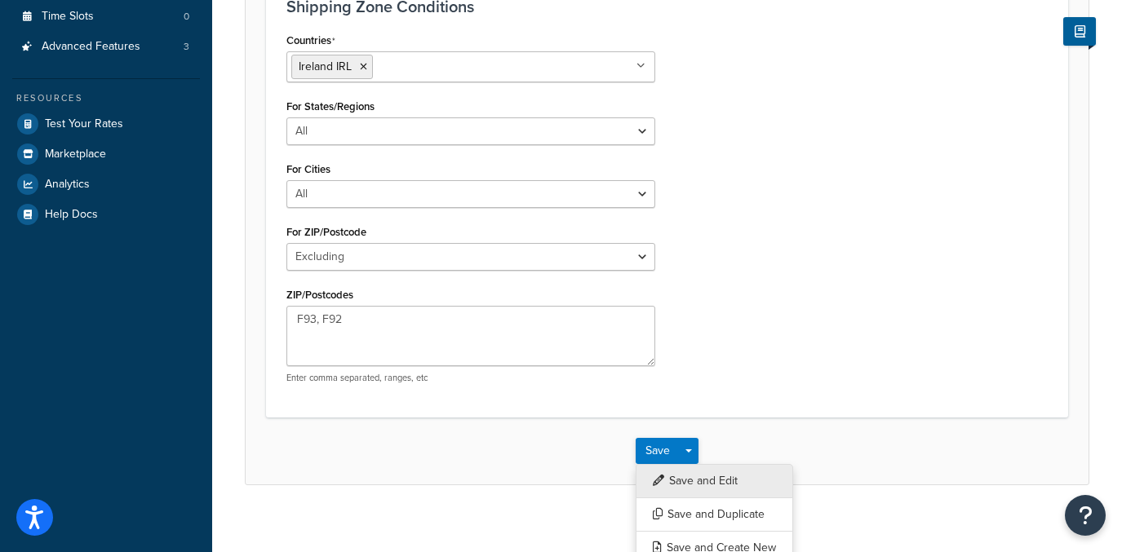
click at [694, 481] on button "Save and Edit" at bounding box center [714, 481] width 157 height 34
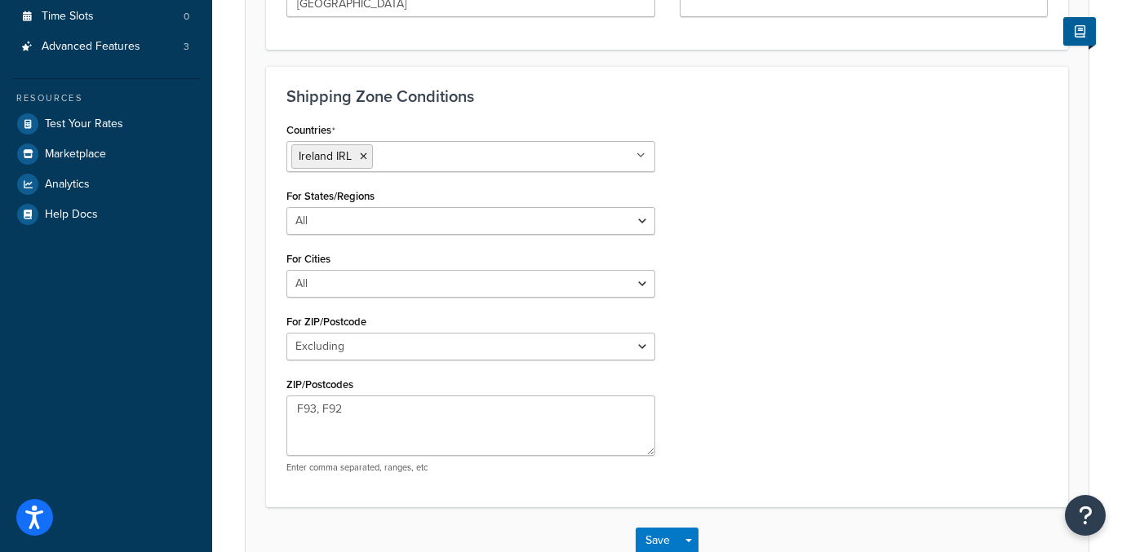
scroll to position [0, 0]
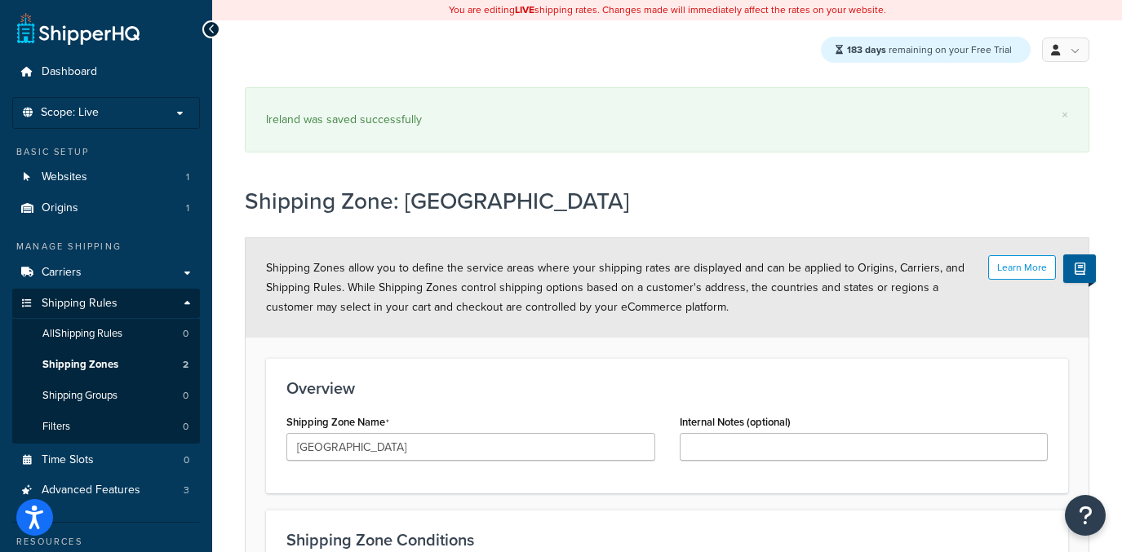
select select "excluding"
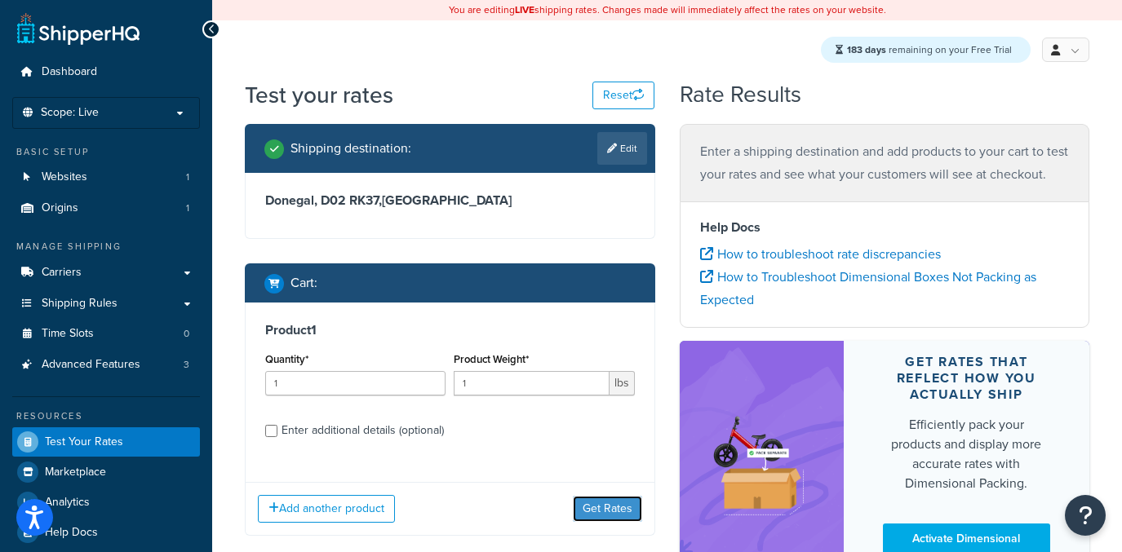
click at [627, 510] on button "Get Rates" at bounding box center [607, 509] width 69 height 26
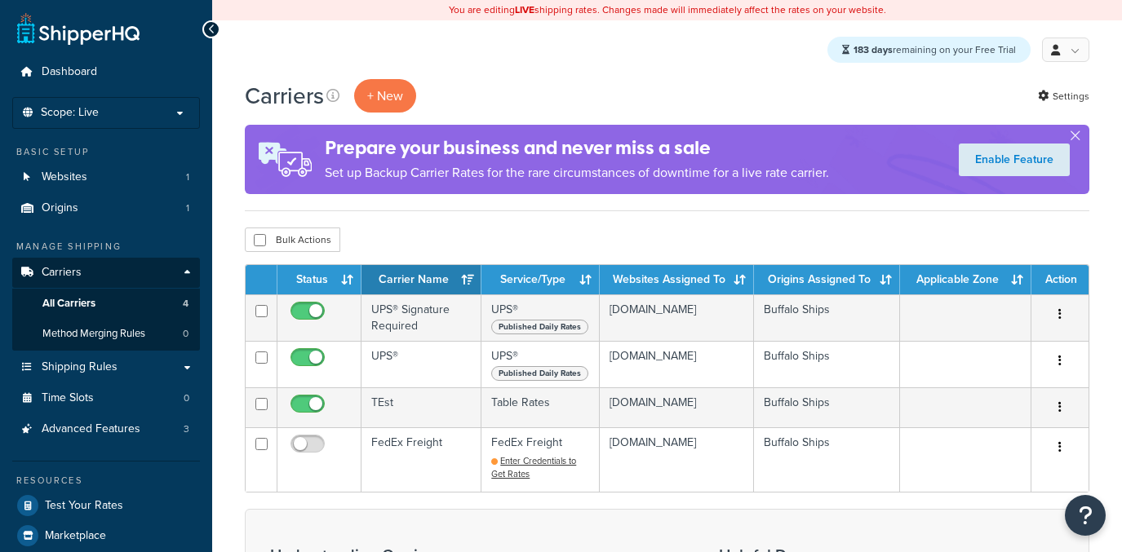
scroll to position [78, 0]
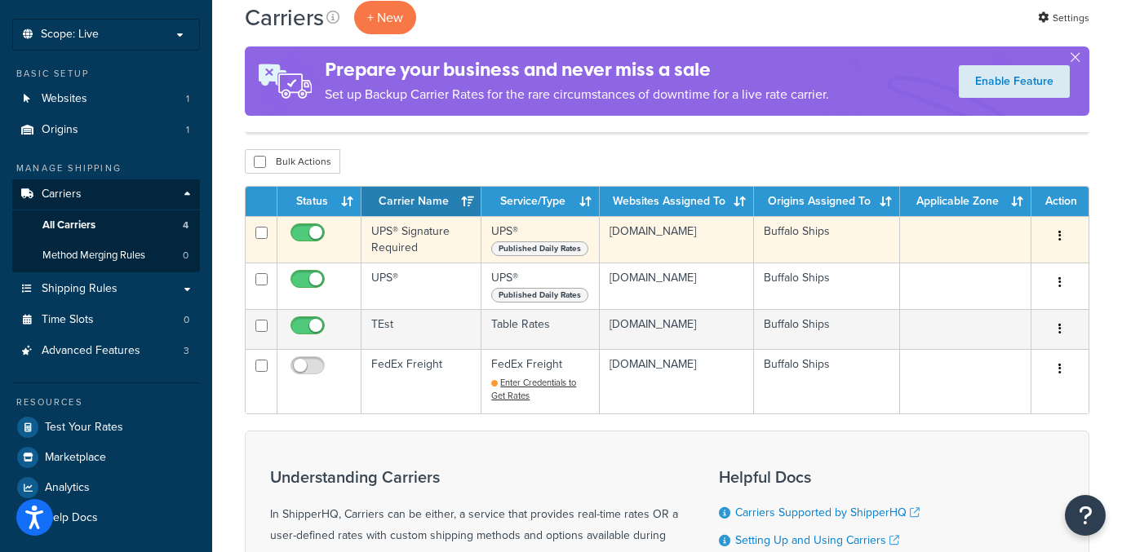
click at [310, 237] on input "checkbox" at bounding box center [309, 237] width 45 height 20
checkbox input "false"
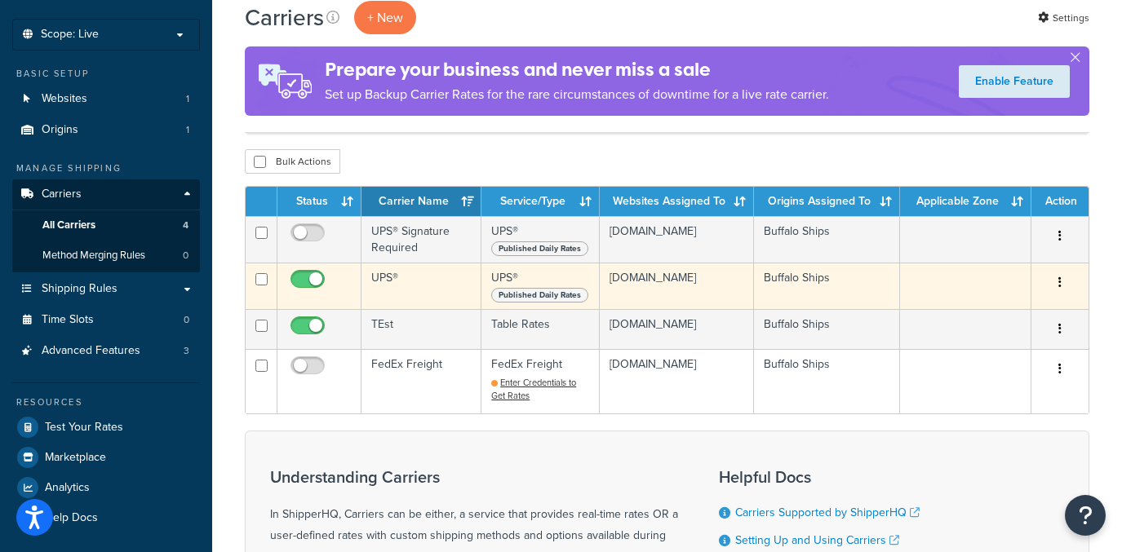
click at [313, 288] on span at bounding box center [307, 280] width 34 height 20
click at [313, 288] on input "checkbox" at bounding box center [309, 283] width 45 height 20
checkbox input "false"
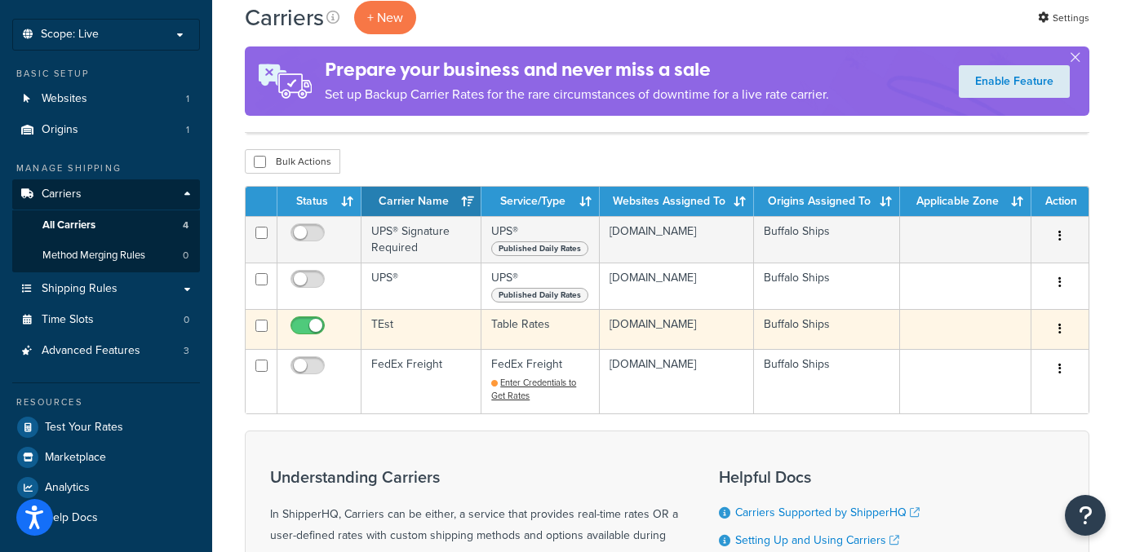
click at [309, 340] on input "checkbox" at bounding box center [309, 330] width 45 height 20
checkbox input "true"
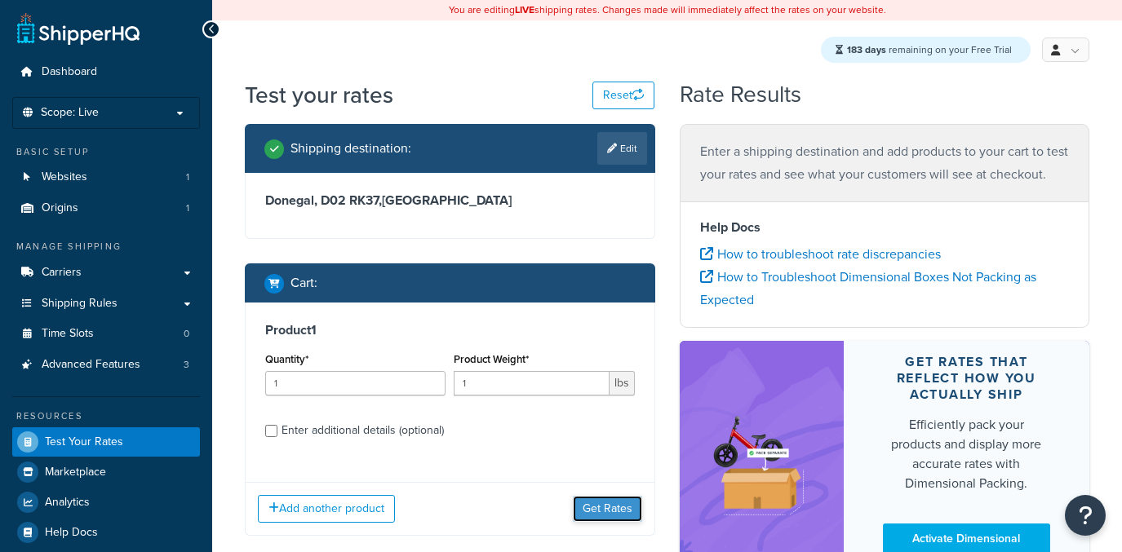
drag, startPoint x: 605, startPoint y: 450, endPoint x: 608, endPoint y: 463, distance: 13.3
click at [608, 496] on button "Get Rates" at bounding box center [607, 509] width 69 height 26
click at [539, 384] on input "1" at bounding box center [531, 383] width 155 height 24
click at [540, 385] on input "1" at bounding box center [531, 383] width 155 height 24
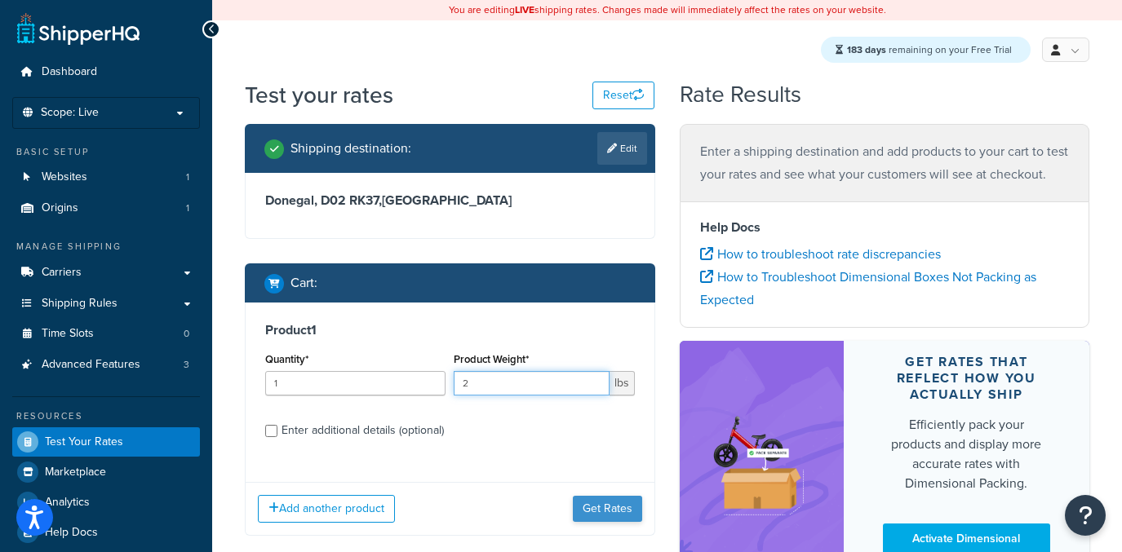
type input "2"
click at [601, 515] on button "Get Rates" at bounding box center [607, 509] width 69 height 26
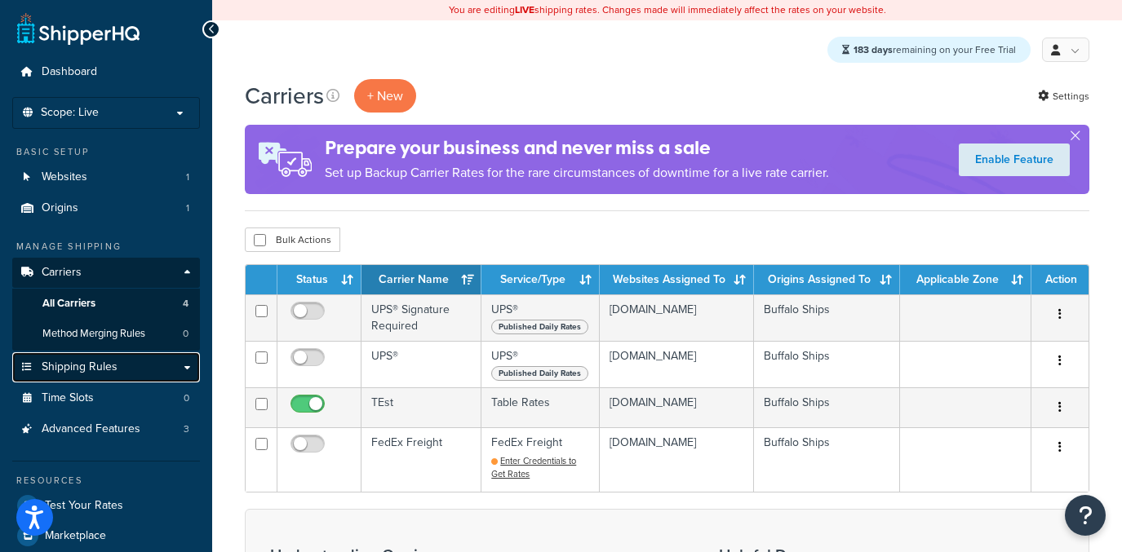
click at [122, 370] on link "Shipping Rules" at bounding box center [106, 367] width 188 height 30
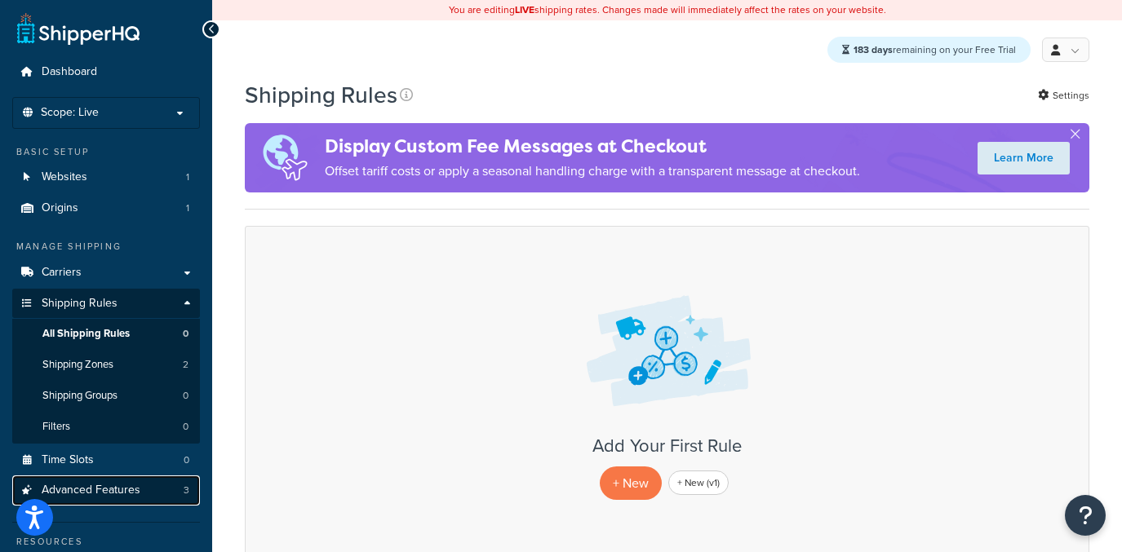
click at [154, 498] on link "Advanced Features 3" at bounding box center [106, 491] width 188 height 30
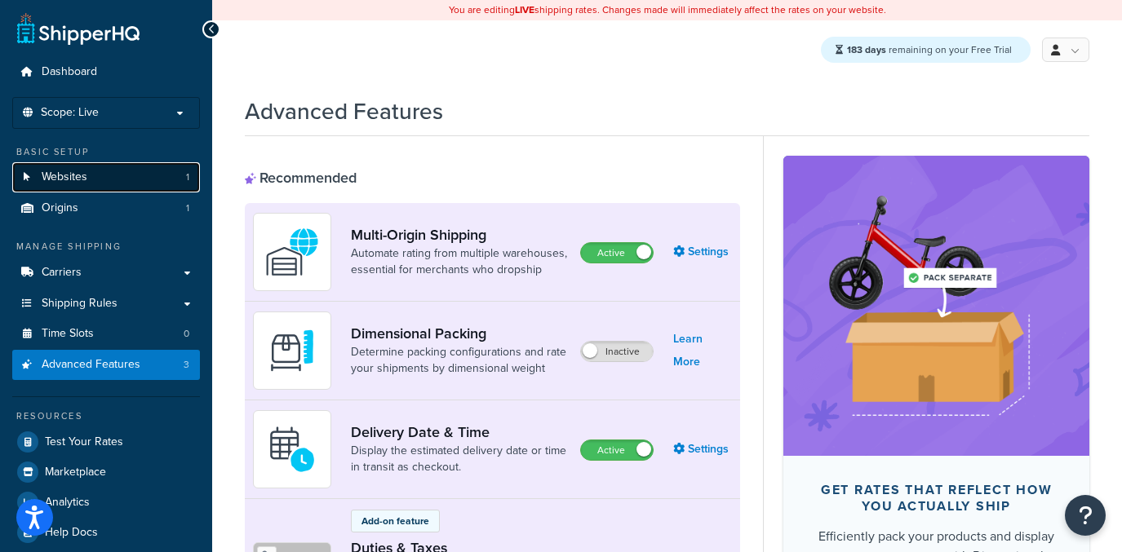
click at [73, 189] on link "Websites 1" at bounding box center [106, 177] width 188 height 30
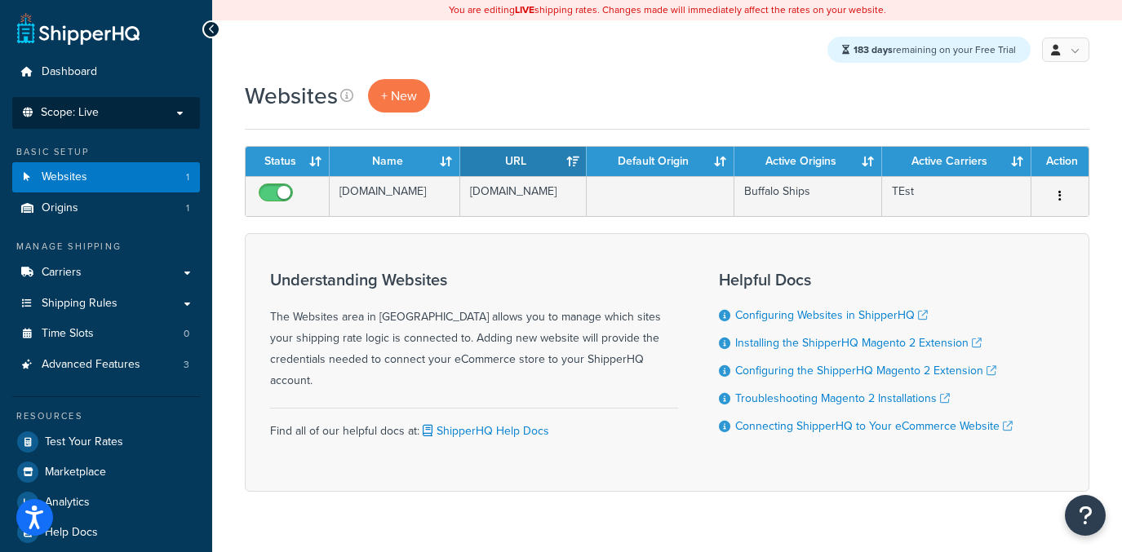
click at [117, 126] on li "Scope: Live Development Integration Test" at bounding box center [106, 113] width 188 height 32
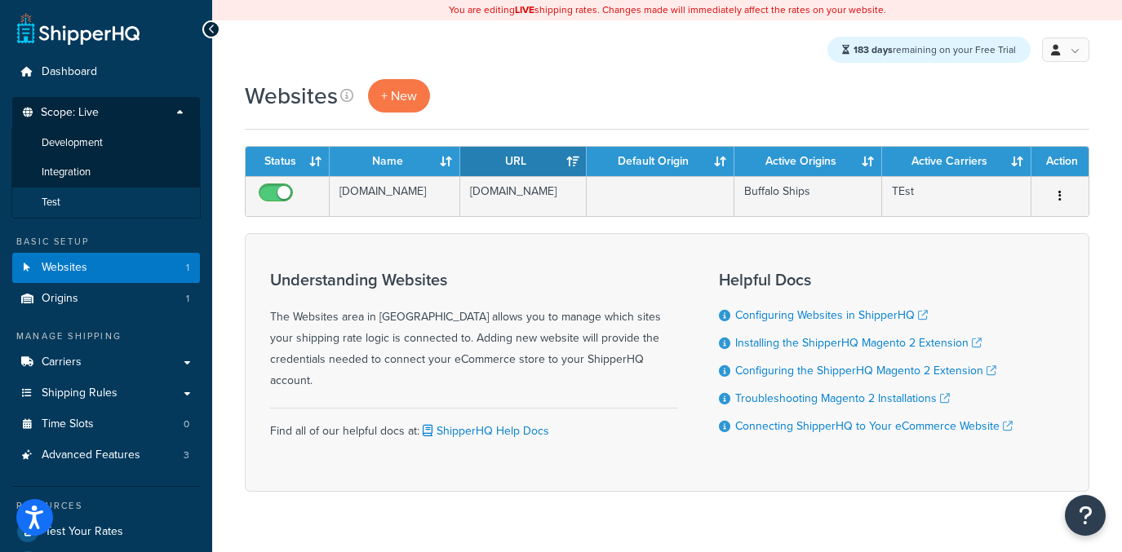
click at [113, 206] on li "Test" at bounding box center [105, 203] width 189 height 30
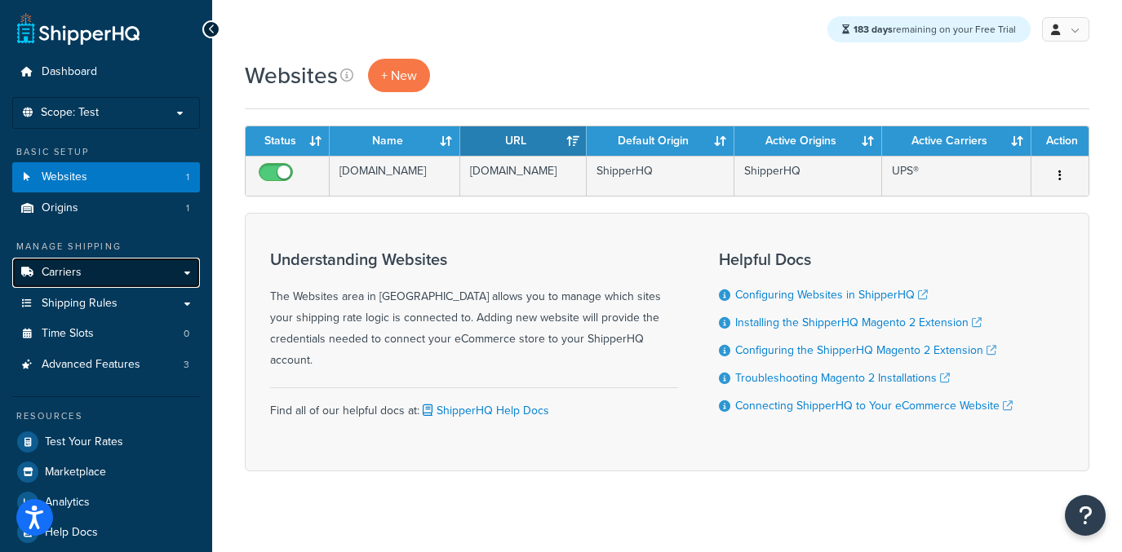
click at [105, 281] on link "Carriers" at bounding box center [106, 273] width 188 height 30
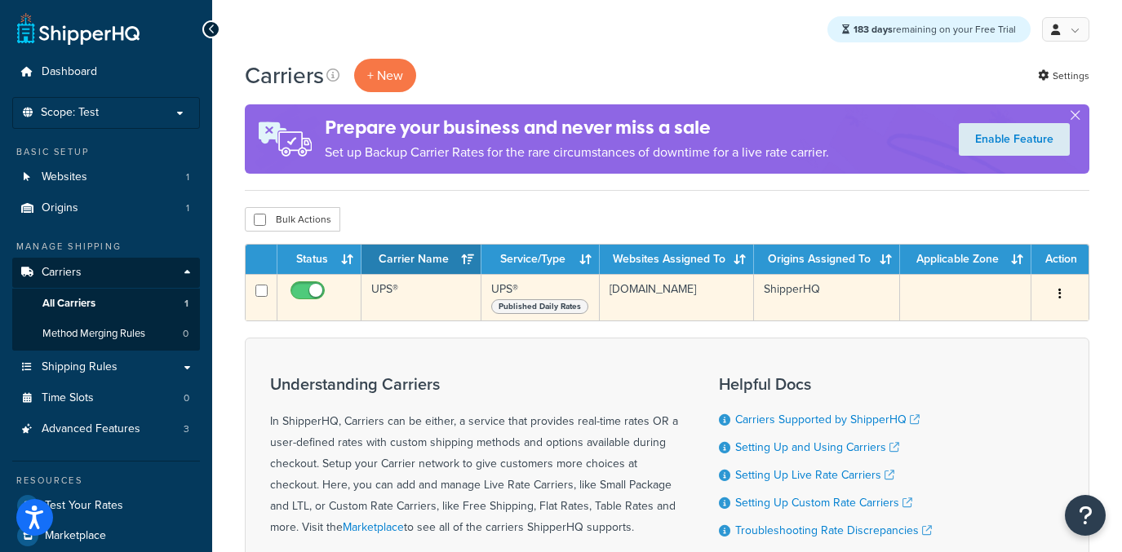
click at [301, 290] on input "checkbox" at bounding box center [309, 295] width 45 height 20
checkbox input "false"
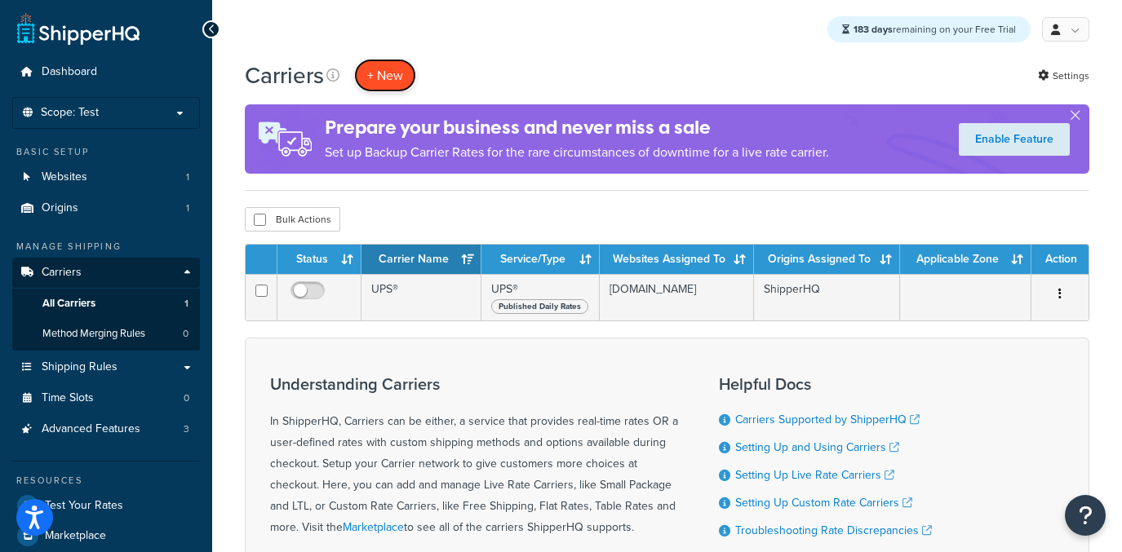
click at [397, 82] on button "+ New" at bounding box center [385, 75] width 62 height 33
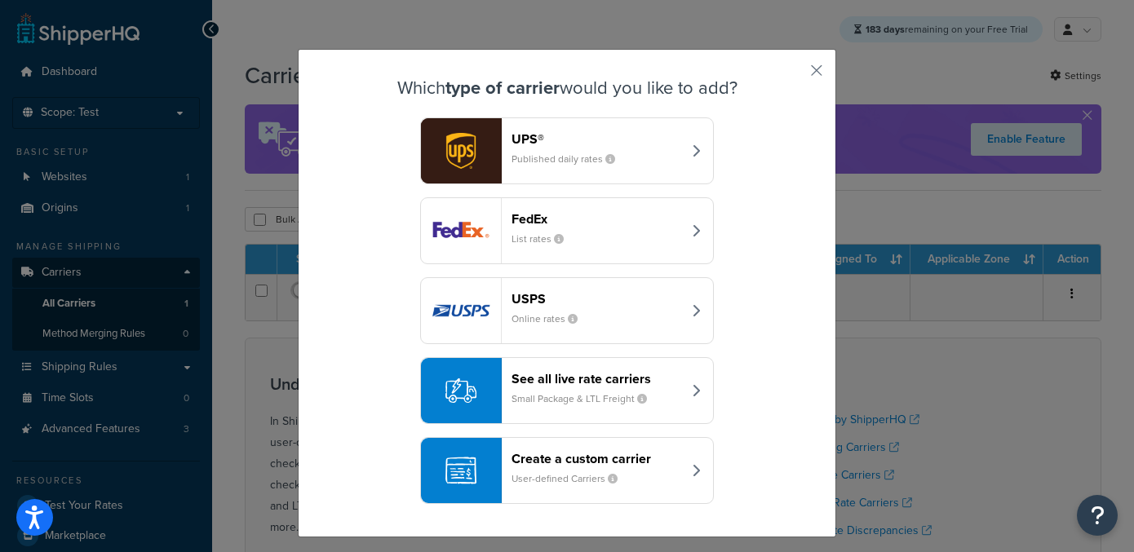
click at [566, 449] on button "Create a custom carrier User-defined Carriers" at bounding box center [567, 470] width 294 height 67
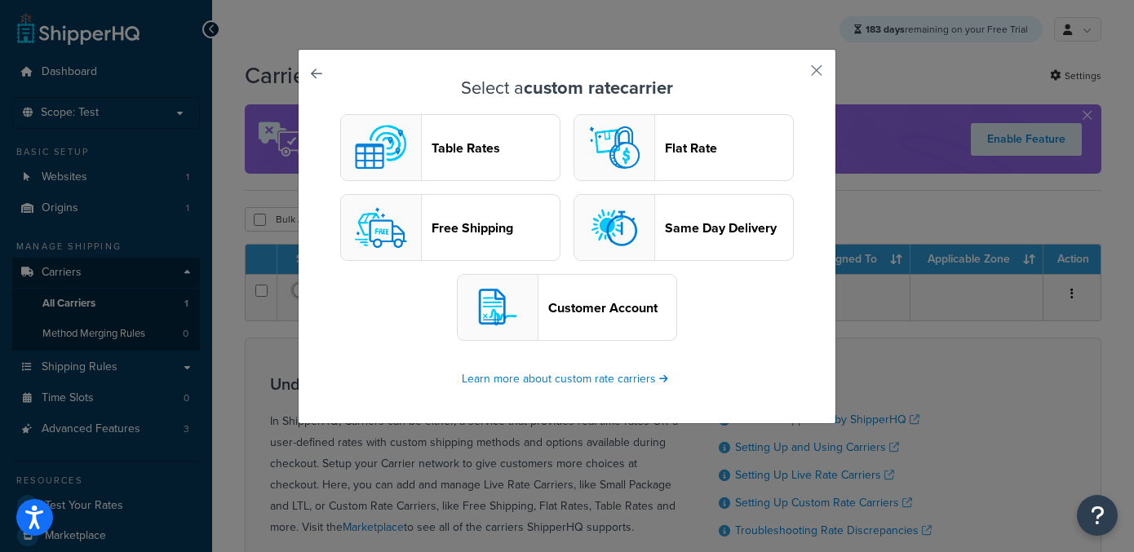
click at [485, 153] on header "Table Rates" at bounding box center [496, 148] width 128 height 16
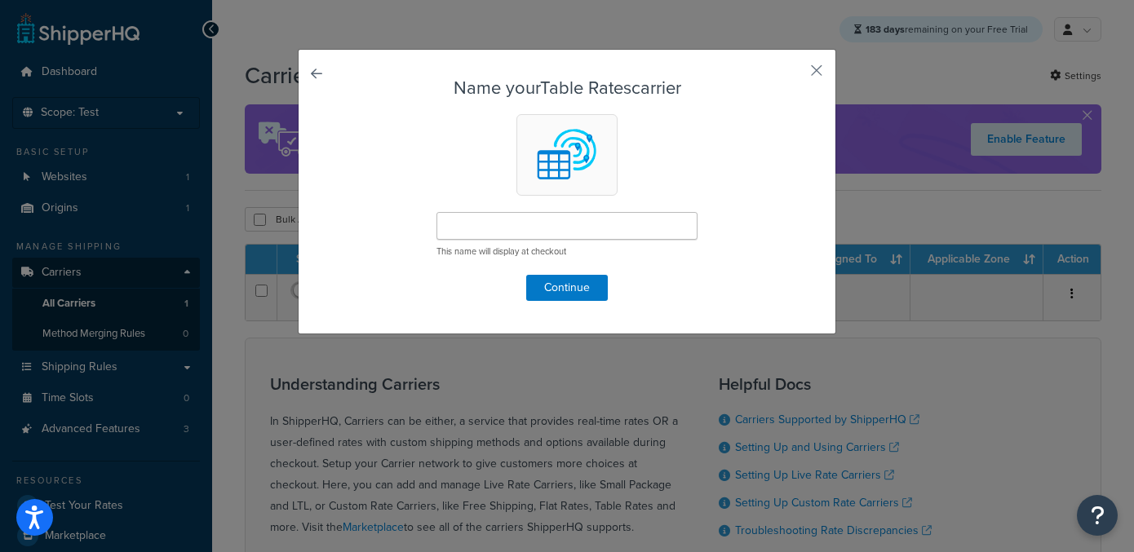
click at [485, 246] on p "This name will display at checkout" at bounding box center [567, 252] width 261 height 12
click at [484, 237] on input "text" at bounding box center [567, 226] width 261 height 28
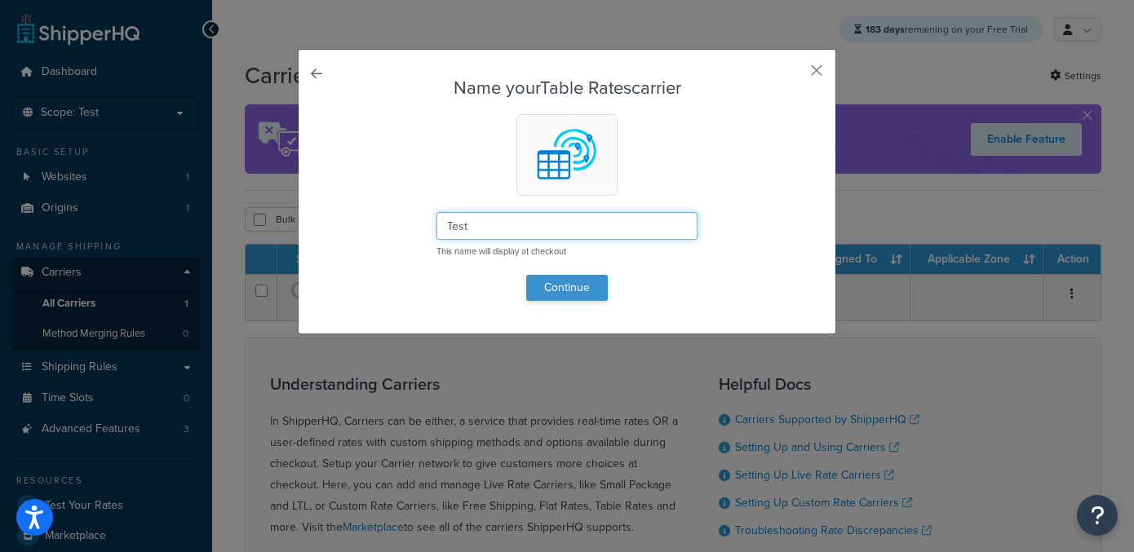
type input "Test"
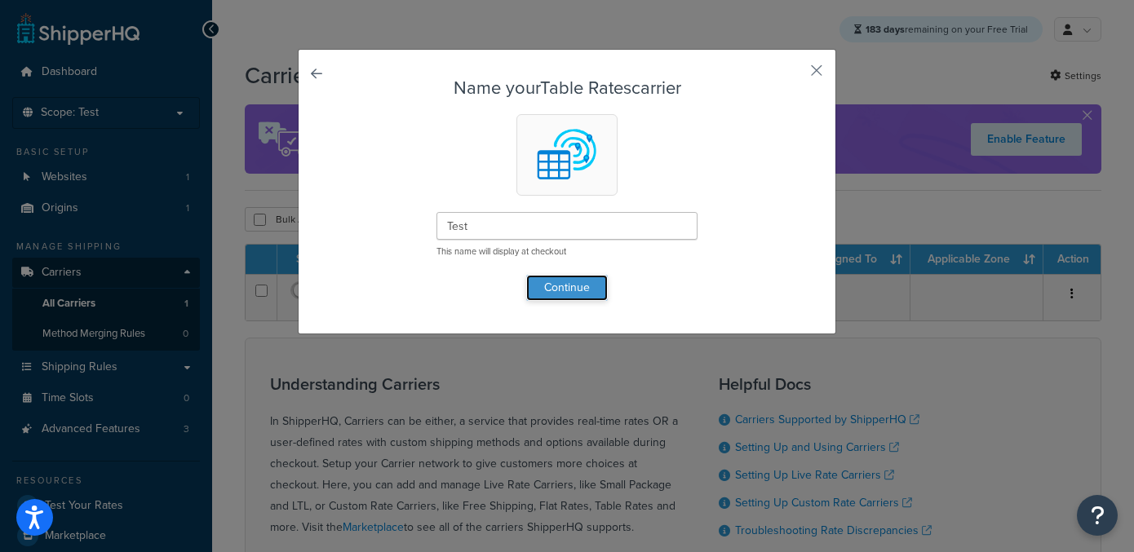
click at [583, 299] on button "Continue" at bounding box center [567, 288] width 82 height 26
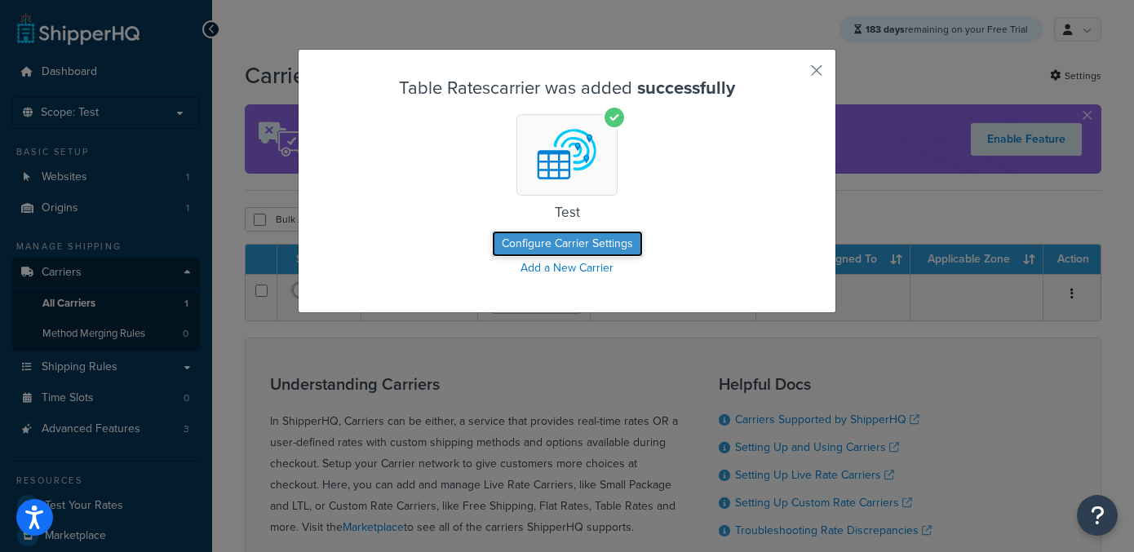
click at [556, 246] on button "Configure Carrier Settings" at bounding box center [567, 244] width 151 height 26
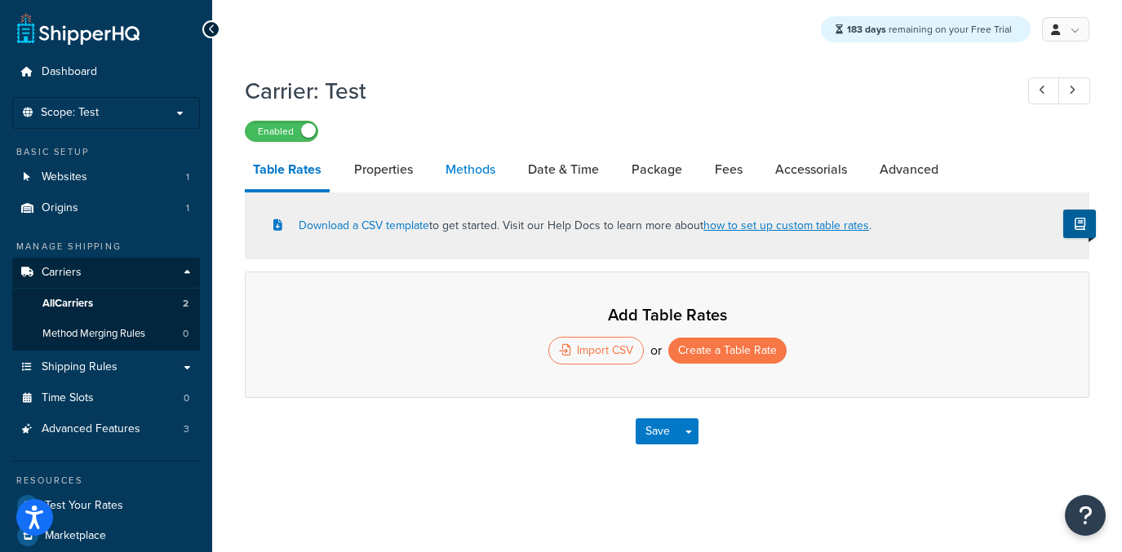
click at [450, 180] on link "Methods" at bounding box center [470, 169] width 66 height 39
select select "25"
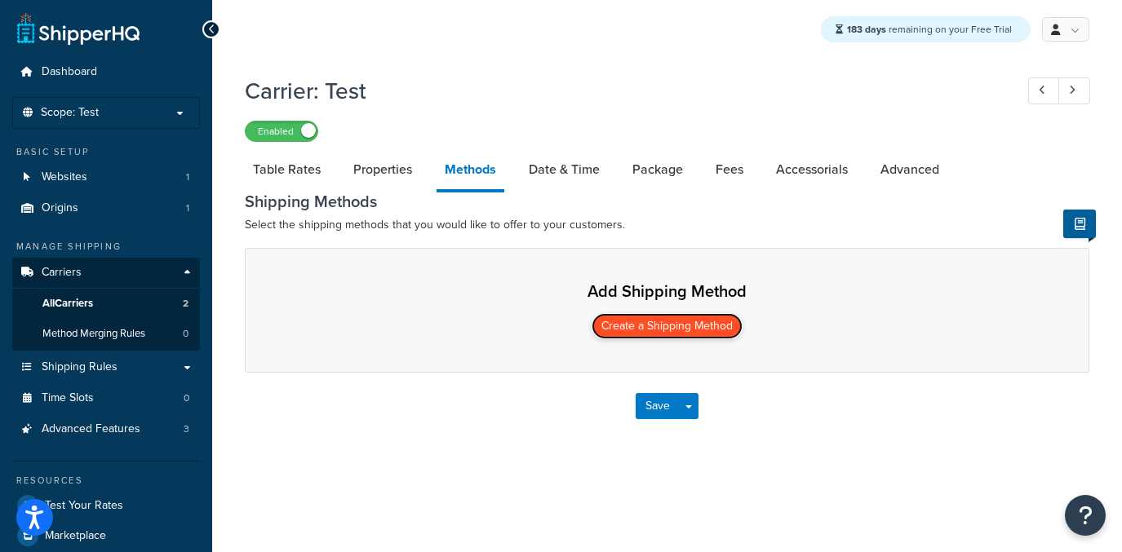
click at [609, 321] on button "Create a Shipping Method" at bounding box center [667, 326] width 151 height 26
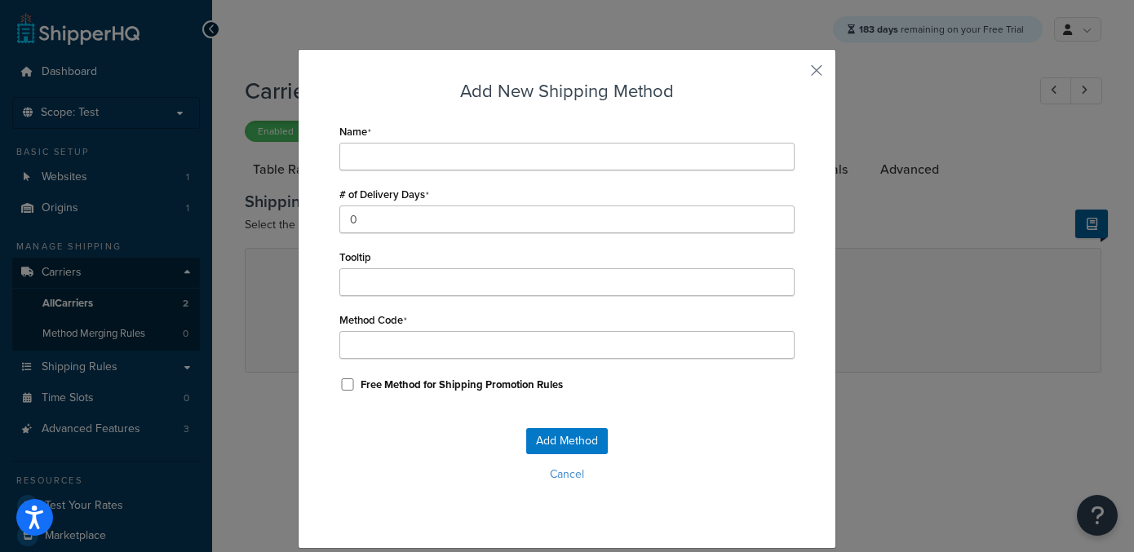
click at [413, 143] on div "Name" at bounding box center [566, 145] width 455 height 51
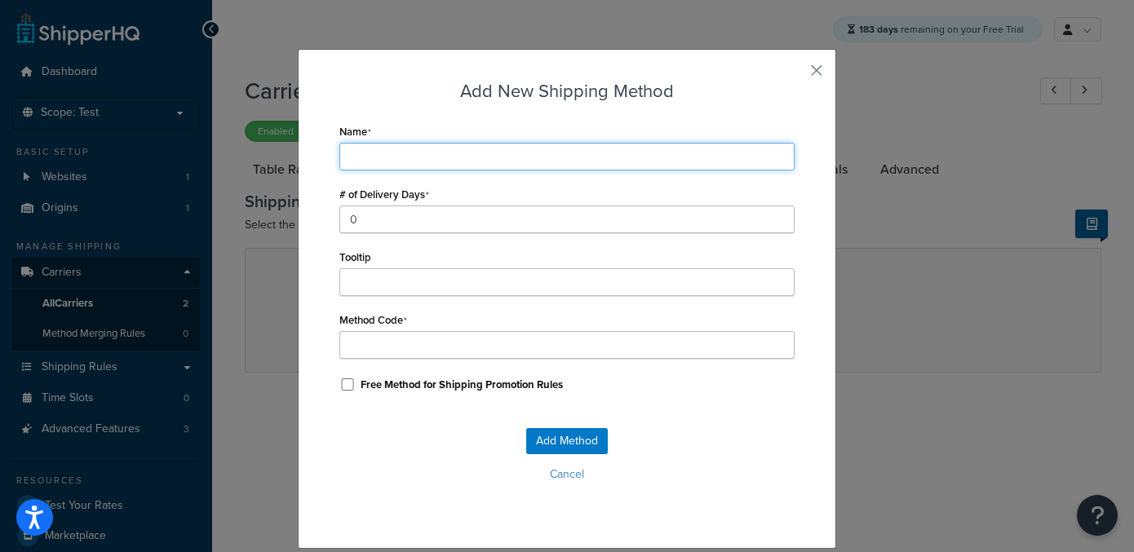
click at [415, 152] on input "Name" at bounding box center [566, 157] width 455 height 28
type input "S"
type input "St"
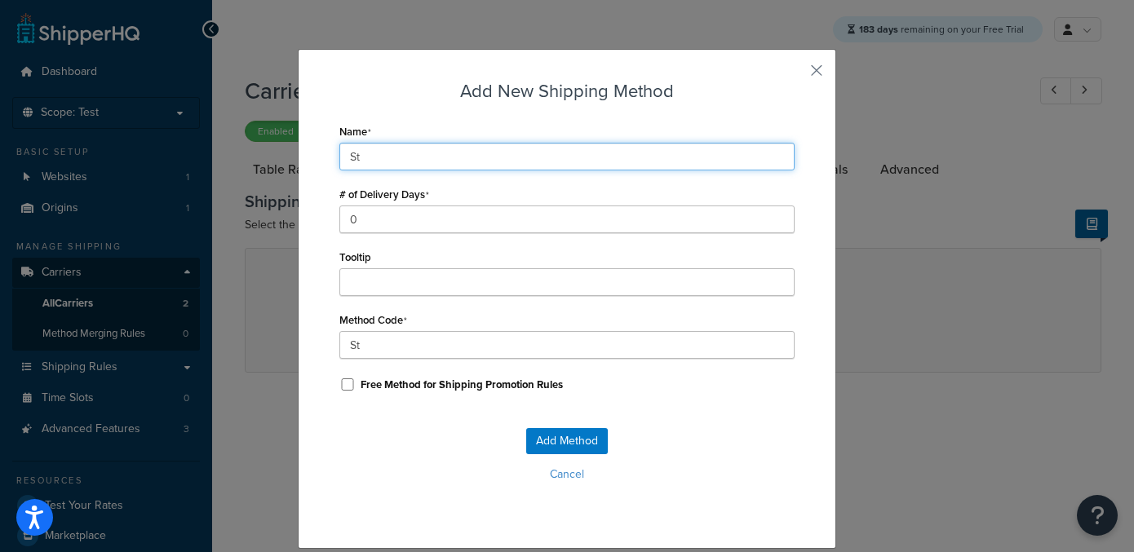
type input "Sta"
type input "[PERSON_NAME]"
type input "Stand"
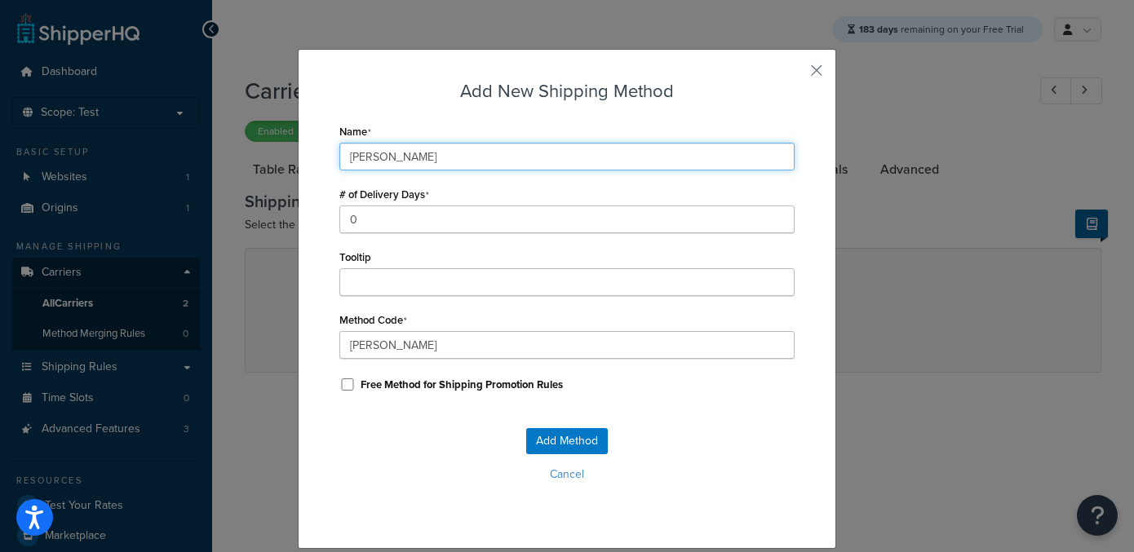
type input "Stand"
type input "Standa"
type input "Standar"
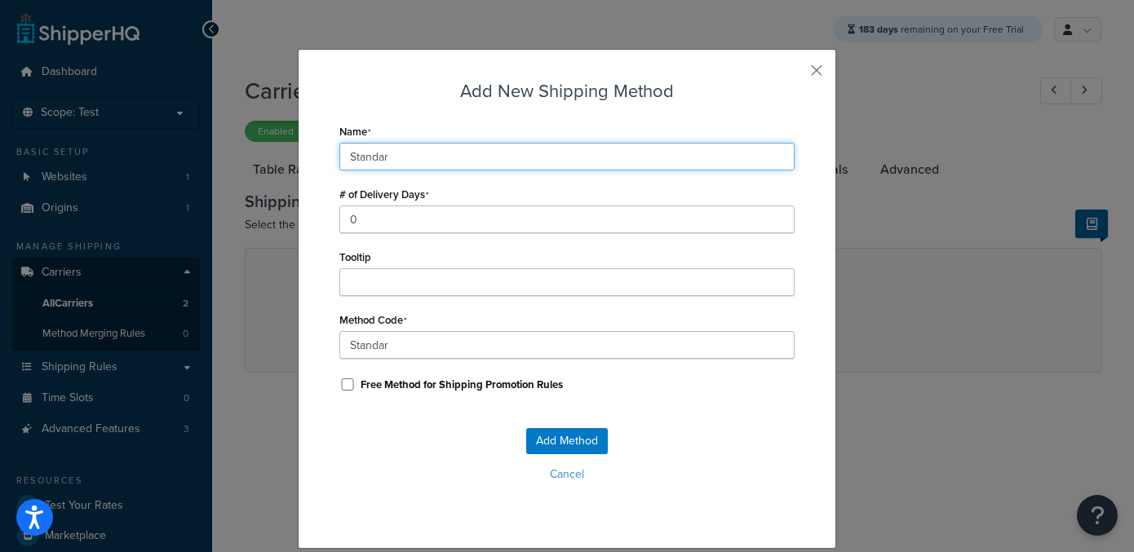
type input "Standard"
type input "Standardd"
type input "Standard"
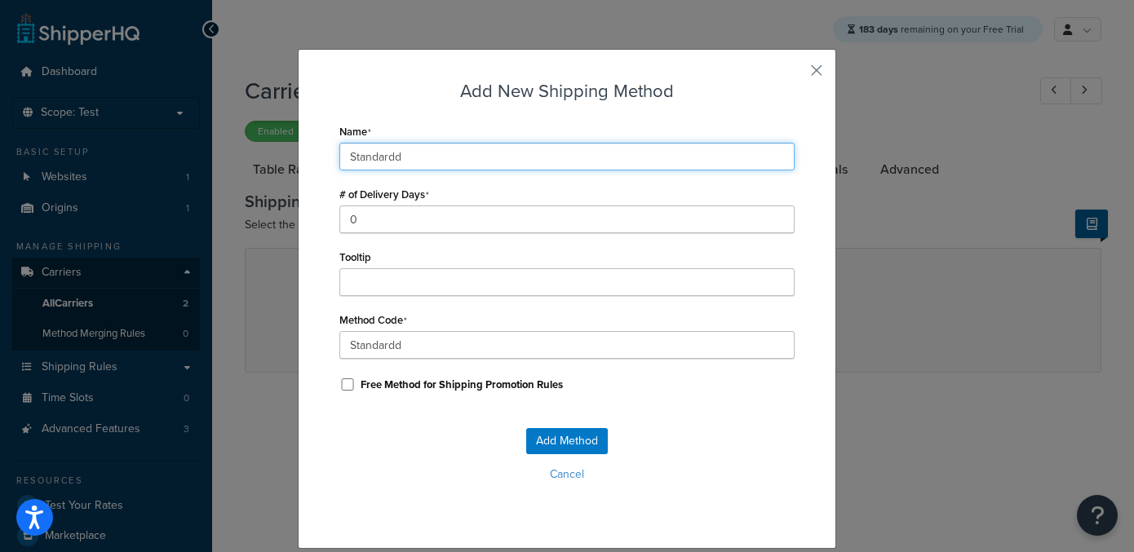
type input "Standard"
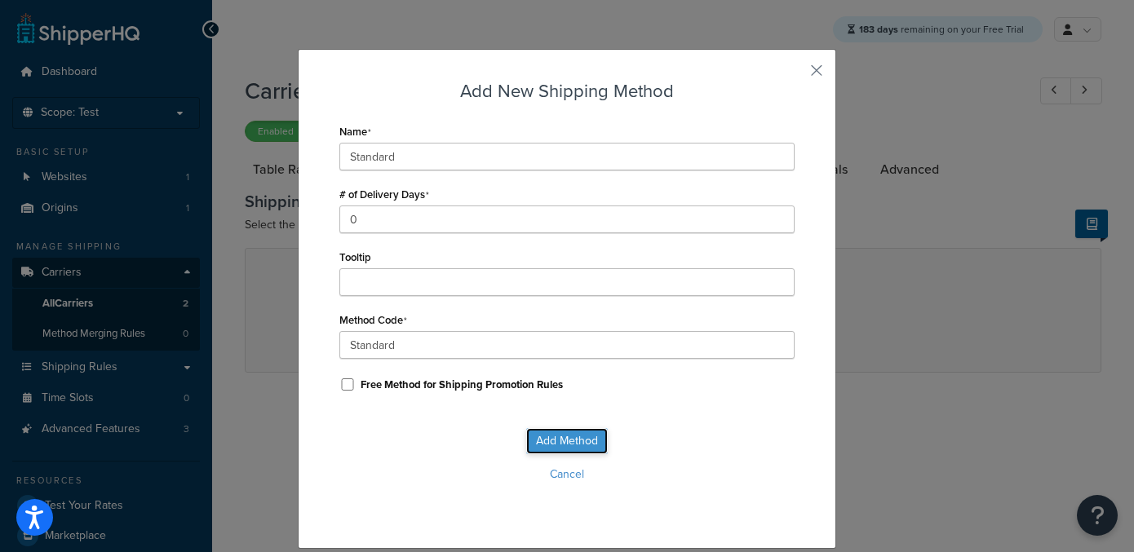
click at [553, 435] on button "Add Method" at bounding box center [567, 441] width 82 height 26
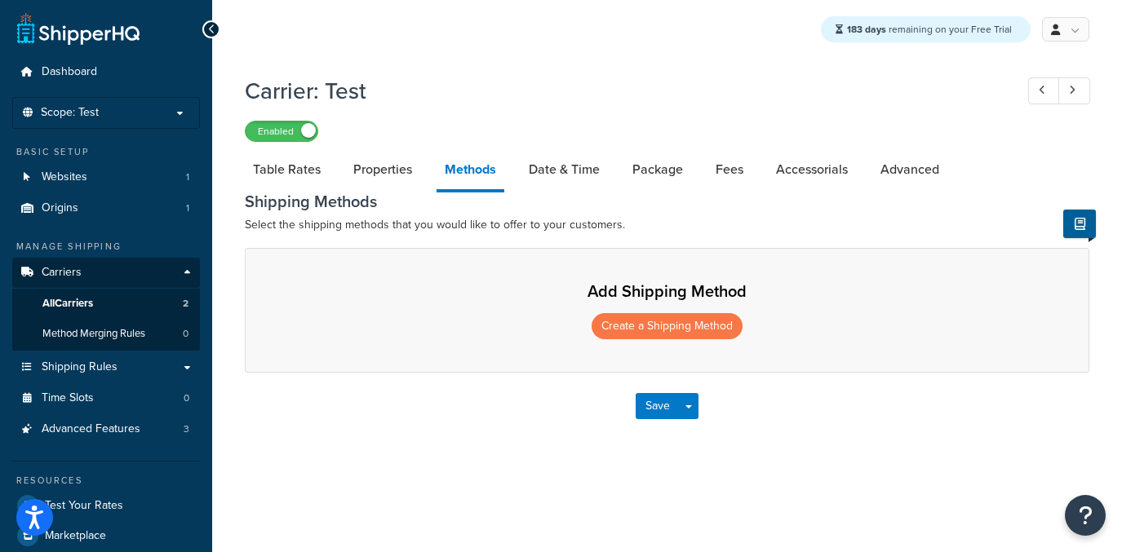
select select "25"
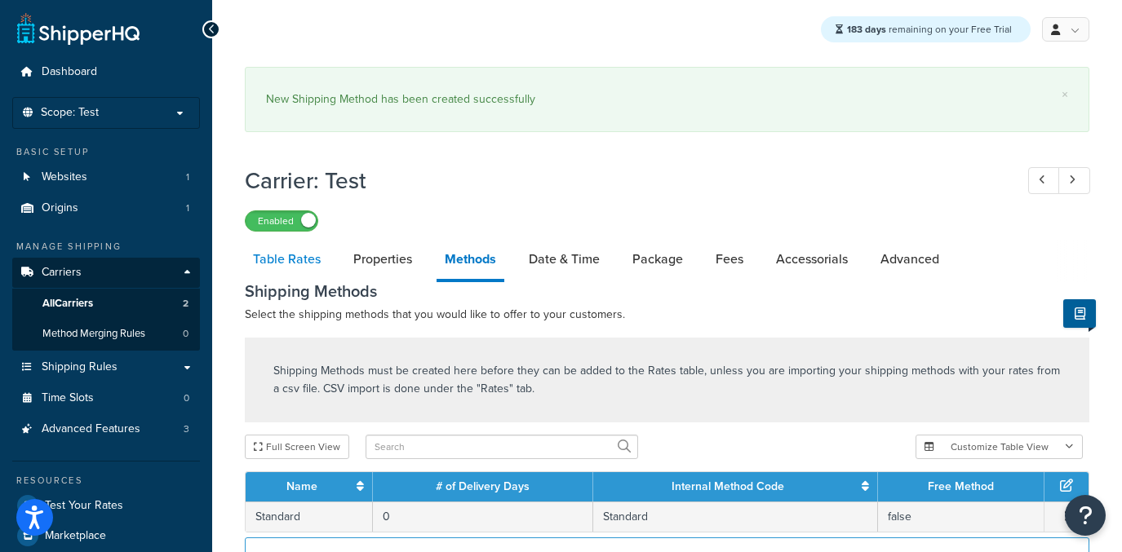
click at [297, 240] on link "Table Rates" at bounding box center [287, 259] width 84 height 39
select select "25"
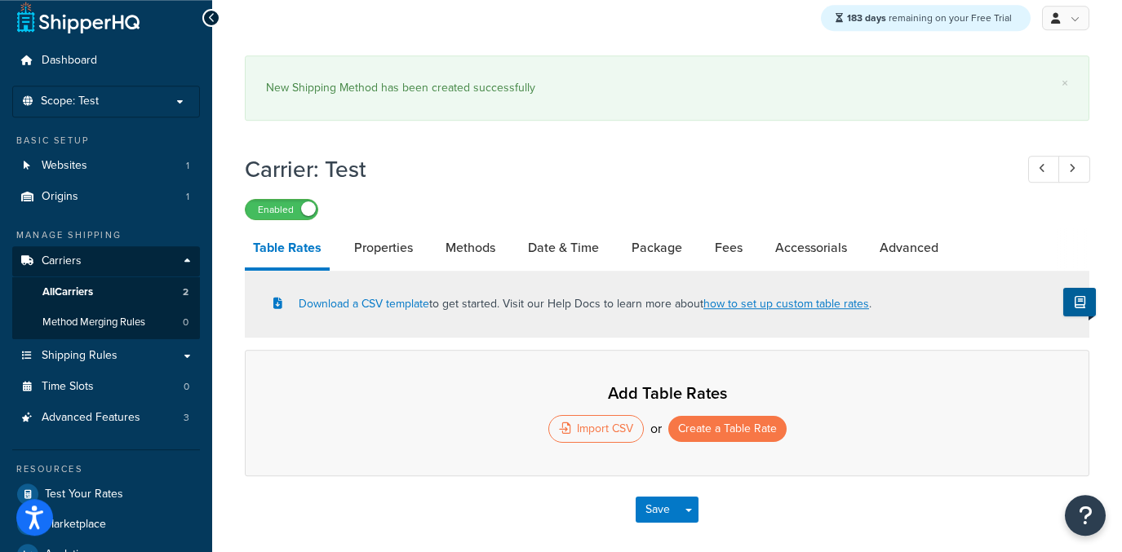
scroll to position [78, 0]
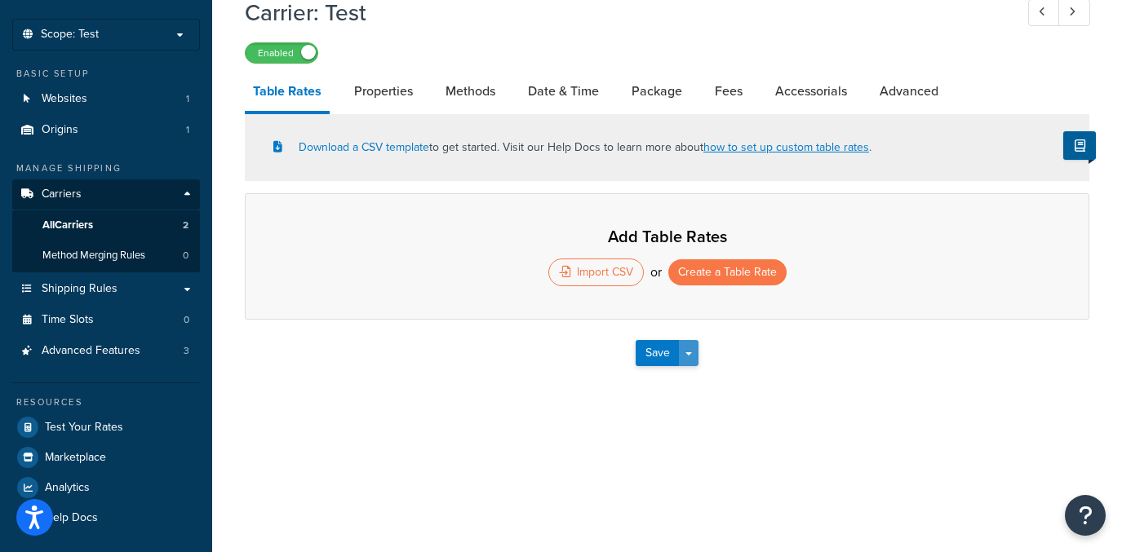
click at [685, 358] on button "Save Dropdown" at bounding box center [689, 353] width 20 height 26
click at [693, 384] on button "Save and Edit" at bounding box center [695, 383] width 119 height 34
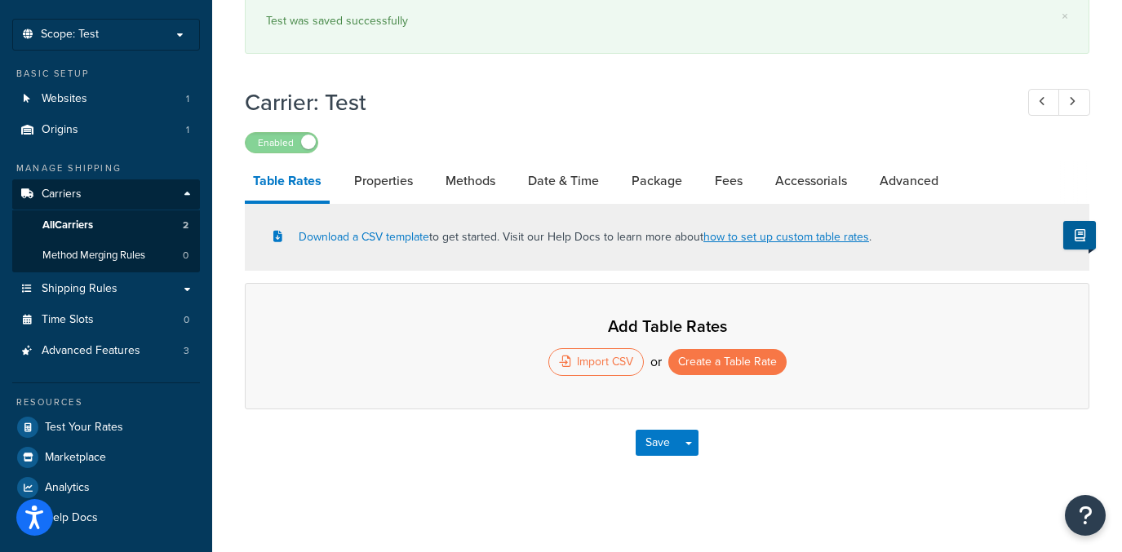
scroll to position [0, 0]
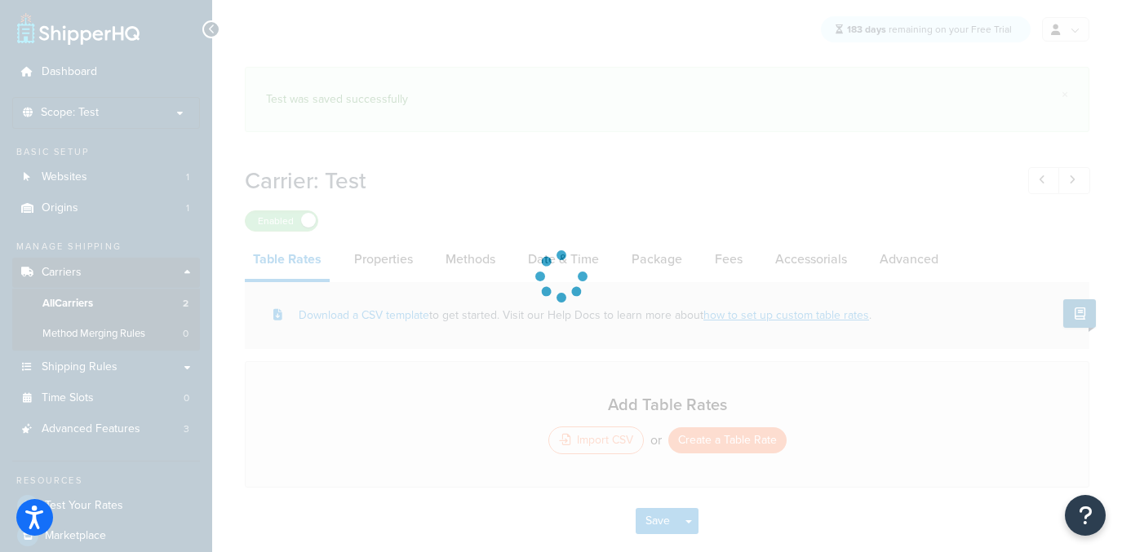
select select "25"
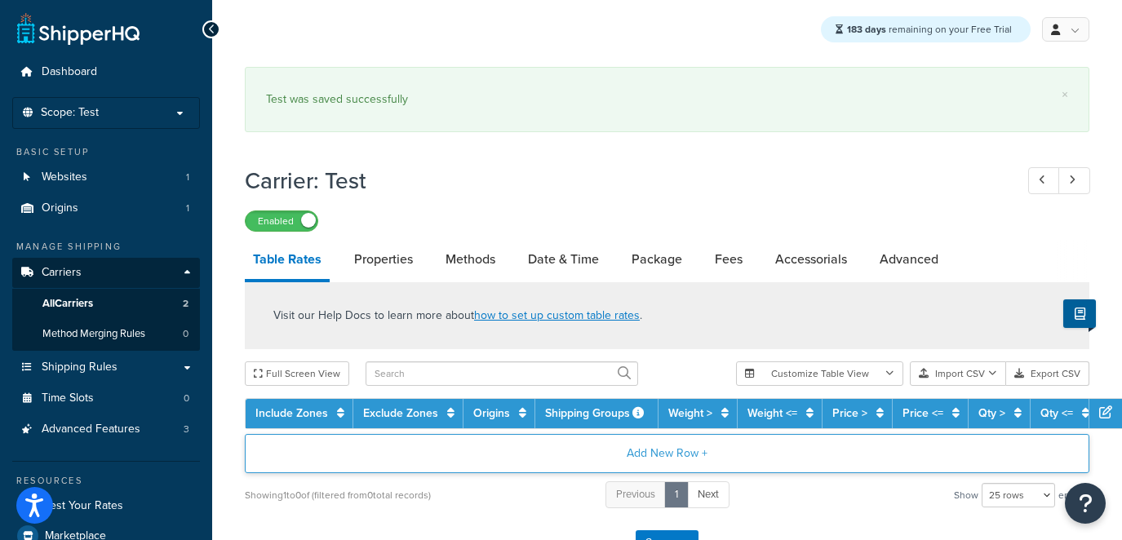
click at [728, 447] on button "Add New Row +" at bounding box center [667, 453] width 844 height 39
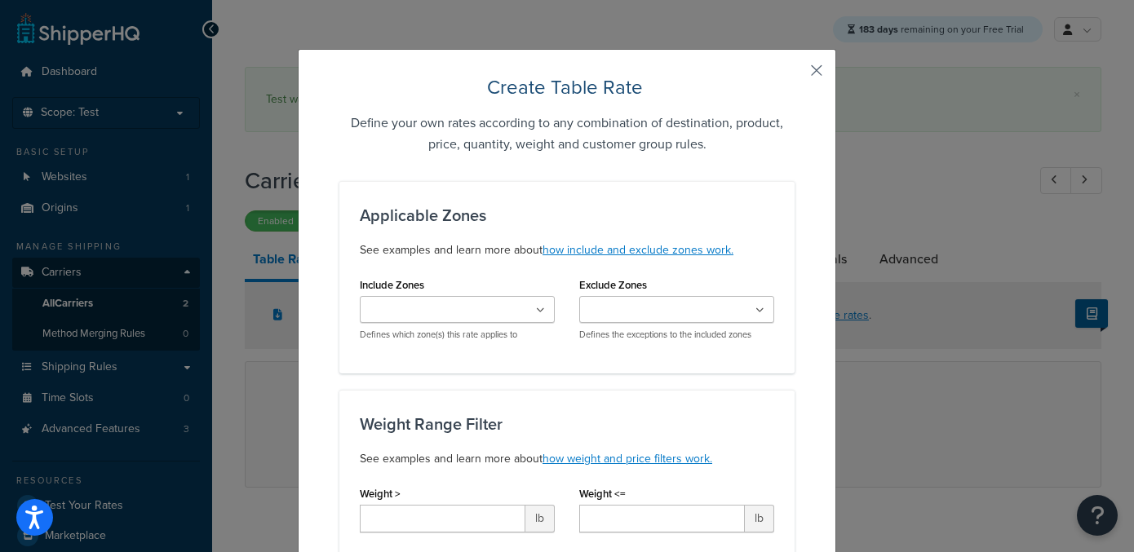
click at [795, 78] on button "button" at bounding box center [793, 76] width 4 height 4
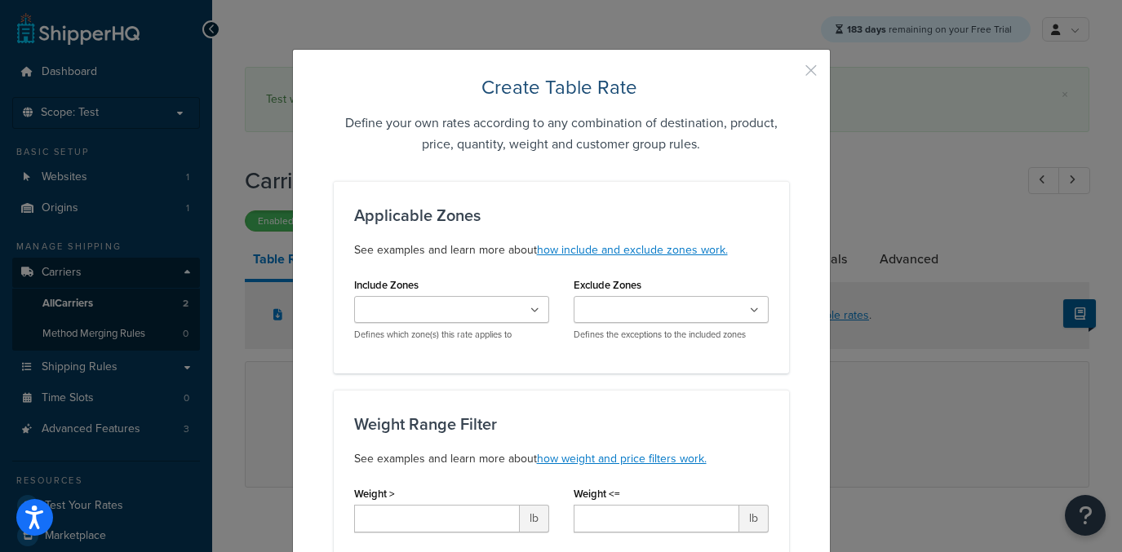
click at [815, 68] on div "× Test was saved successfully" at bounding box center [667, 99] width 844 height 65
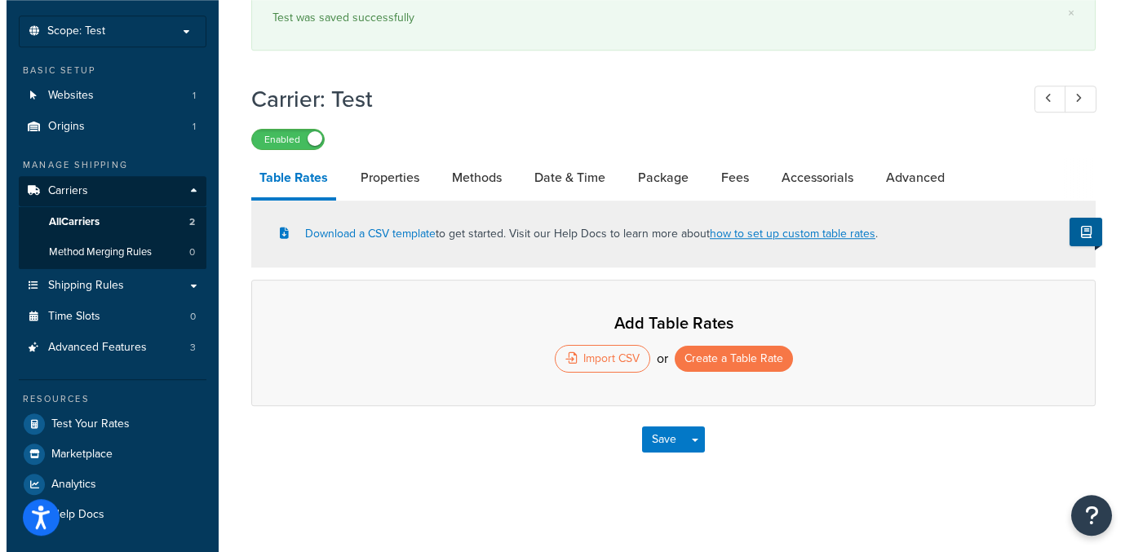
scroll to position [85, 0]
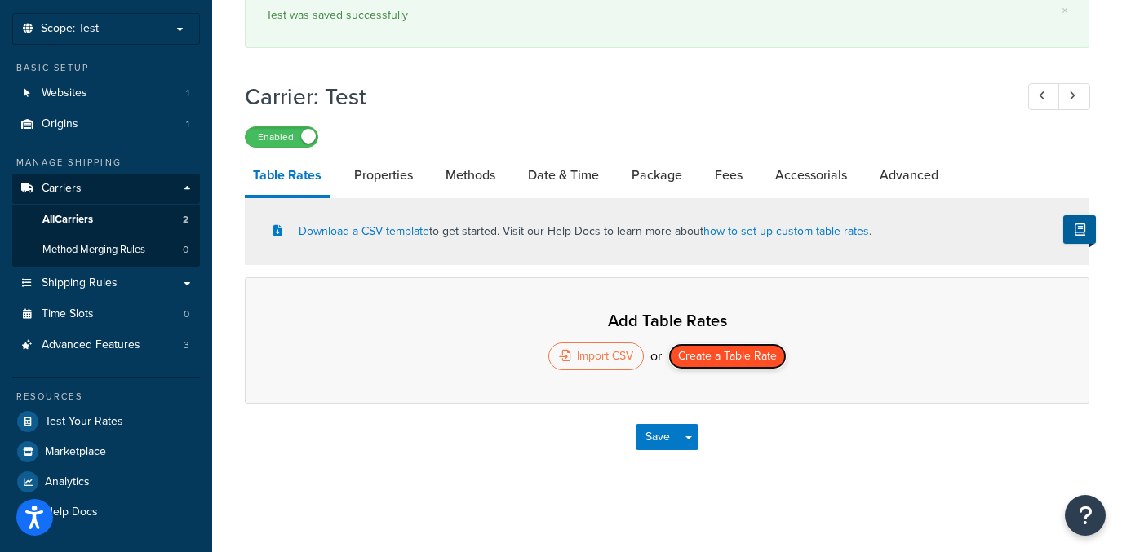
click at [722, 356] on button "Create a Table Rate" at bounding box center [727, 356] width 118 height 26
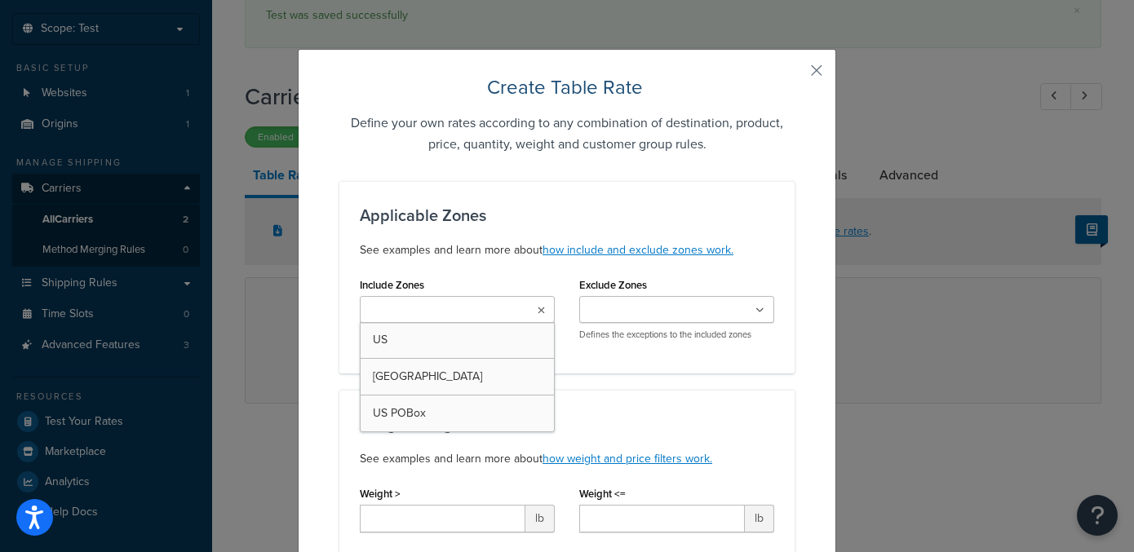
click at [461, 316] on input "Include Zones" at bounding box center [437, 311] width 144 height 18
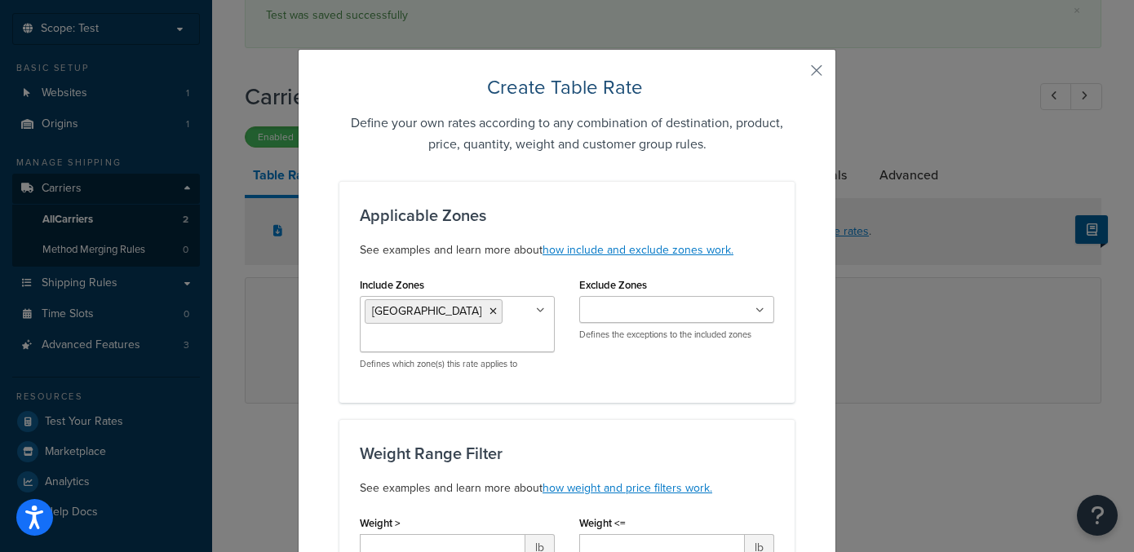
click at [632, 367] on div "Include Zones [GEOGRAPHIC_DATA] [GEOGRAPHIC_DATA] [GEOGRAPHIC_DATA] POBox Defin…" at bounding box center [567, 327] width 439 height 109
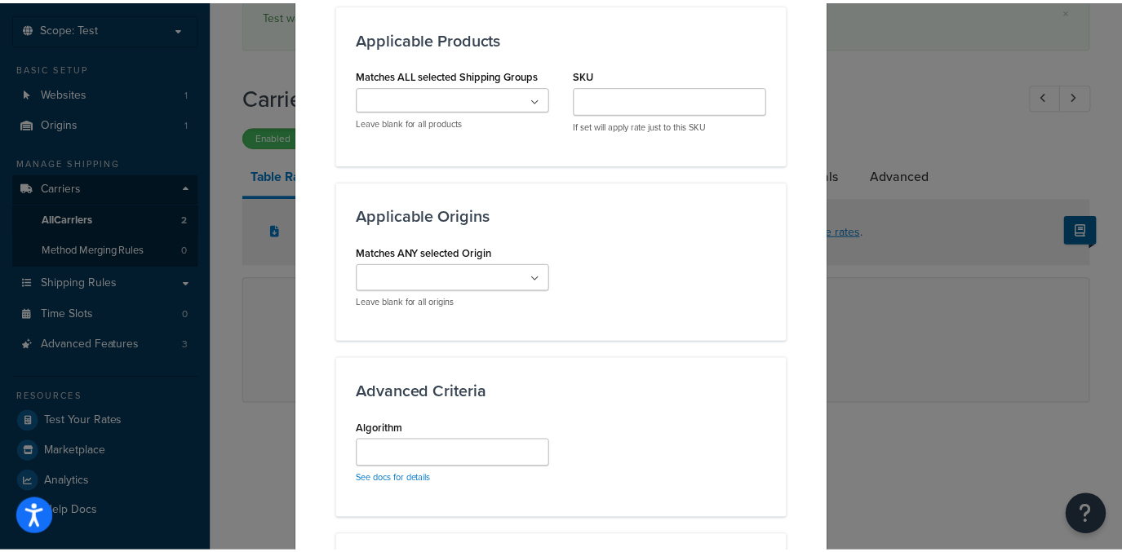
scroll to position [1225, 0]
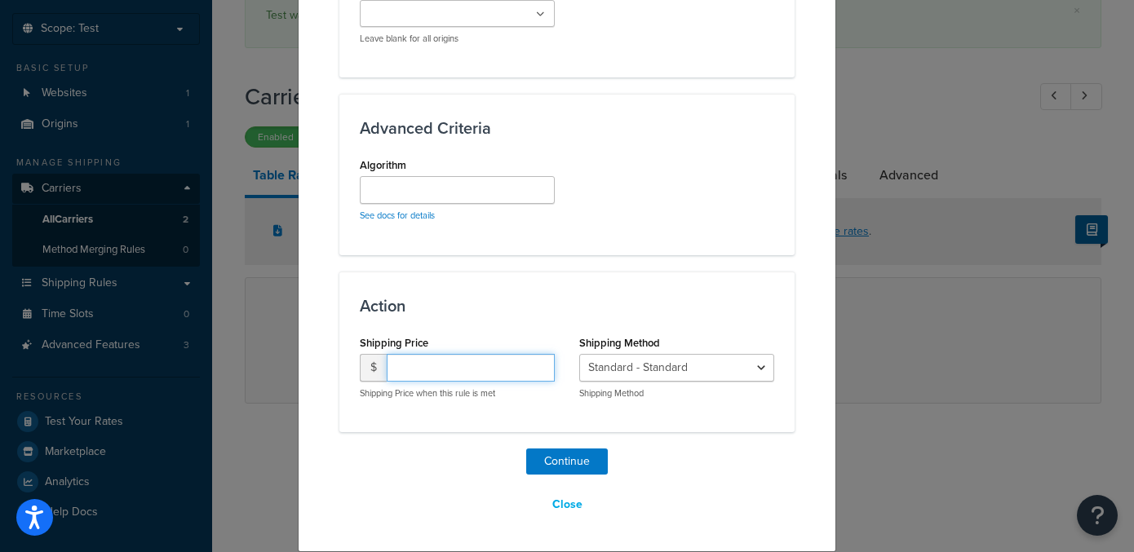
click at [441, 372] on input "number" at bounding box center [471, 368] width 168 height 28
type input "10"
click at [539, 452] on button "Continue" at bounding box center [567, 462] width 82 height 26
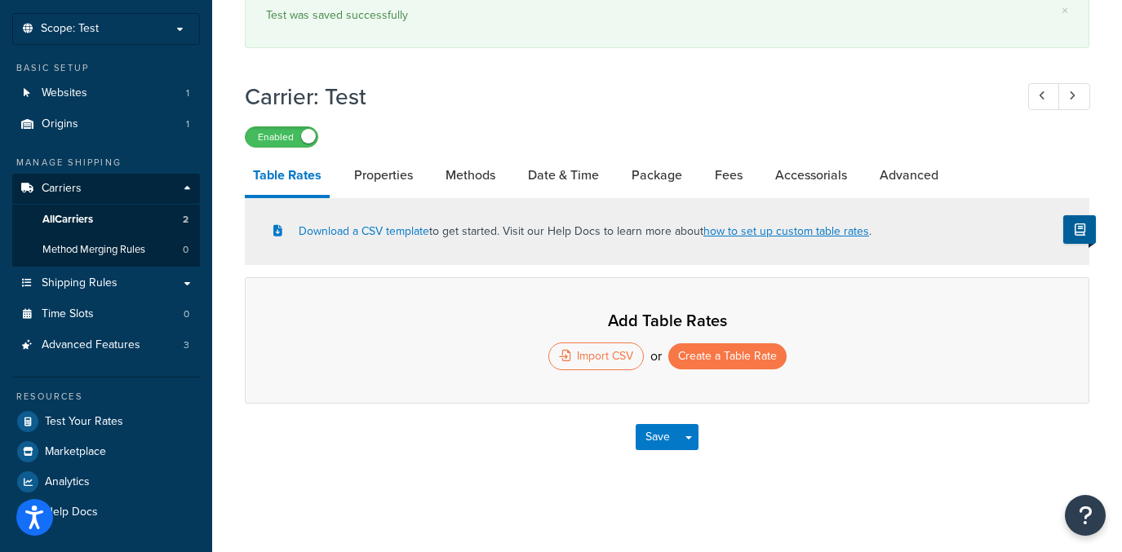
select select "25"
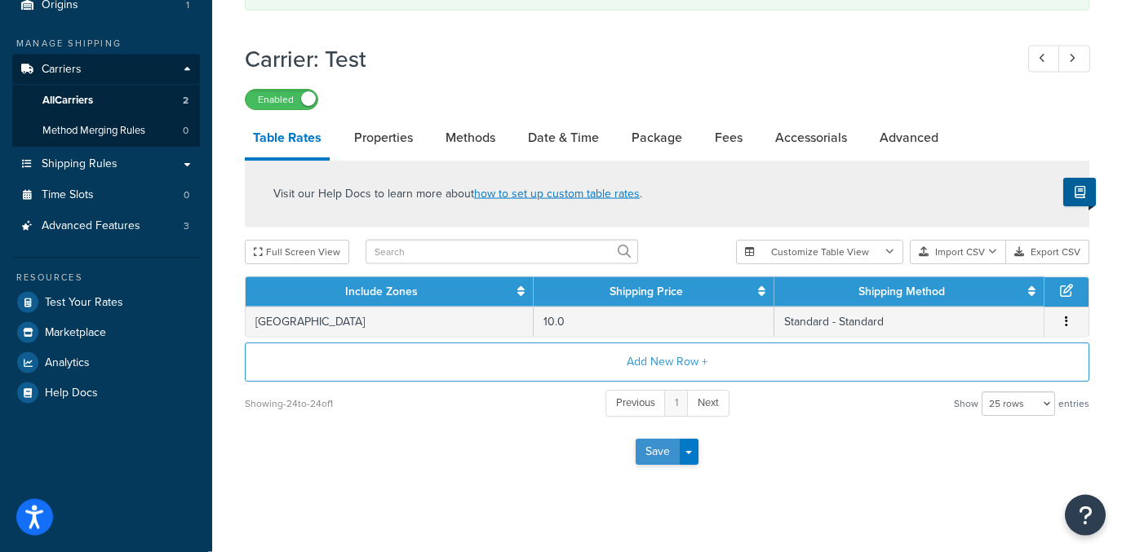
scroll to position [204, 0]
click at [690, 463] on button "Save Dropdown" at bounding box center [689, 451] width 20 height 26
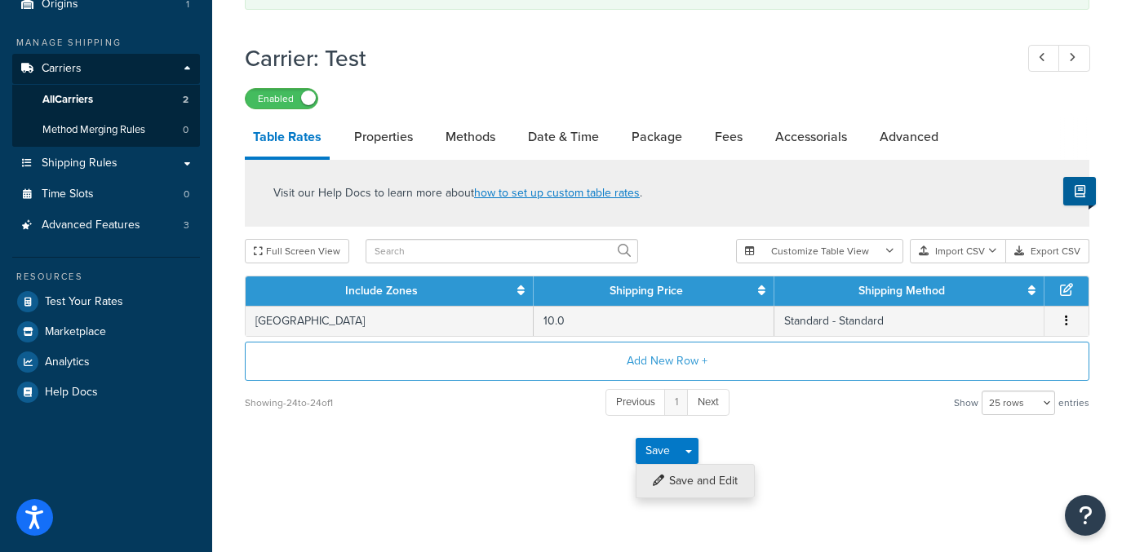
click at [690, 476] on button "Save and Edit" at bounding box center [695, 481] width 119 height 34
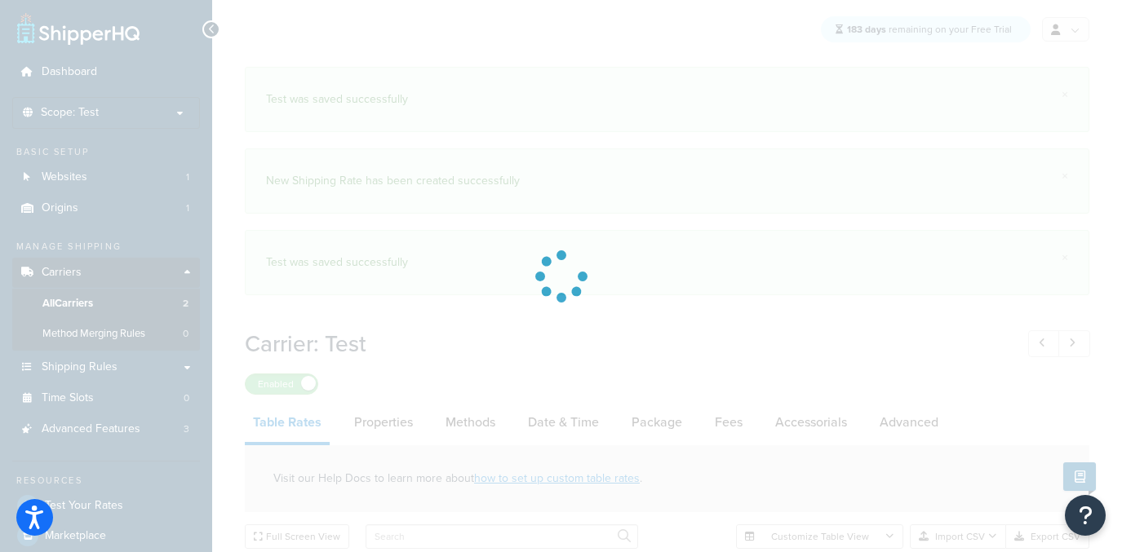
select select "25"
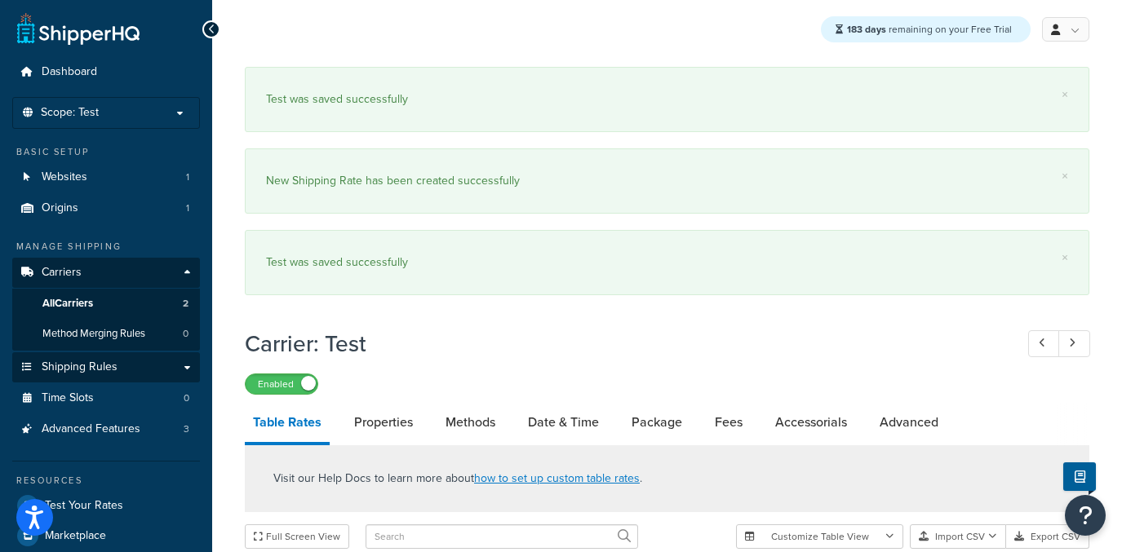
scroll to position [78, 0]
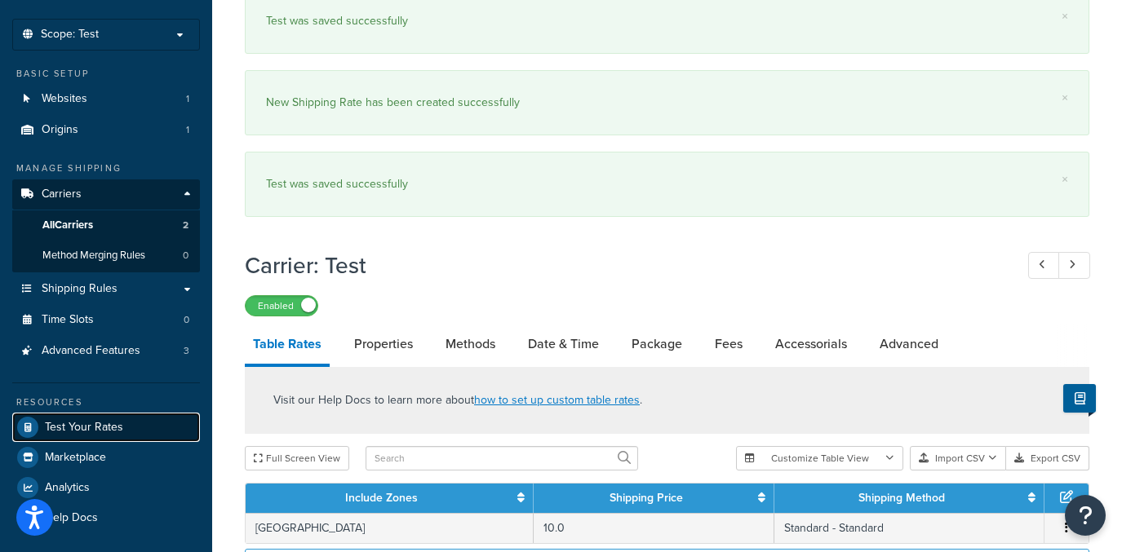
click at [74, 432] on span "Test Your Rates" at bounding box center [84, 428] width 78 height 14
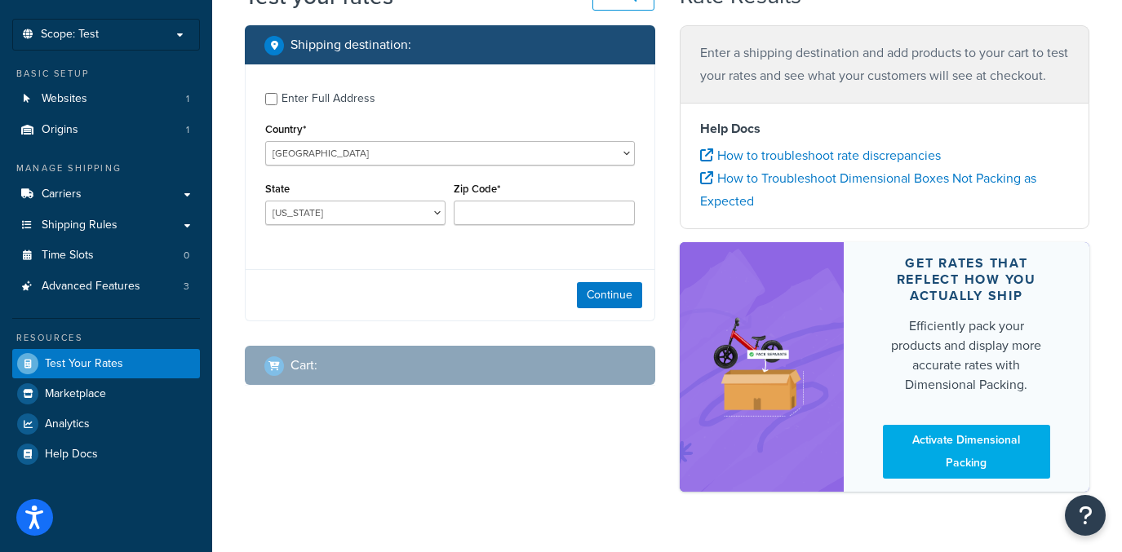
click at [340, 139] on div "Country* United States United Kingdom Afghanistan Åland Islands Albania Algeria…" at bounding box center [450, 141] width 370 height 47
click at [265, 141] on select "United States United Kingdom Afghanistan Åland Islands Albania Algeria American…" at bounding box center [450, 153] width 370 height 24
select select "IE"
click option "Ireland" at bounding box center [0, 0] width 0 height 0
click at [265, 201] on select "Carlow Cavan Clare Cork Donegal Dublin Galway Kerry Kildare Kilkenny Laois Leit…" at bounding box center [355, 213] width 180 height 24
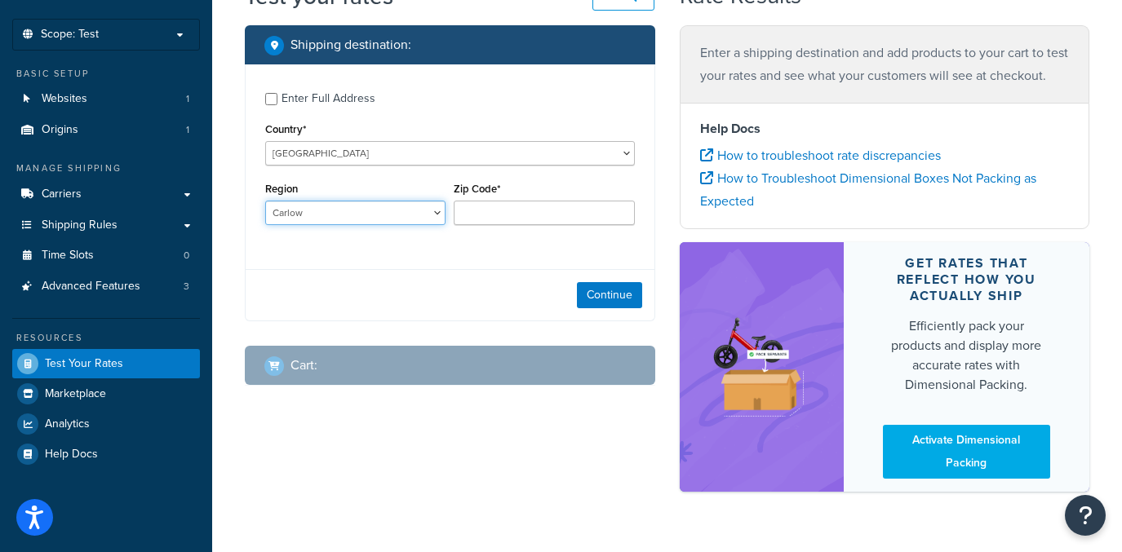
select select "DL"
click option "Donegal" at bounding box center [0, 0] width 0 height 0
click at [518, 211] on input "Zip Code*" at bounding box center [544, 213] width 180 height 24
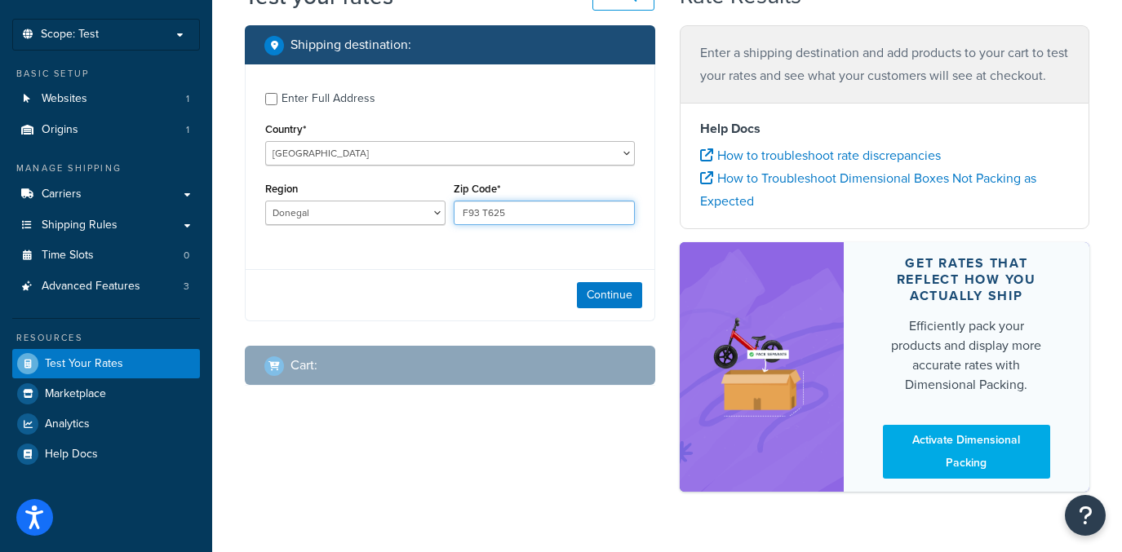
type input "F93 T625"
drag, startPoint x: 590, startPoint y: 276, endPoint x: 597, endPoint y: 285, distance: 11.6
click at [591, 276] on div "Continue" at bounding box center [450, 294] width 409 height 51
click at [600, 293] on button "Continue" at bounding box center [609, 295] width 65 height 26
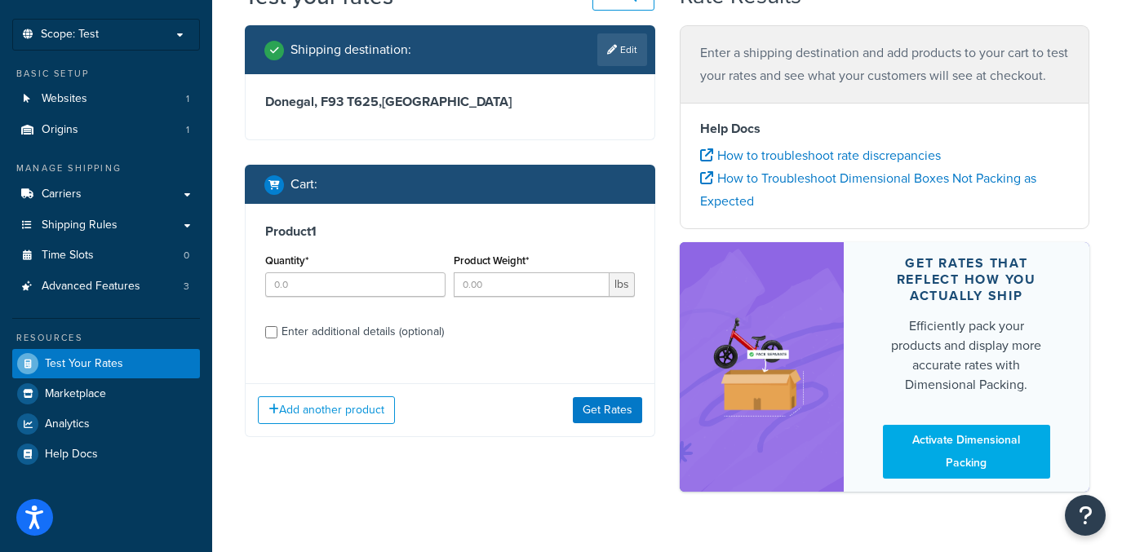
click at [329, 268] on div "Quantity*" at bounding box center [355, 273] width 180 height 47
click at [332, 277] on input "Quantity*" at bounding box center [355, 285] width 180 height 24
type input "1"
click at [470, 281] on input "Product Weight*" at bounding box center [531, 285] width 155 height 24
type input "1"
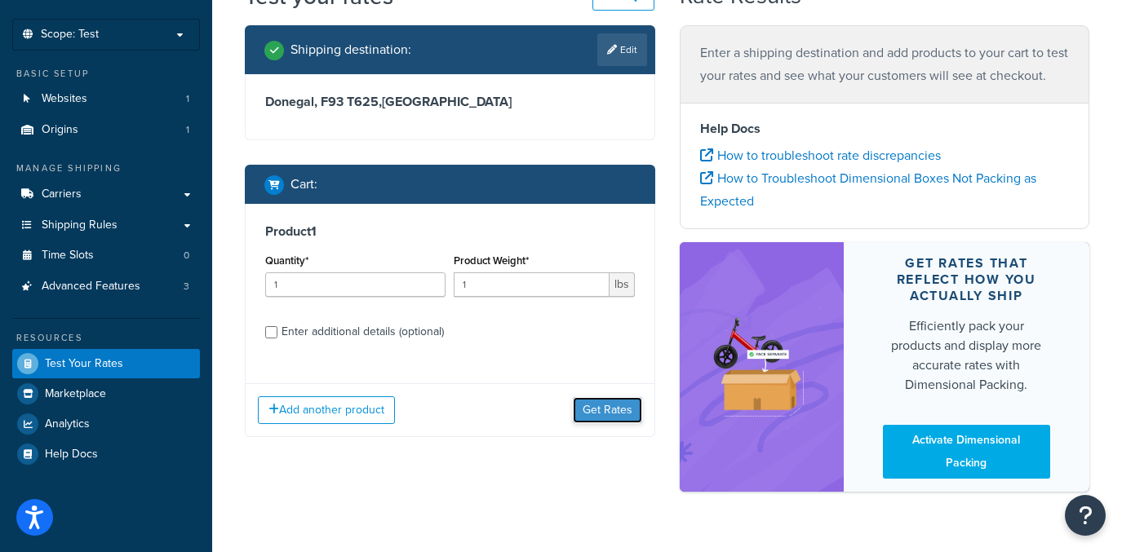
click at [613, 414] on button "Get Rates" at bounding box center [607, 410] width 69 height 26
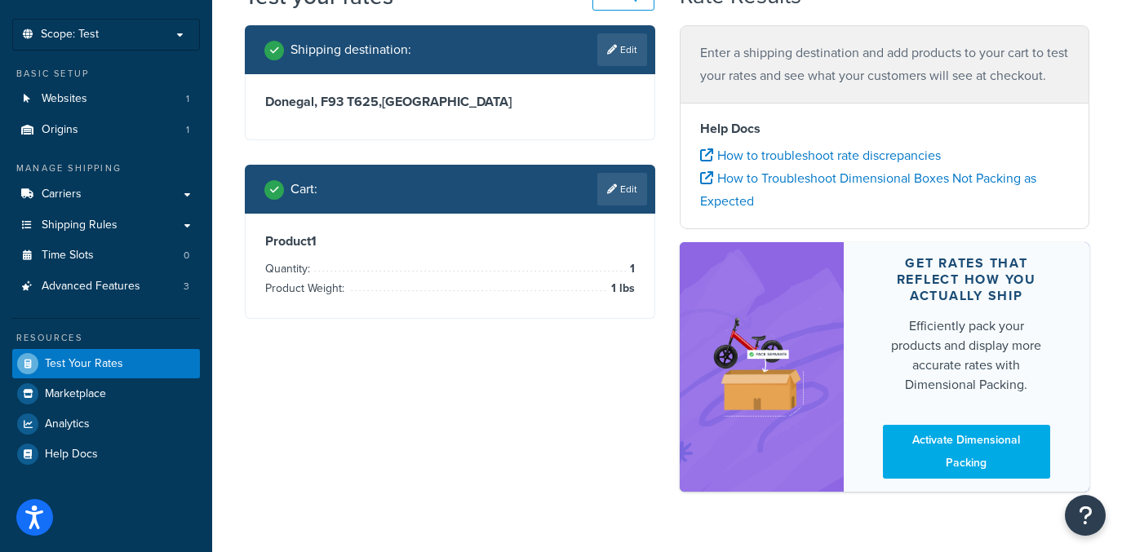
scroll to position [39, 0]
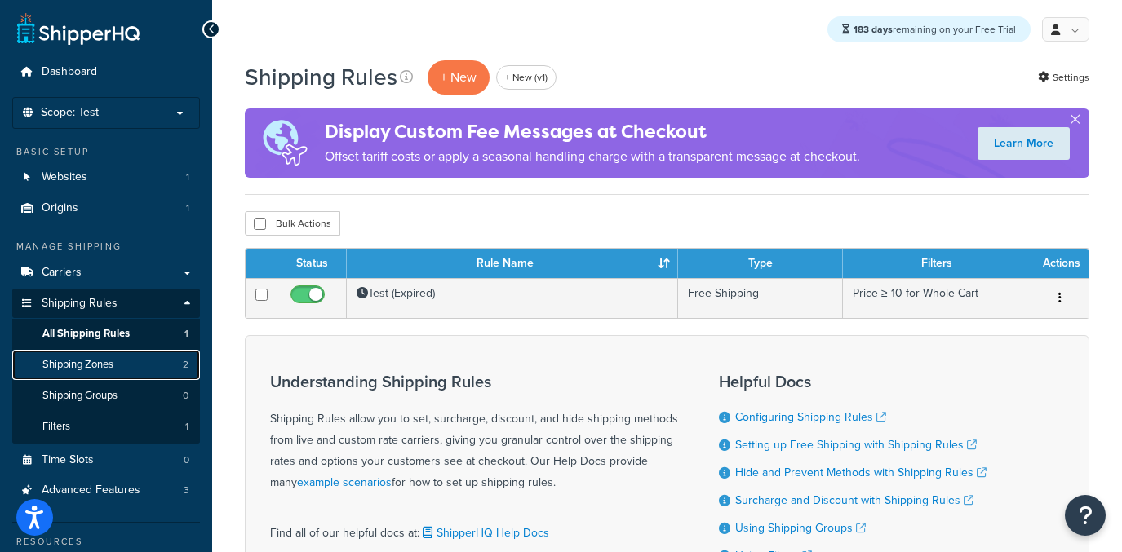
click at [126, 363] on link "Shipping Zones 2" at bounding box center [106, 365] width 188 height 30
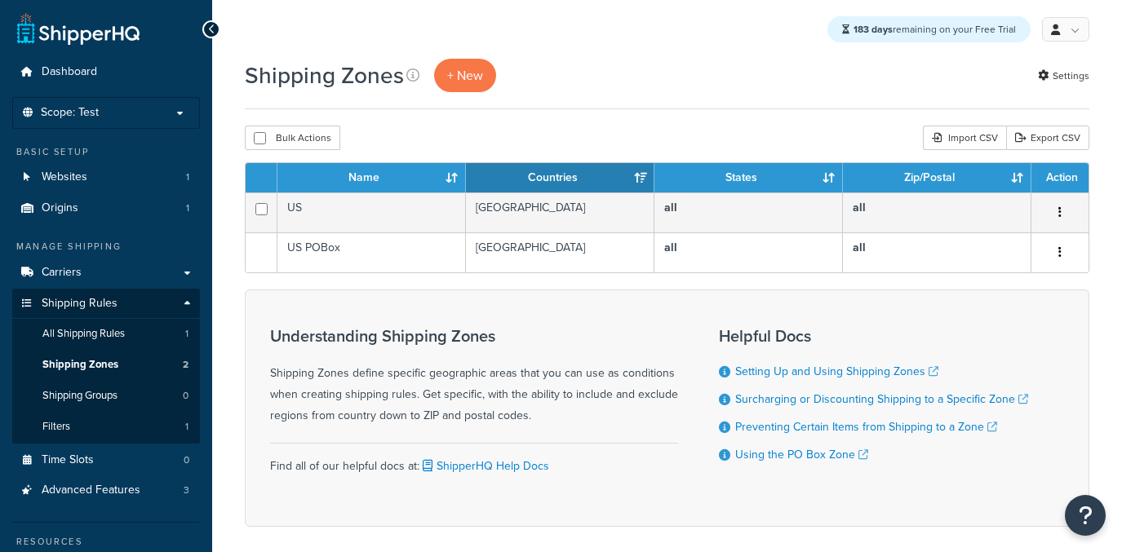
click at [439, 90] on div "+ New" at bounding box center [465, 75] width 62 height 33
click at [443, 85] on link "+ New" at bounding box center [465, 75] width 62 height 33
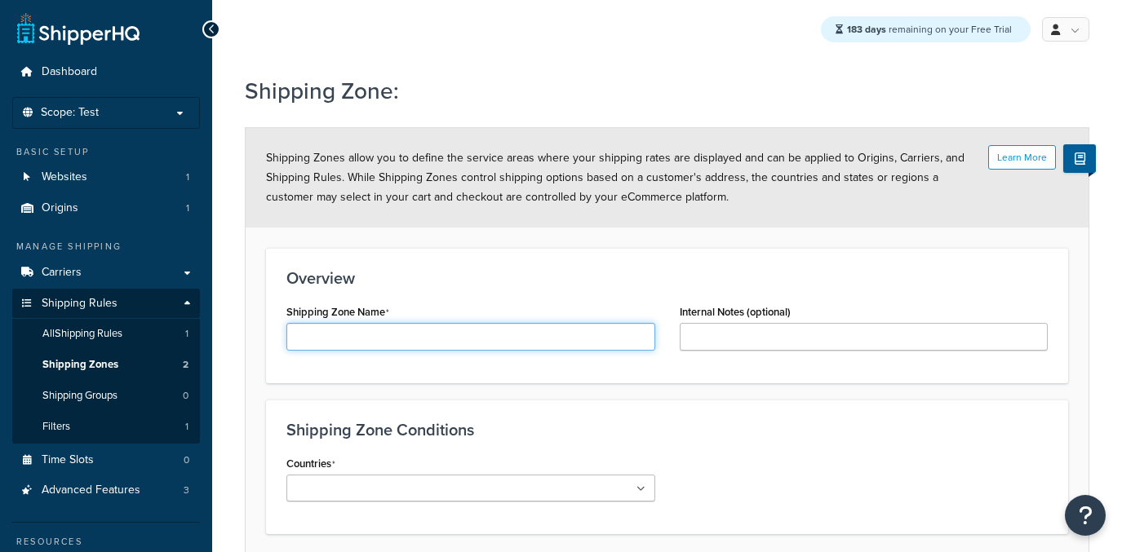
click at [339, 328] on input "Shipping Zone Name" at bounding box center [470, 337] width 369 height 28
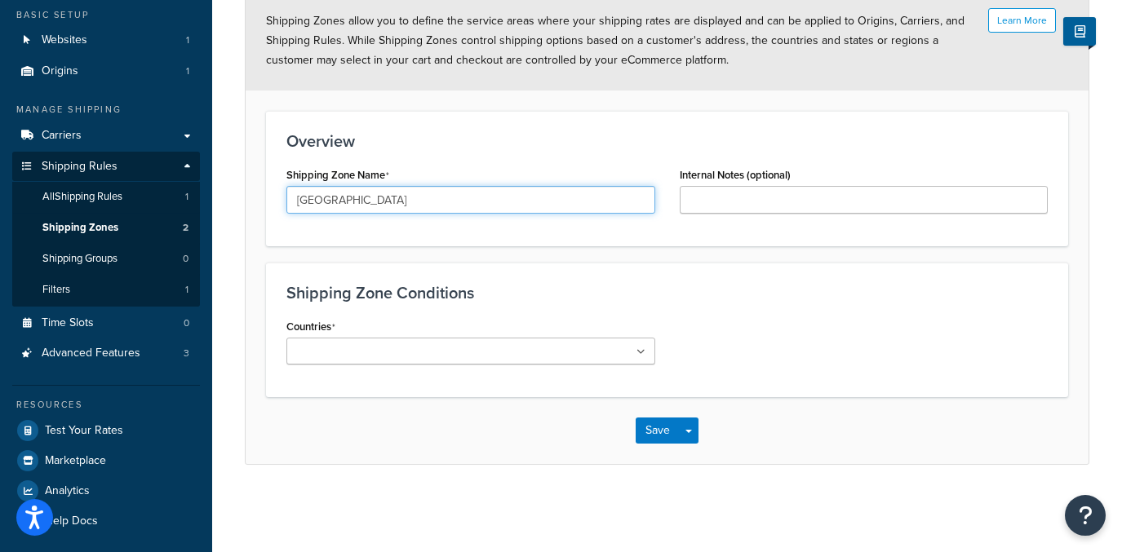
scroll to position [141, 0]
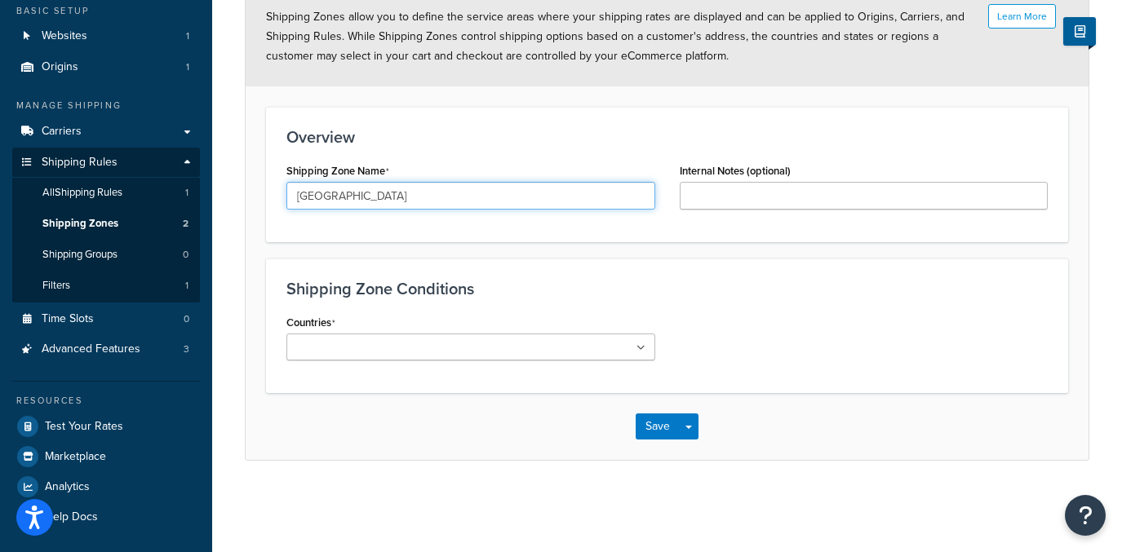
type input "[GEOGRAPHIC_DATA]"
click at [370, 360] on ul at bounding box center [470, 347] width 369 height 27
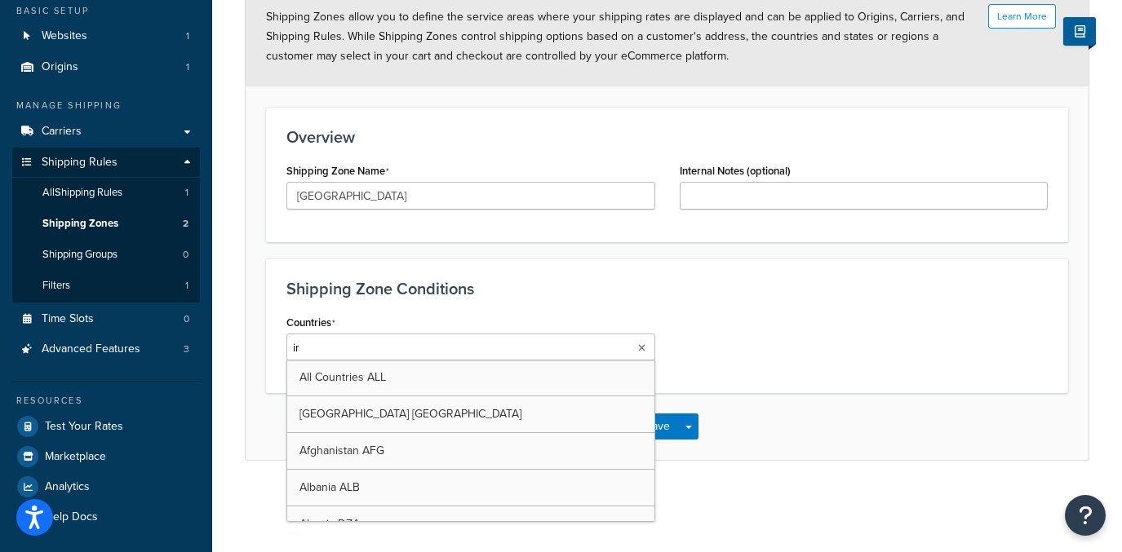
type input "ire"
drag, startPoint x: 993, startPoint y: 291, endPoint x: 949, endPoint y: 300, distance: 45.0
click at [990, 292] on h3 "Shipping Zone Conditions" at bounding box center [666, 289] width 761 height 18
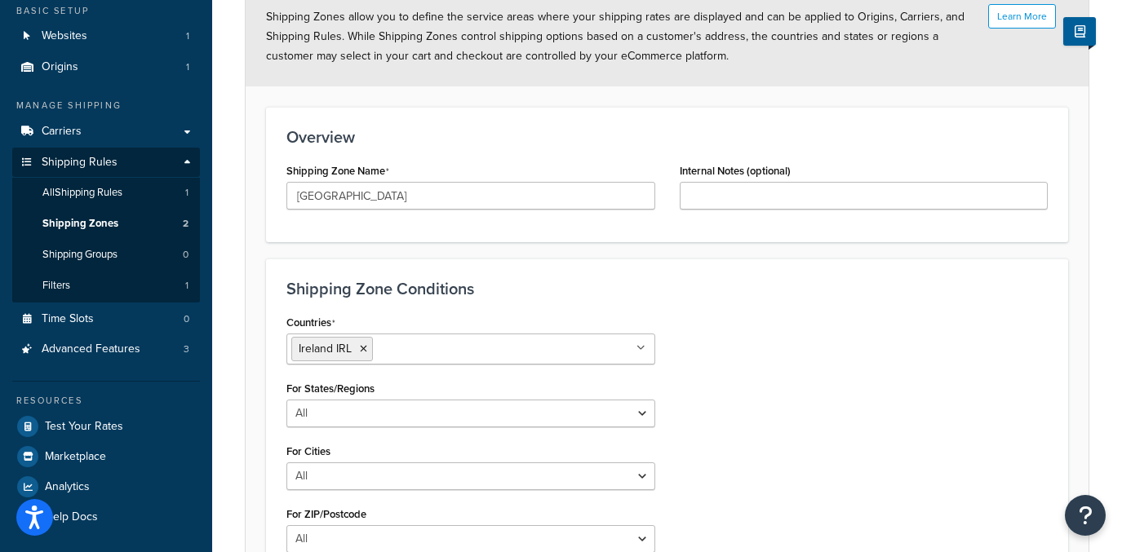
scroll to position [311, 0]
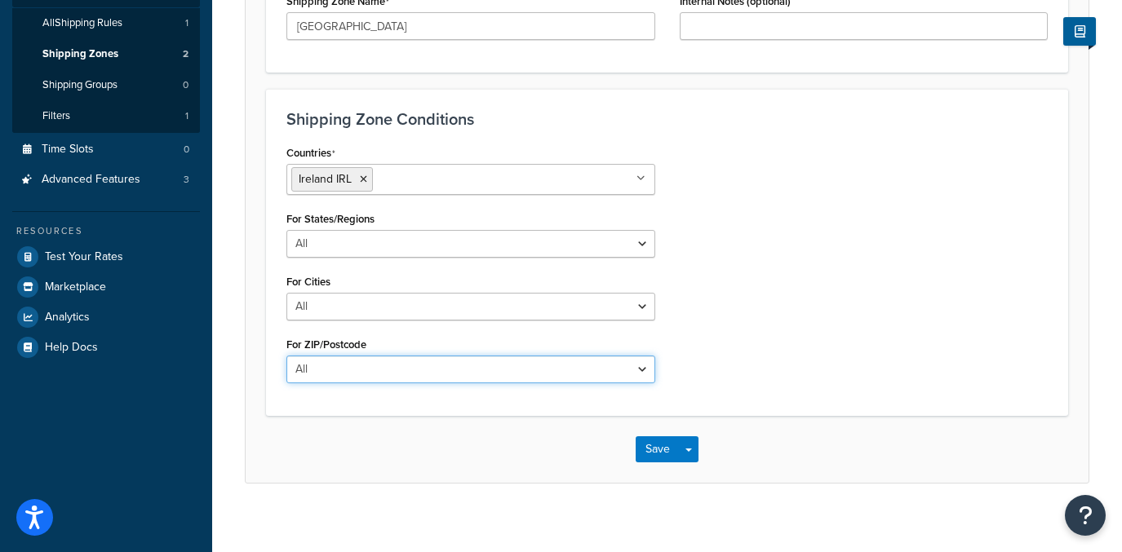
select select "excluding"
click option "Excluding" at bounding box center [0, 0] width 0 height 0
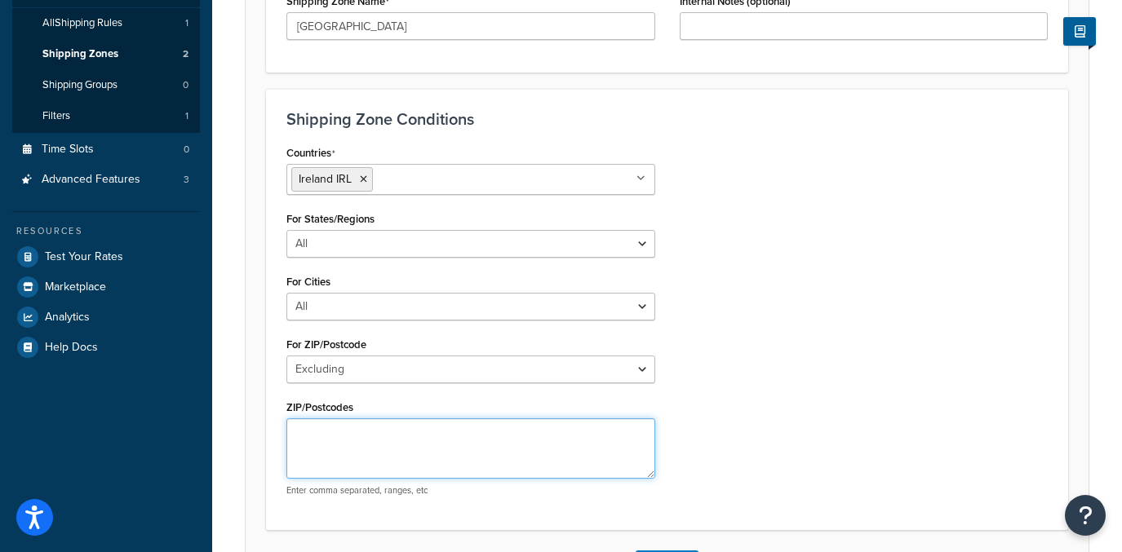
click at [374, 423] on textarea "ZIP/Postcodes" at bounding box center [470, 449] width 369 height 60
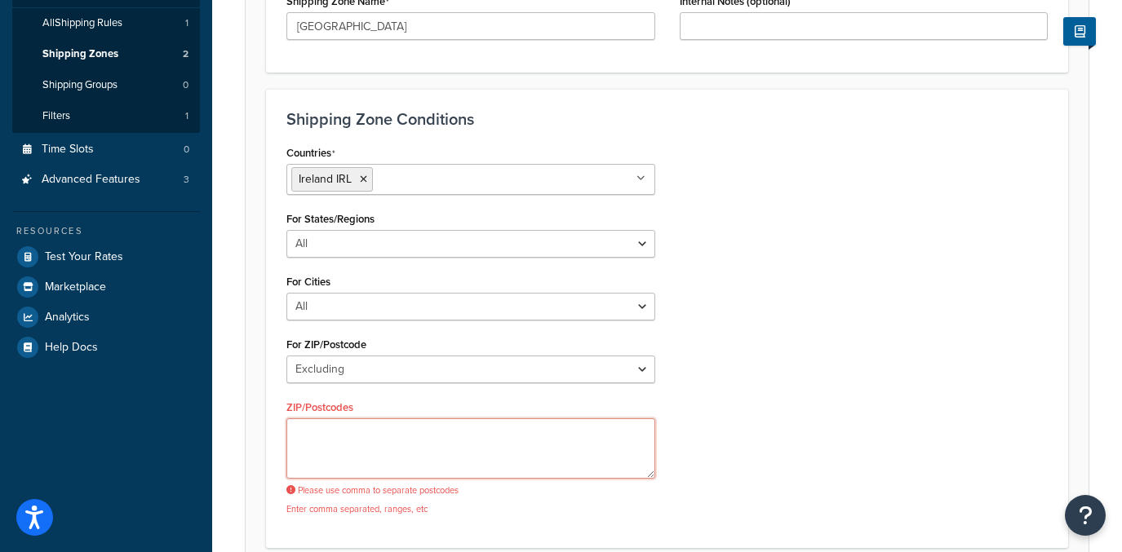
click at [325, 432] on textarea "ZIP/Postcodes" at bounding box center [470, 449] width 369 height 60
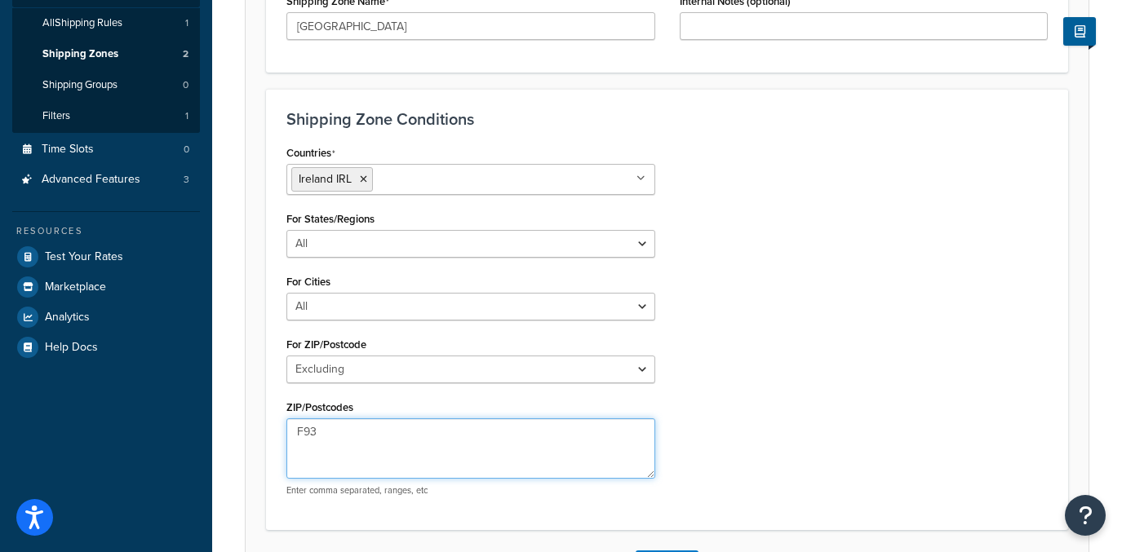
type textarea "F93"
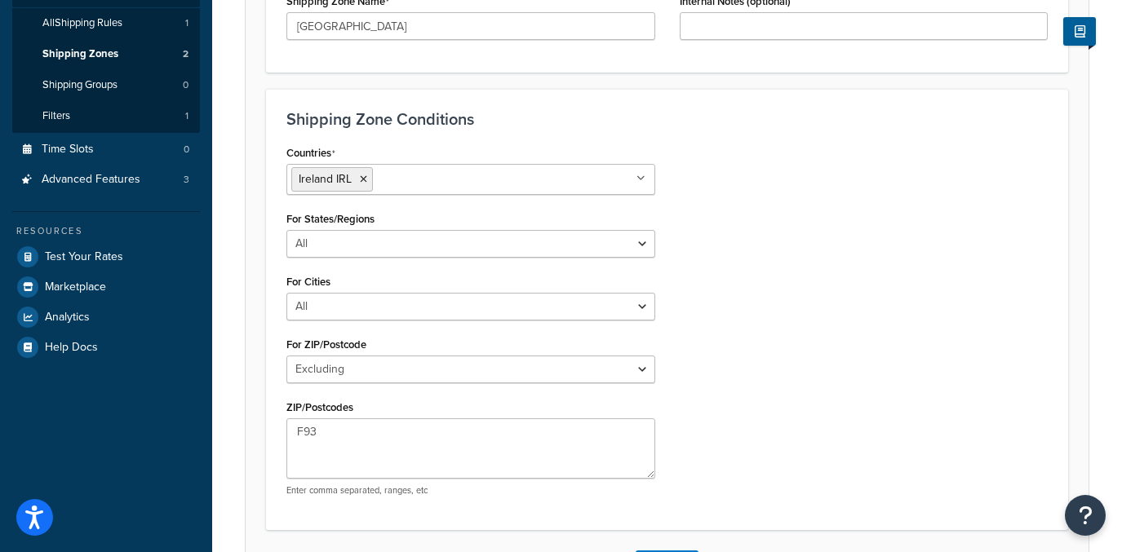
click at [782, 374] on div "Countries Ireland IRL All Countries ALL United States USA Afghanistan AFG Alban…" at bounding box center [667, 325] width 786 height 368
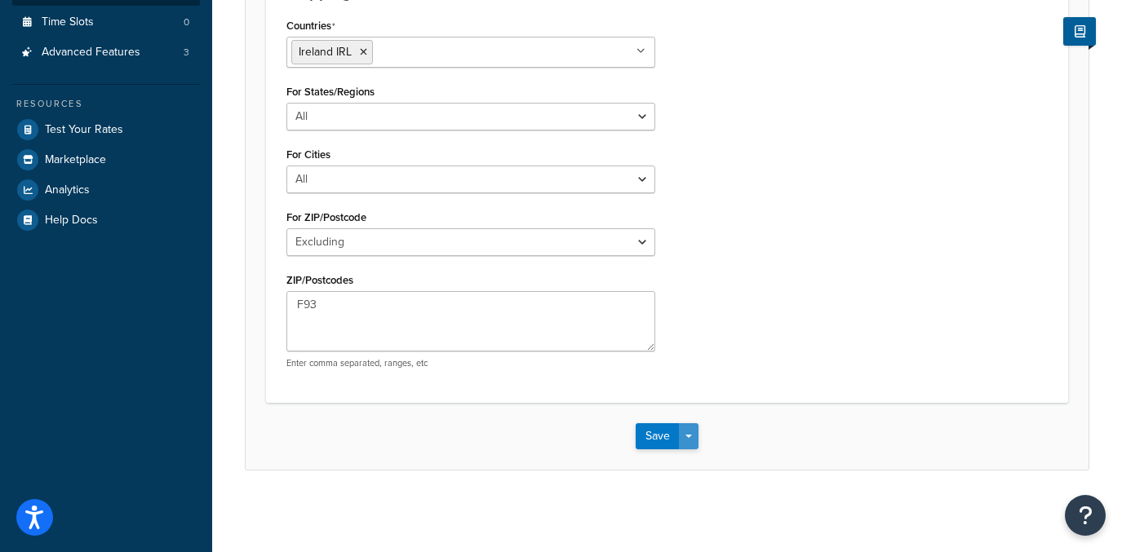
click at [692, 434] on button "Save Dropdown" at bounding box center [689, 436] width 20 height 26
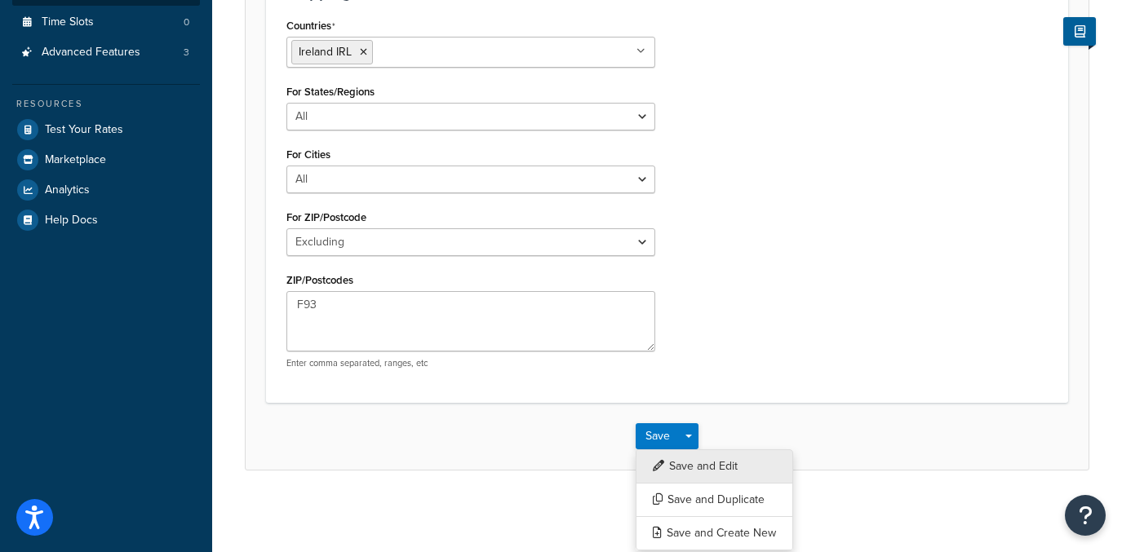
click at [695, 454] on button "Save and Edit" at bounding box center [714, 467] width 157 height 34
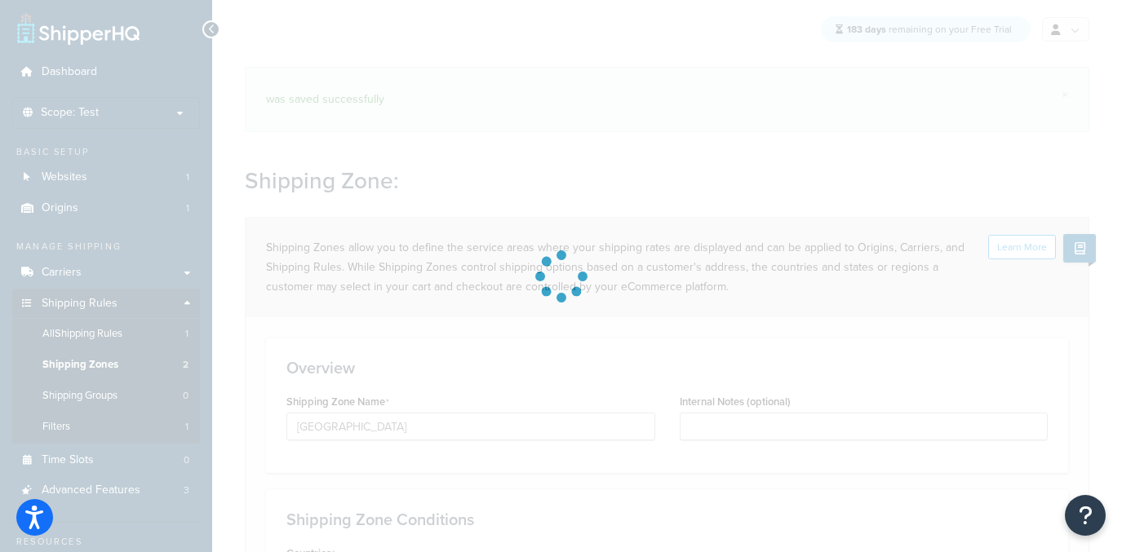
select select "excluding"
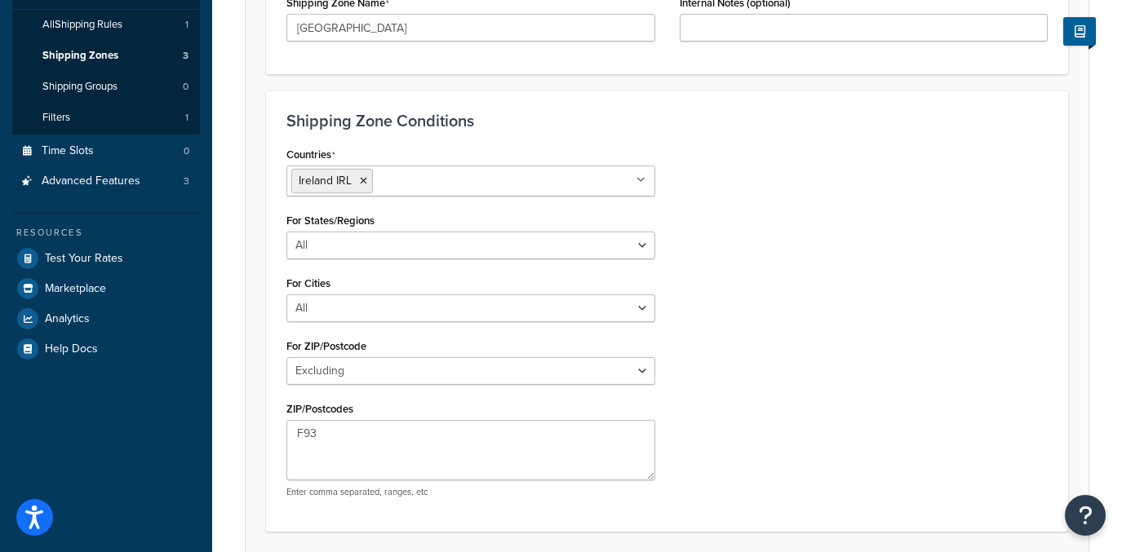
scroll to position [313, 0]
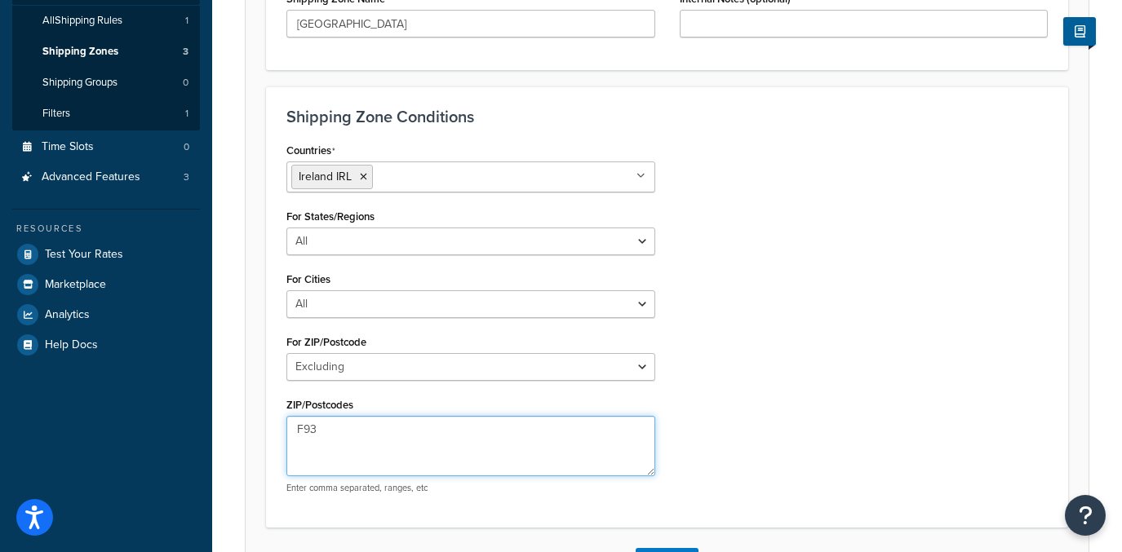
click at [387, 437] on textarea "F93" at bounding box center [470, 446] width 369 height 60
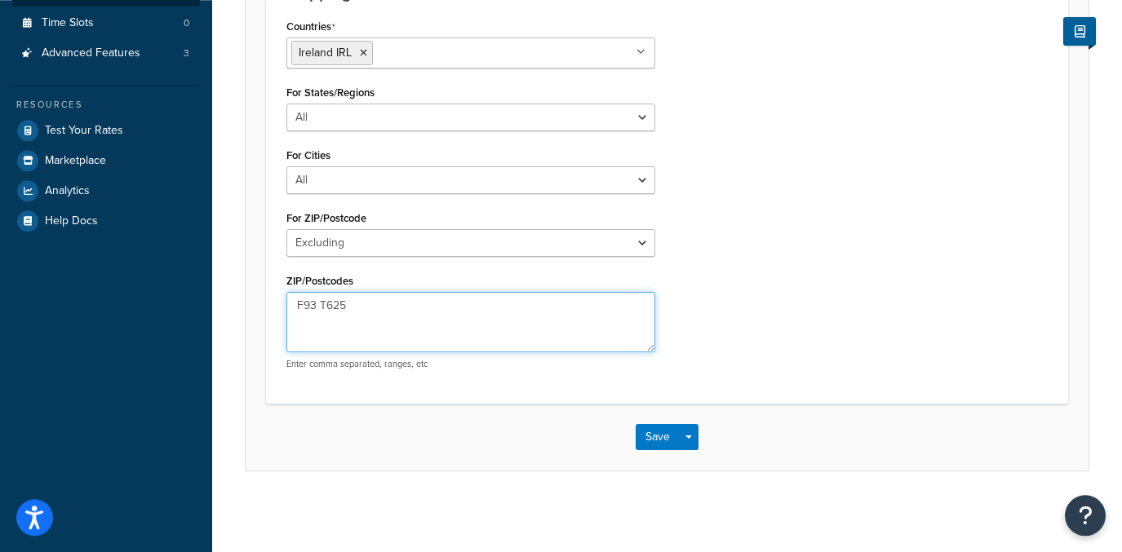
scroll to position [438, 0]
type textarea "F93 T625"
click at [689, 438] on span "button" at bounding box center [688, 436] width 7 height 3
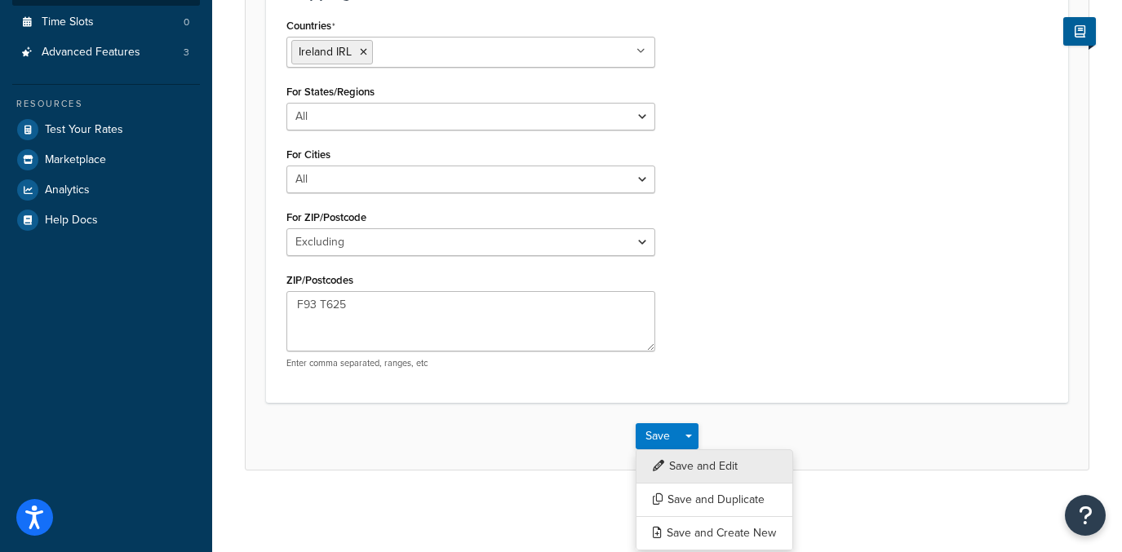
click at [694, 462] on button "Save and Edit" at bounding box center [714, 467] width 157 height 34
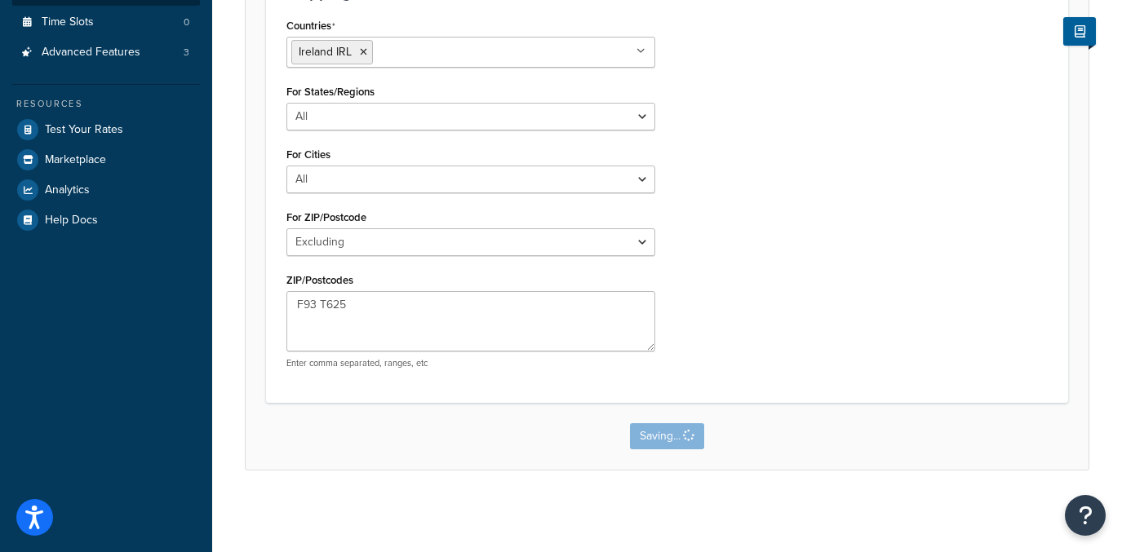
scroll to position [0, 0]
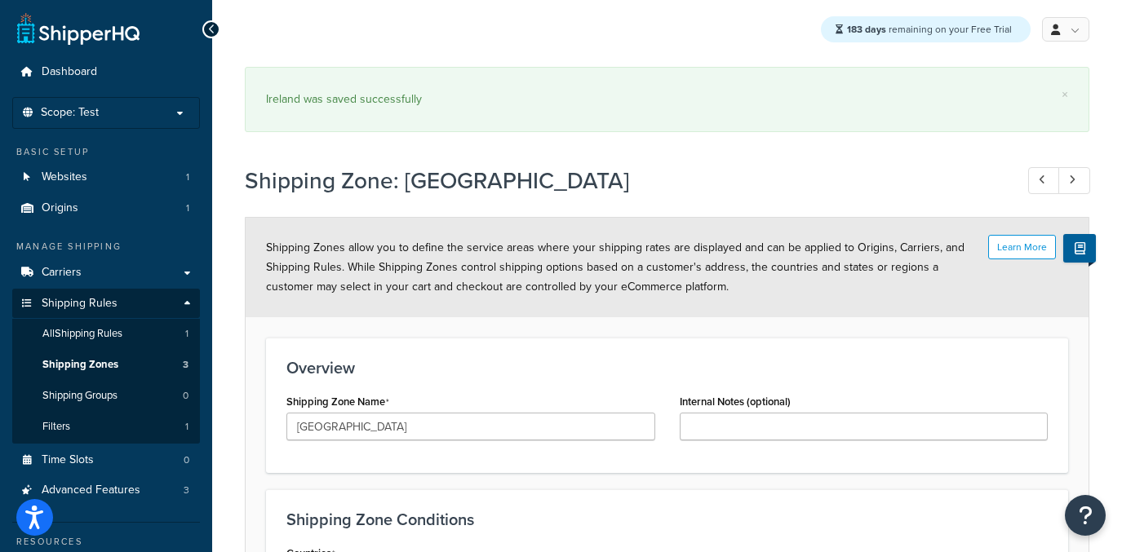
select select "excluding"
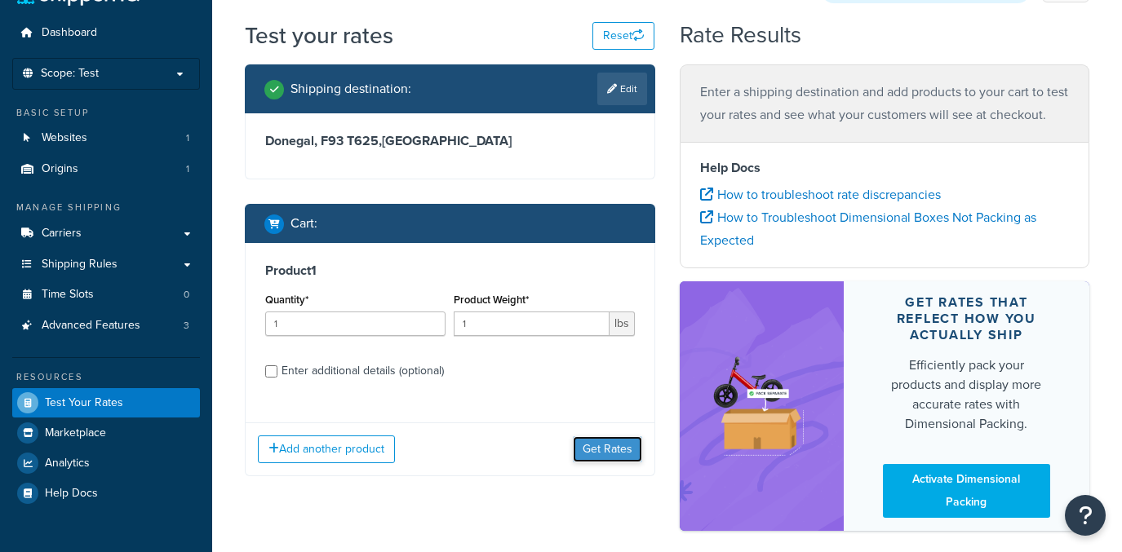
scroll to position [39, 0]
drag, startPoint x: 576, startPoint y: 396, endPoint x: 590, endPoint y: 403, distance: 15.7
click at [577, 423] on div "Add another product Get Rates" at bounding box center [450, 449] width 409 height 53
click at [610, 454] on button "Get Rates" at bounding box center [607, 450] width 69 height 26
